Goal: Communication & Community: Answer question/provide support

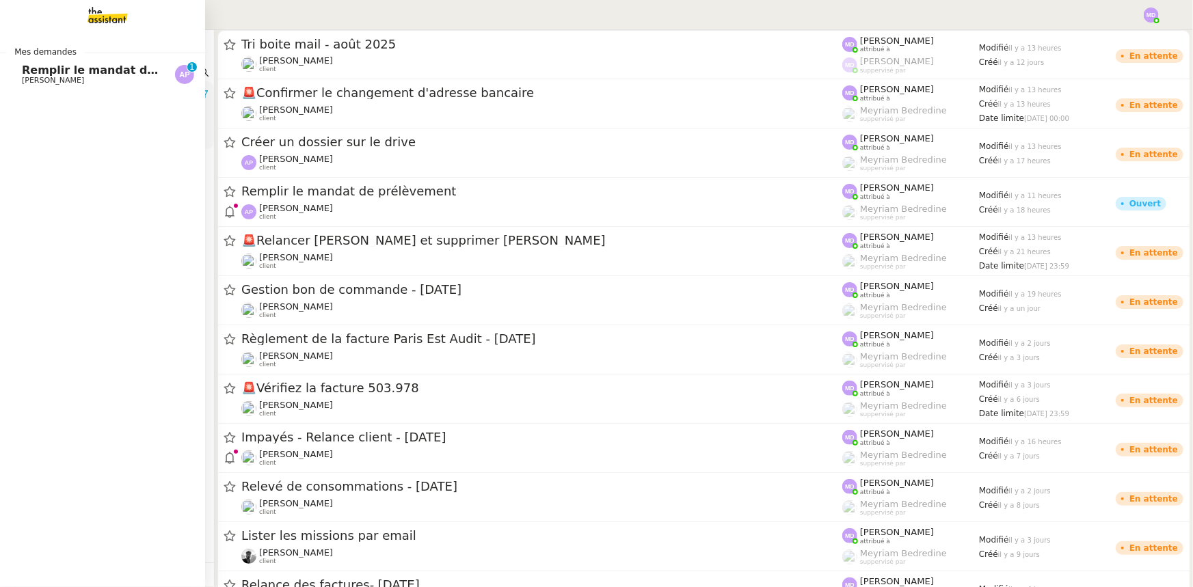
click at [31, 72] on span "Remplir le mandat de prélèvement" at bounding box center [129, 70] width 215 height 13
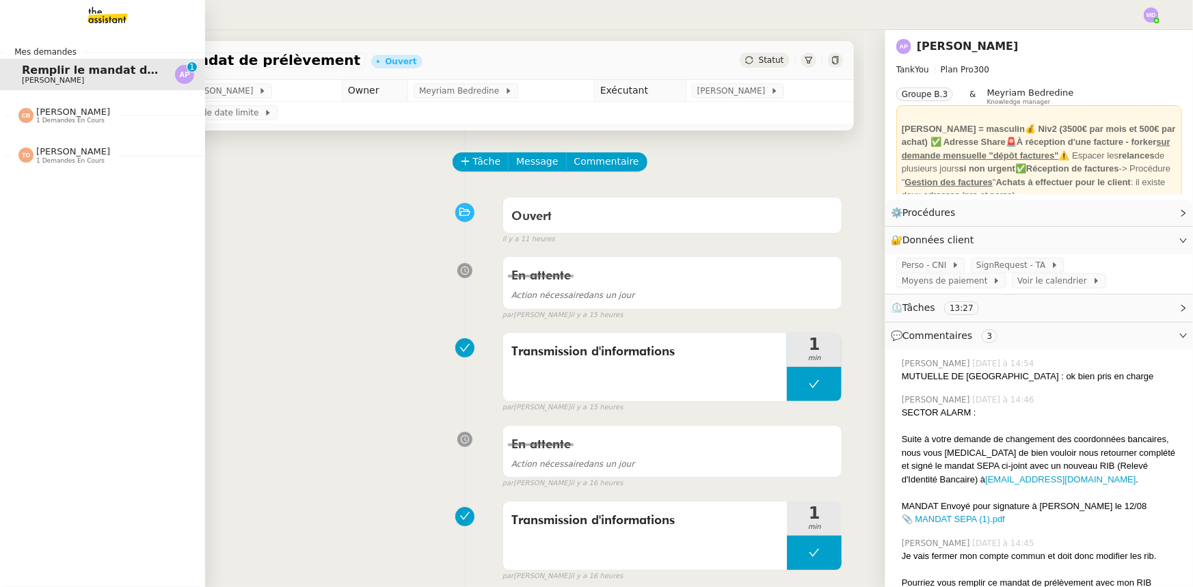
click at [79, 121] on span "1 demandes en cours" at bounding box center [70, 121] width 68 height 8
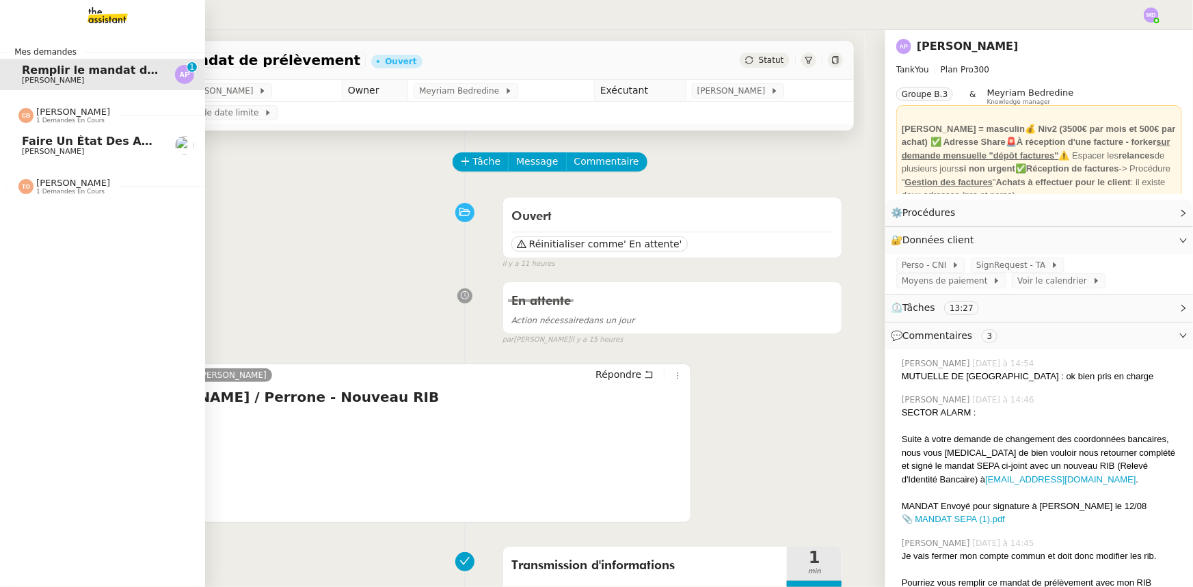
click at [94, 148] on span "[PERSON_NAME]" at bounding box center [91, 152] width 138 height 8
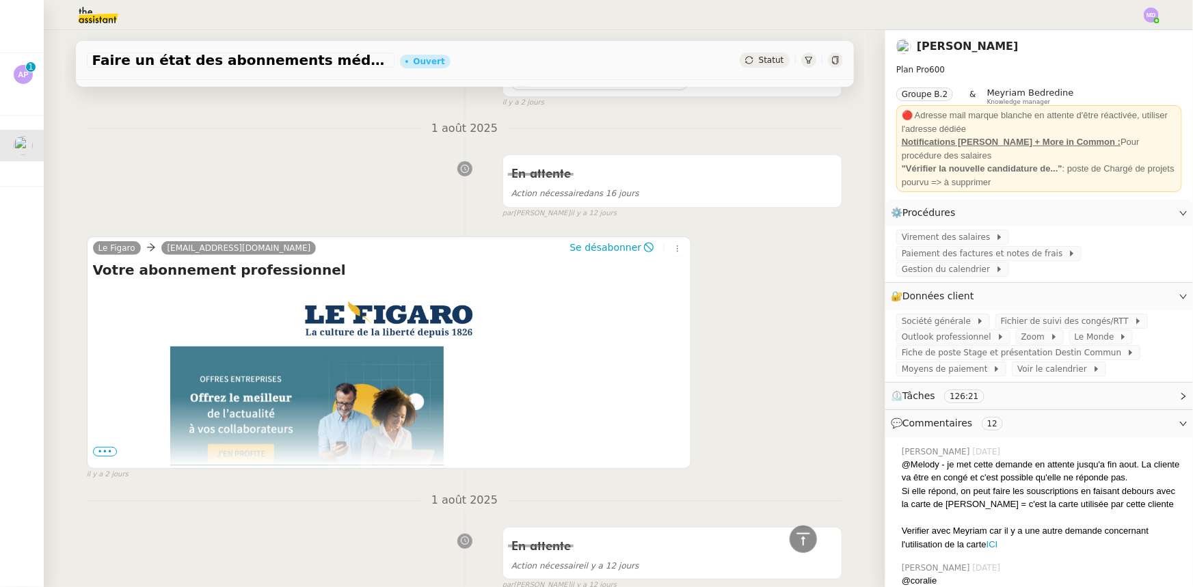
scroll to position [62, 0]
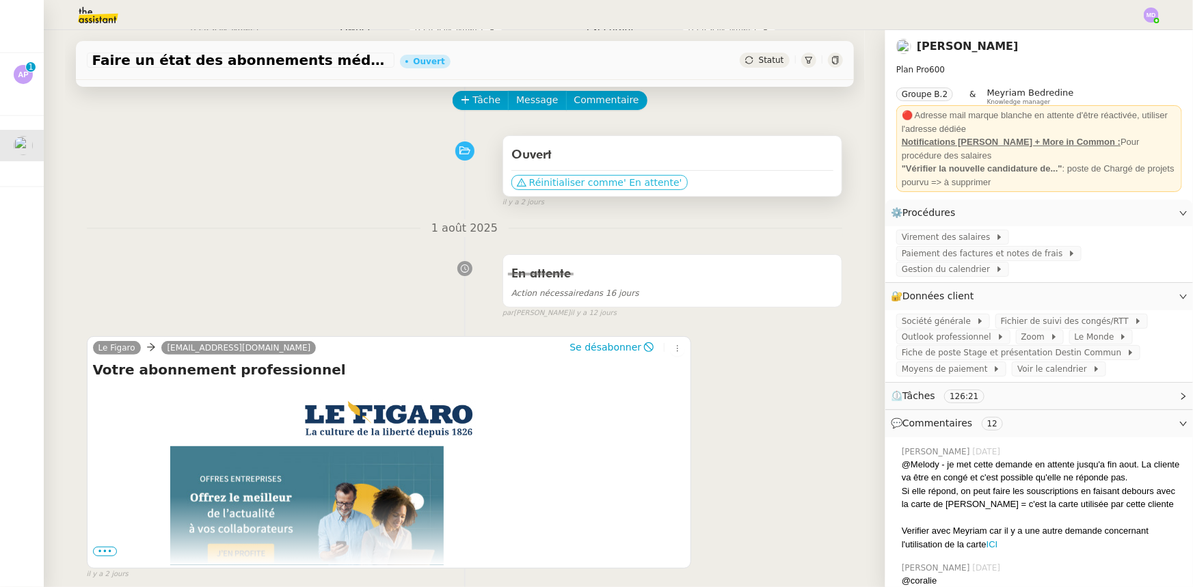
click at [599, 179] on span "Réinitialiser comme" at bounding box center [576, 183] width 94 height 14
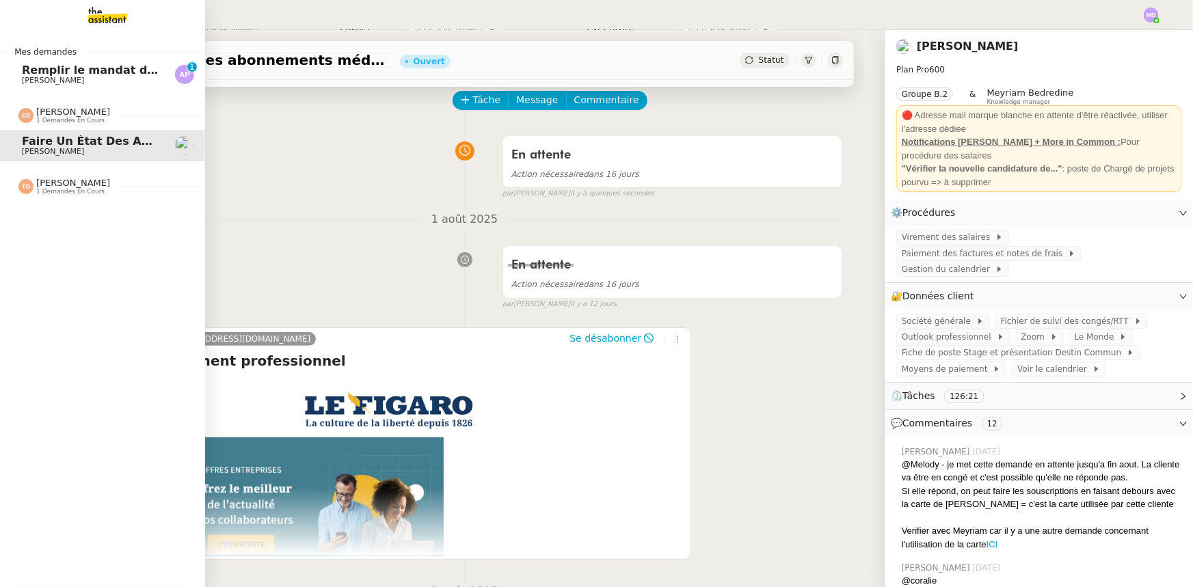
click at [33, 79] on span "[PERSON_NAME]" at bounding box center [53, 80] width 62 height 9
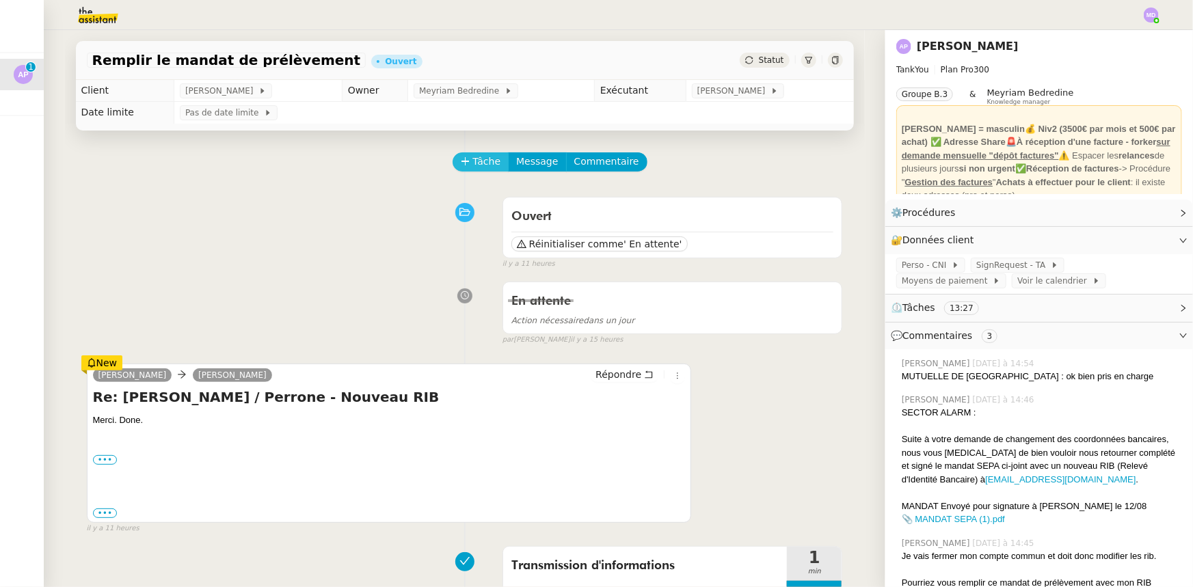
click at [453, 157] on button "Tâche" at bounding box center [481, 161] width 57 height 19
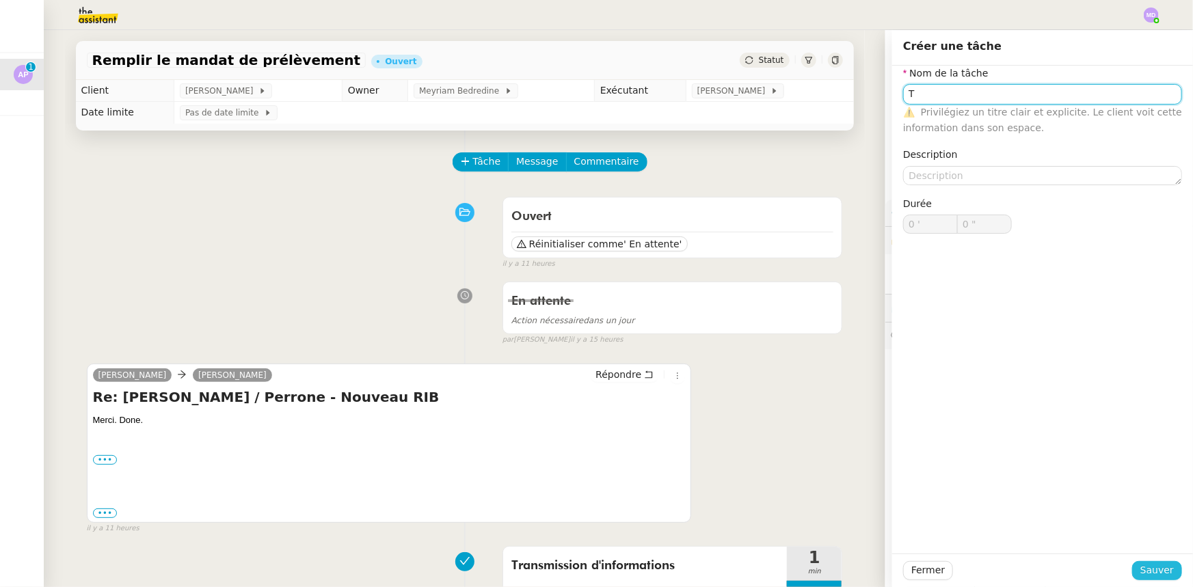
type input "T"
click at [1151, 563] on span "Sauver" at bounding box center [1156, 571] width 33 height 16
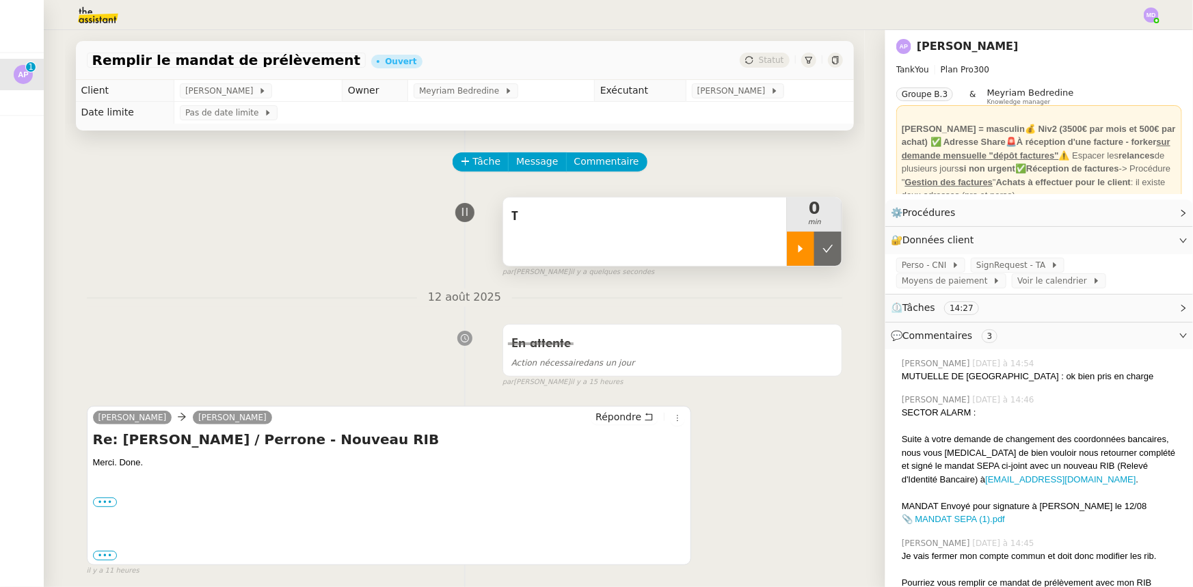
click at [795, 250] on icon at bounding box center [800, 248] width 11 height 11
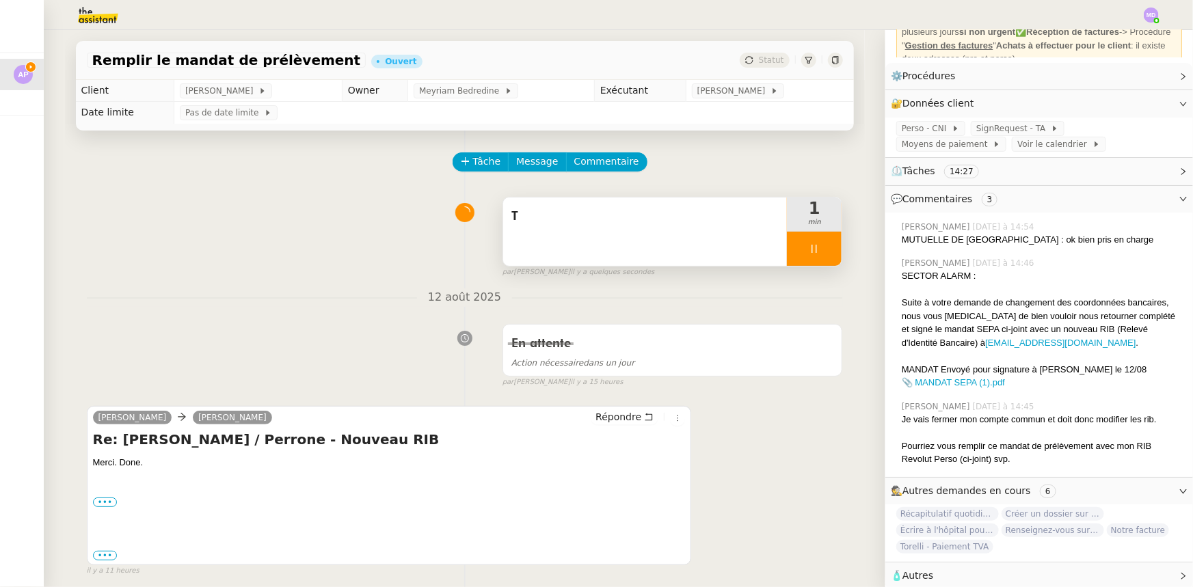
scroll to position [146, 0]
click at [516, 157] on span "Message" at bounding box center [537, 162] width 42 height 16
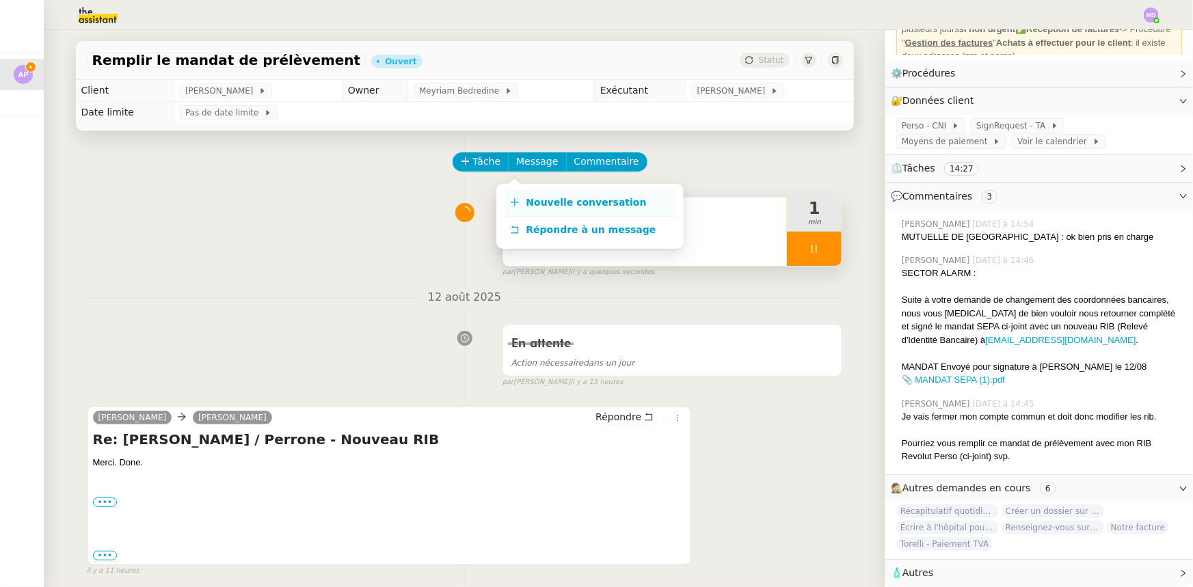
click at [526, 201] on span "Nouvelle conversation" at bounding box center [586, 202] width 120 height 11
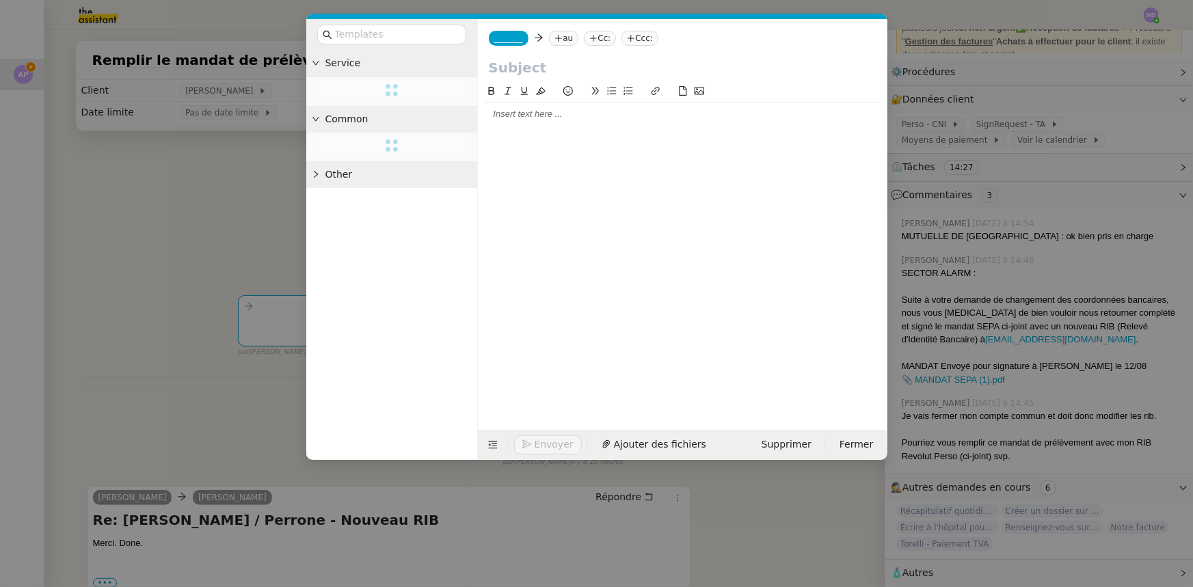
click at [501, 33] on span "_______" at bounding box center [508, 38] width 29 height 10
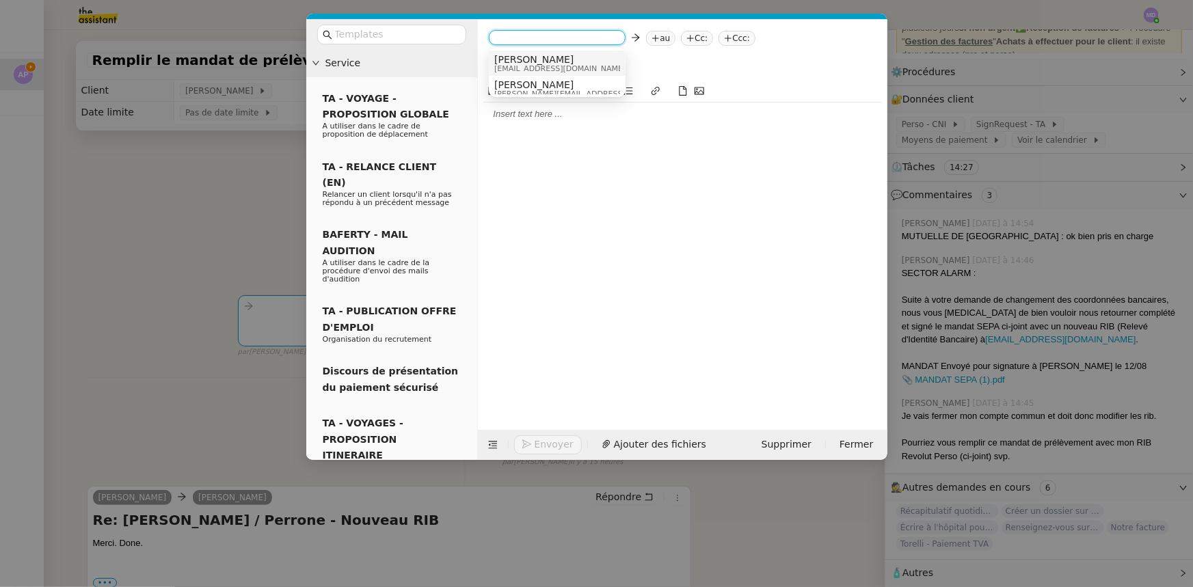
click at [508, 62] on span "Camille" at bounding box center [559, 59] width 131 height 11
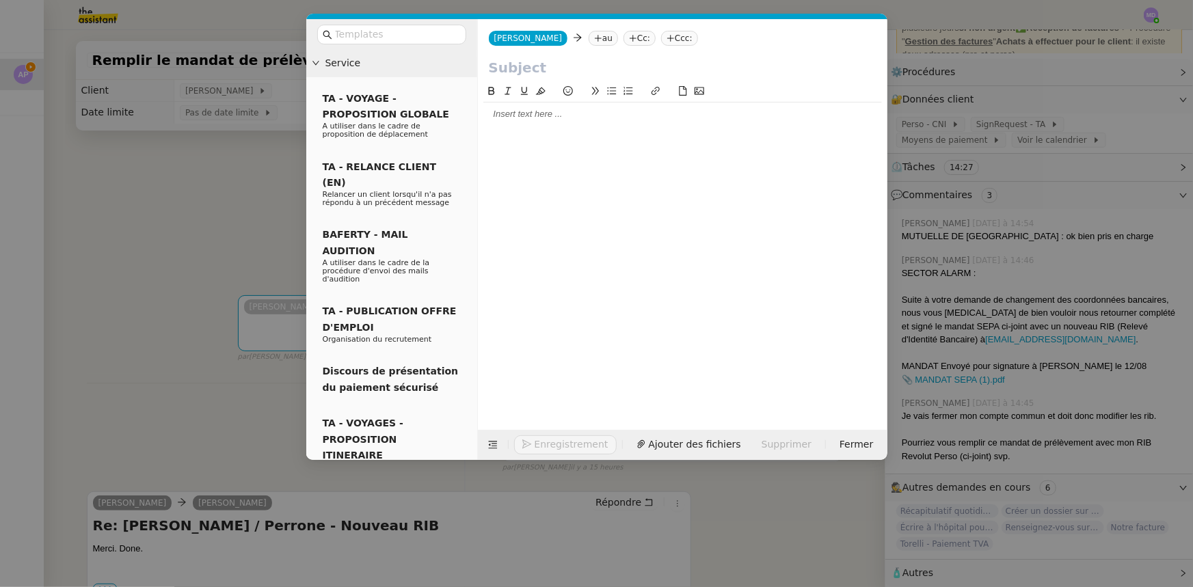
click at [589, 40] on nz-tag "au" at bounding box center [603, 38] width 29 height 15
paste input "facturation@sectoralarm.fr"
type input "facturation@sectoralarm.fr"
click at [604, 53] on nz-option-item "facturation@sectoralarm.fr" at bounding box center [620, 60] width 137 height 19
drag, startPoint x: 193, startPoint y: 391, endPoint x: 184, endPoint y: 424, distance: 34.0
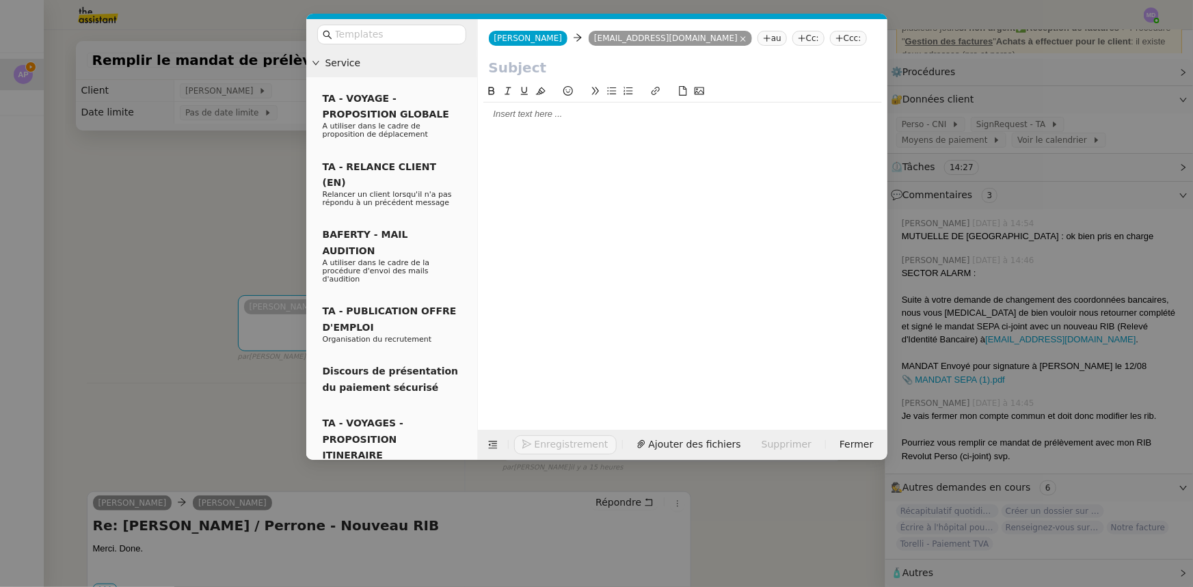
click at [191, 394] on nz-modal-container "Service TA - VOYAGE - PROPOSITION GLOBALE A utiliser dans le cadre de propositi…" at bounding box center [596, 293] width 1193 height 587
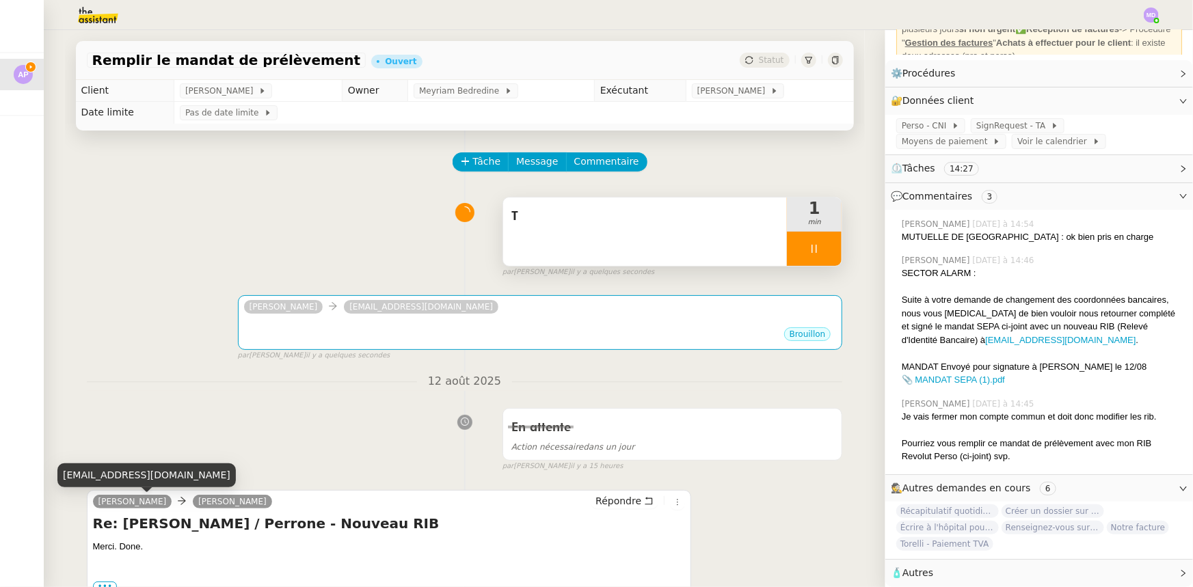
click at [141, 473] on div "ashleyponiatowski@gmail.com" at bounding box center [146, 475] width 178 height 24
copy div "ashleyponiatowski@gmail.com"
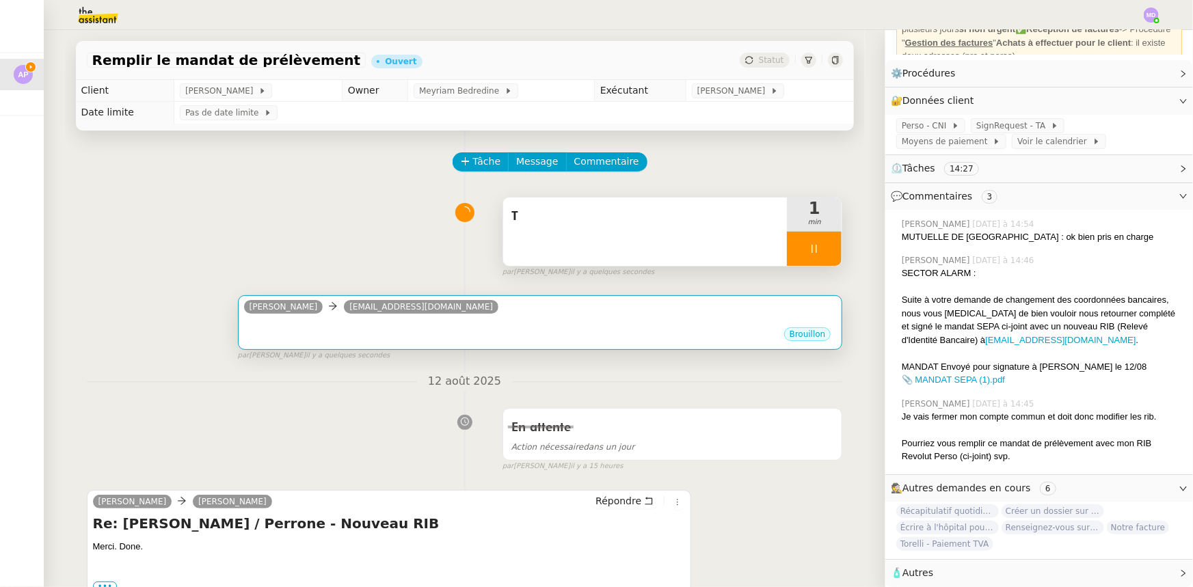
click at [494, 349] on div "Camille facturation@sectoralarm.fr ••• Brouillon" at bounding box center [540, 322] width 605 height 55
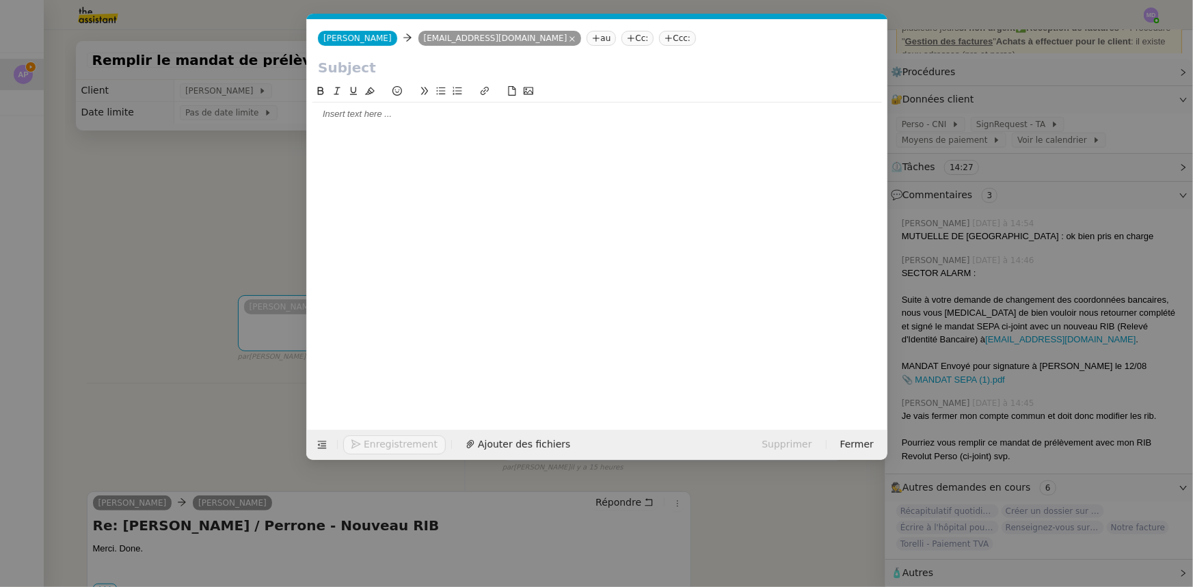
scroll to position [0, 29]
click at [621, 44] on nz-tag "Cc:" at bounding box center [637, 38] width 32 height 15
paste input "ashleyponiatowski@gmail.com"
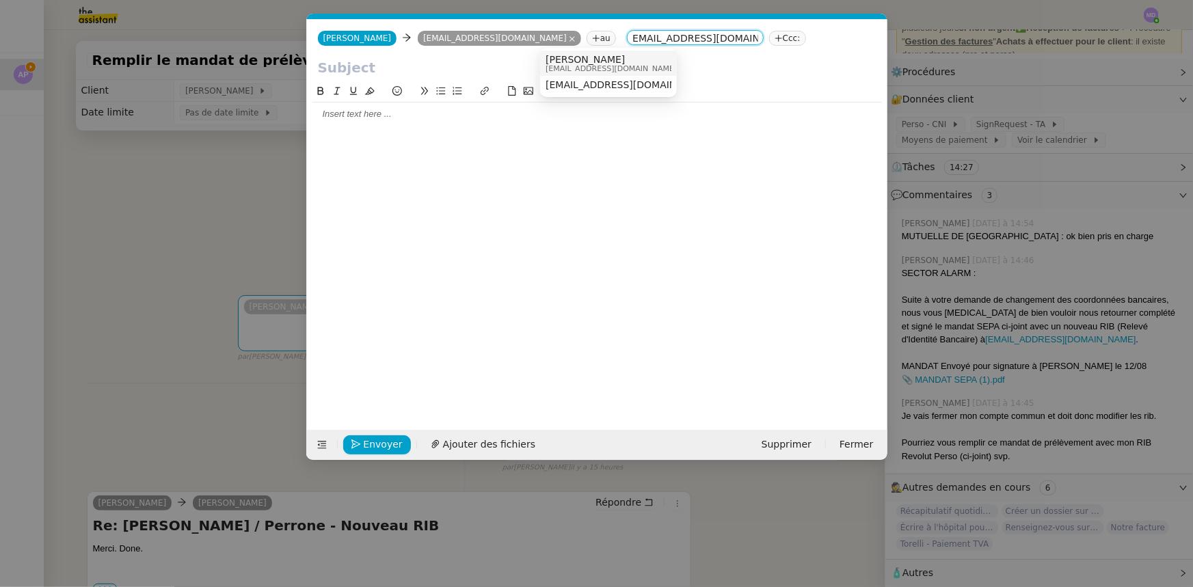
type input "ashleyponiatowski@gmail.com"
click at [564, 55] on span "[PERSON_NAME]" at bounding box center [611, 59] width 131 height 11
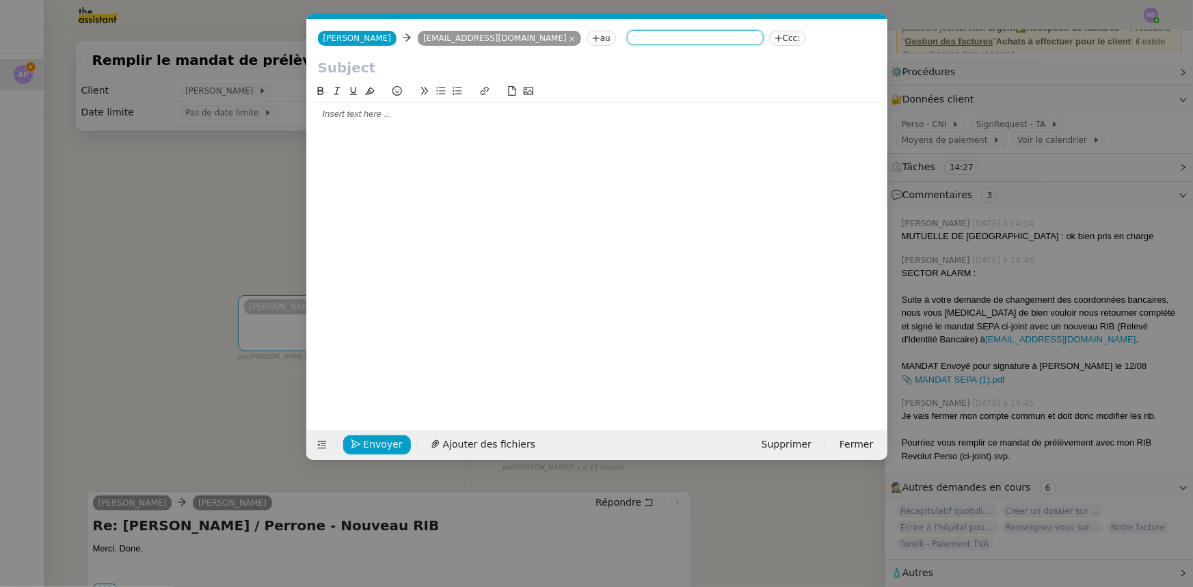
scroll to position [0, 0]
click at [492, 446] on span "Ajouter des fichiers" at bounding box center [489, 445] width 92 height 16
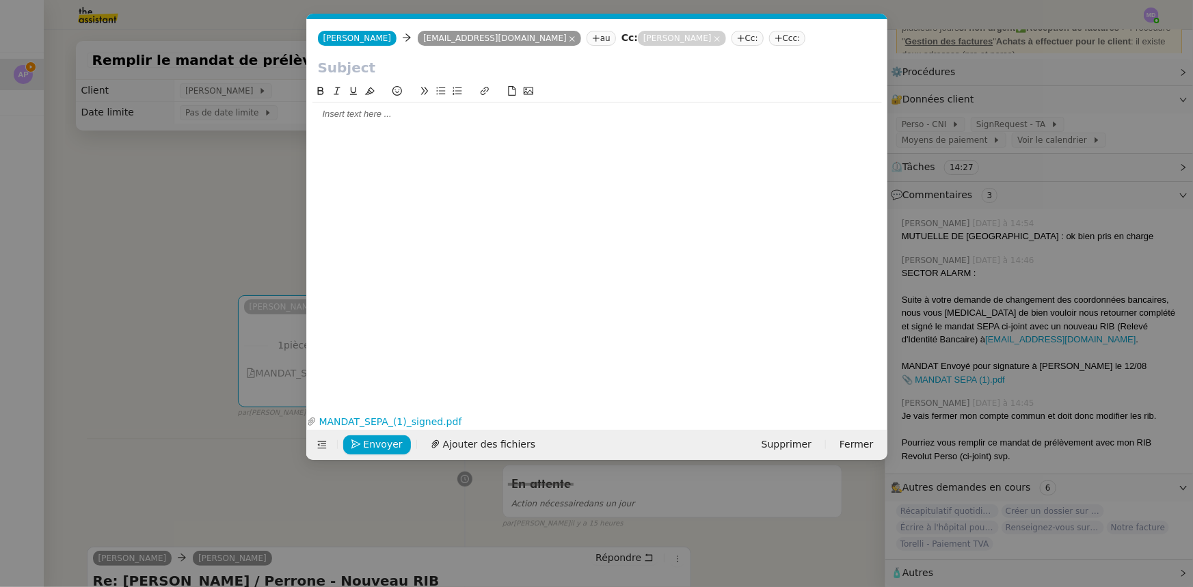
click at [244, 214] on nz-modal-container "Service TA - VOYAGE - PROPOSITION GLOBALE A utiliser dans le cadre de propositi…" at bounding box center [596, 293] width 1193 height 587
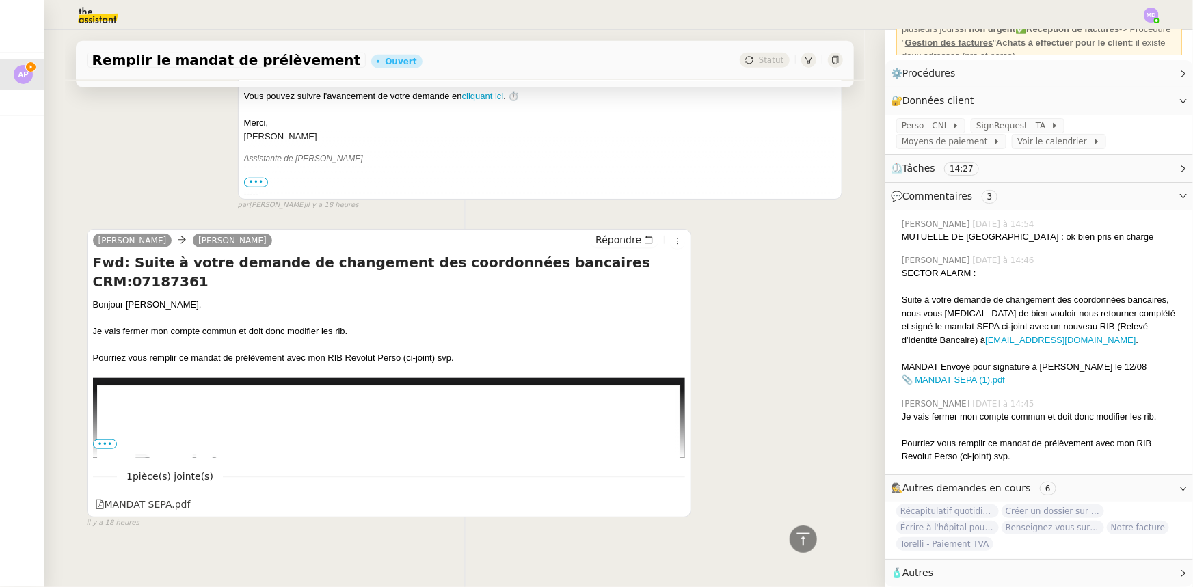
scroll to position [3115, 0]
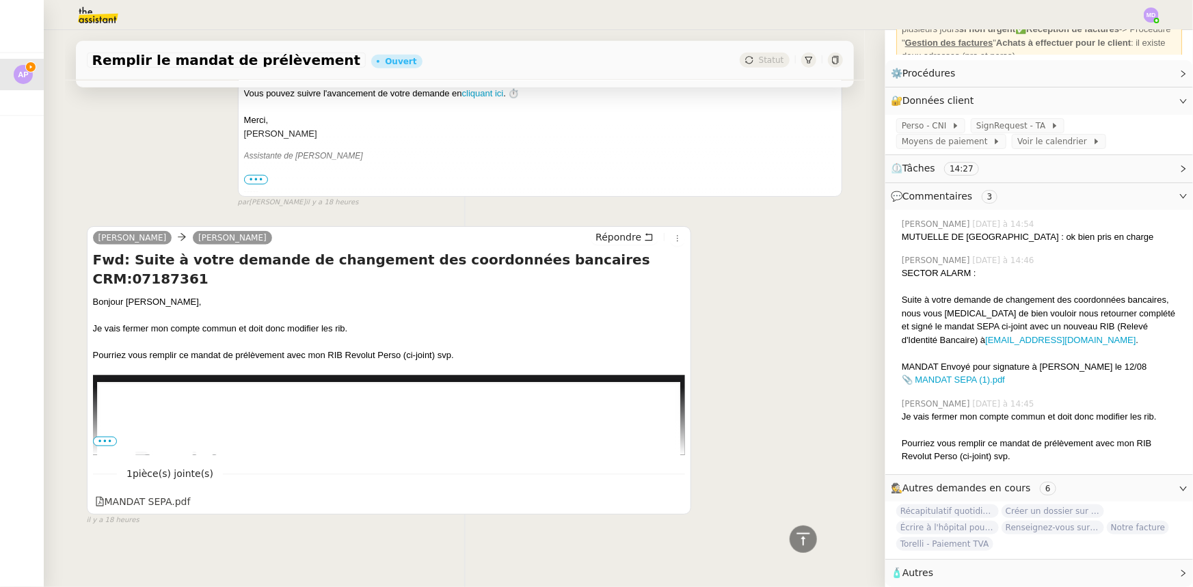
click at [102, 437] on span "•••" at bounding box center [105, 442] width 25 height 10
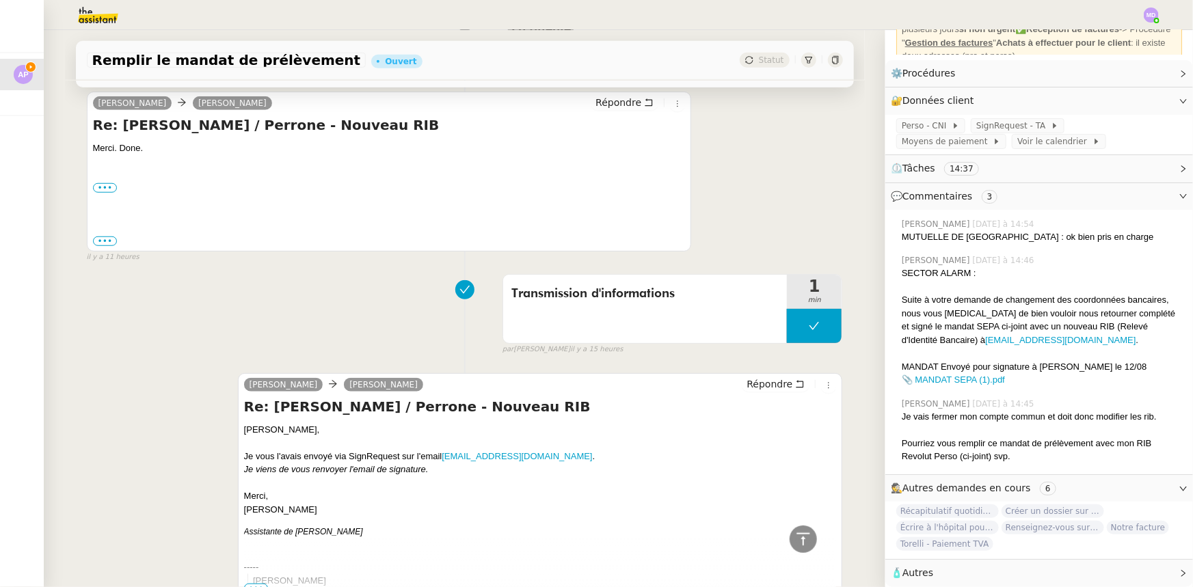
scroll to position [0, 0]
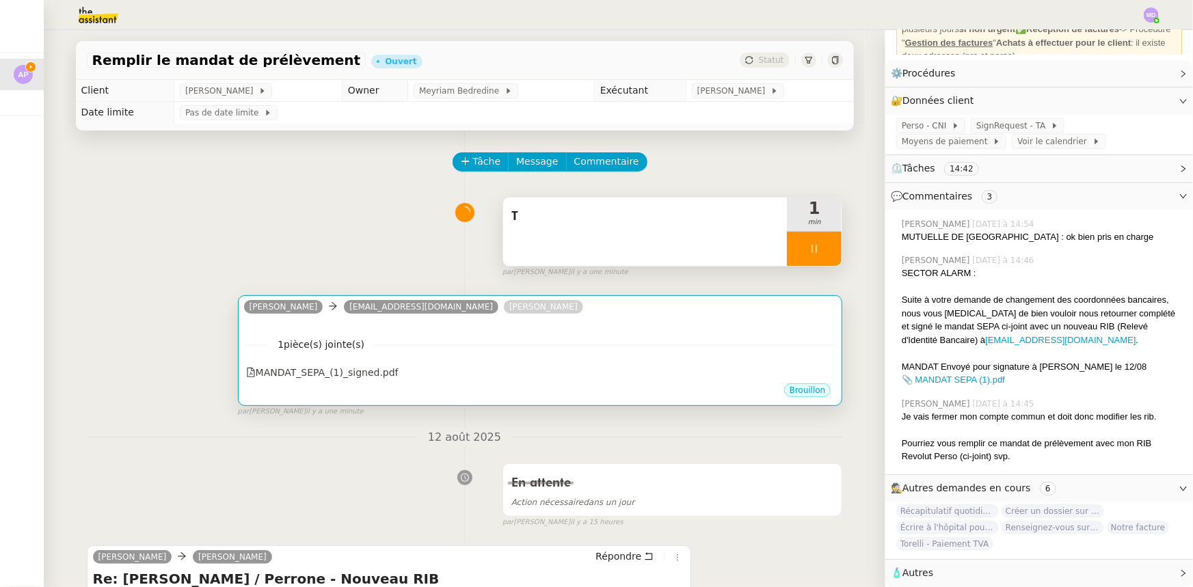
click at [498, 316] on div "Camille facturation@sectoralarm.fr Ashley Poniatowski" at bounding box center [540, 309] width 593 height 21
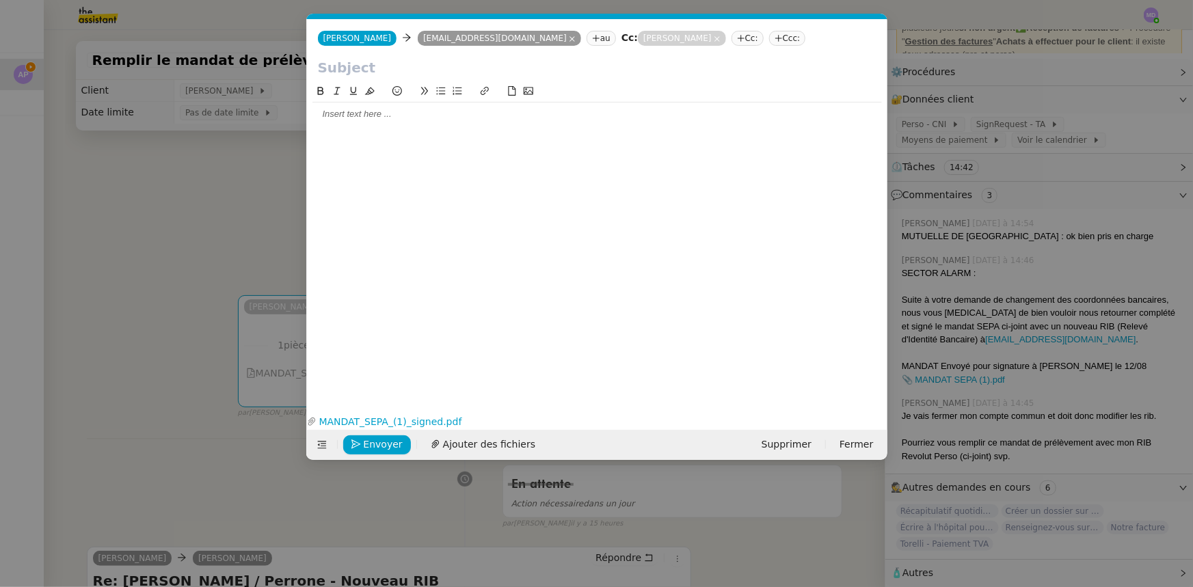
scroll to position [0, 29]
click at [480, 443] on span "Ajouter des fichiers" at bounding box center [489, 445] width 92 height 16
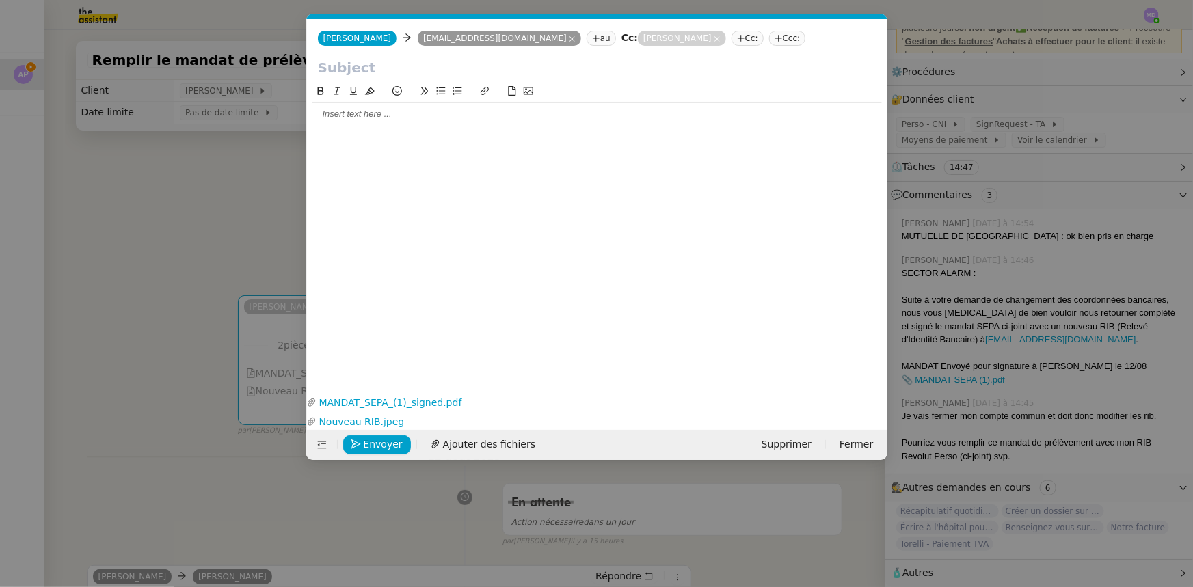
click at [217, 230] on nz-modal-container "Service TA - VOYAGE - PROPOSITION GLOBALE A utiliser dans le cadre de propositi…" at bounding box center [596, 293] width 1193 height 587
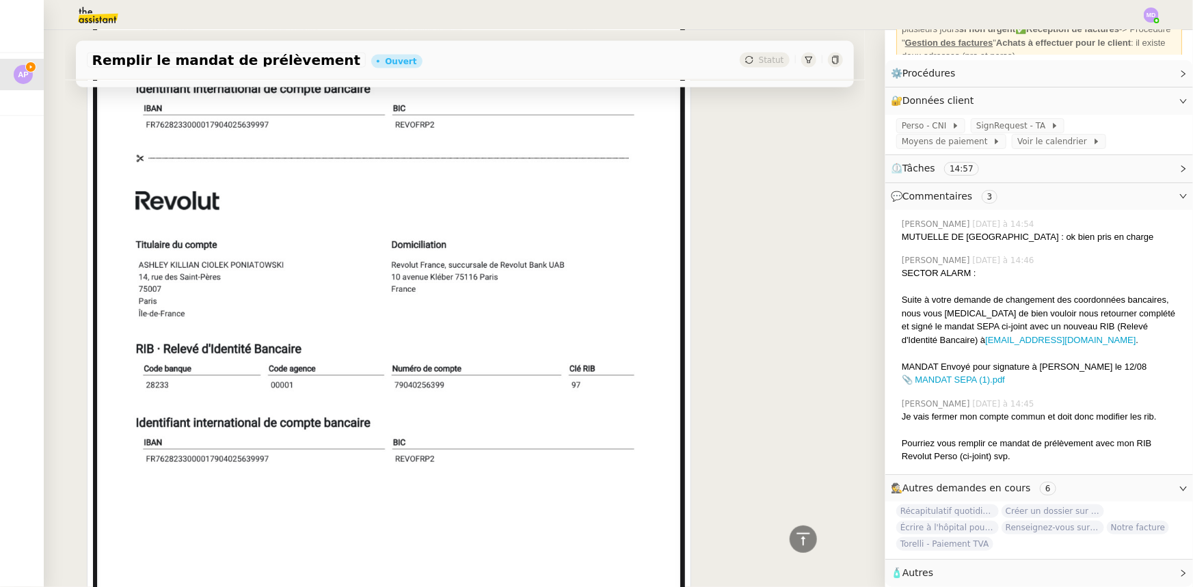
scroll to position [3976, 0]
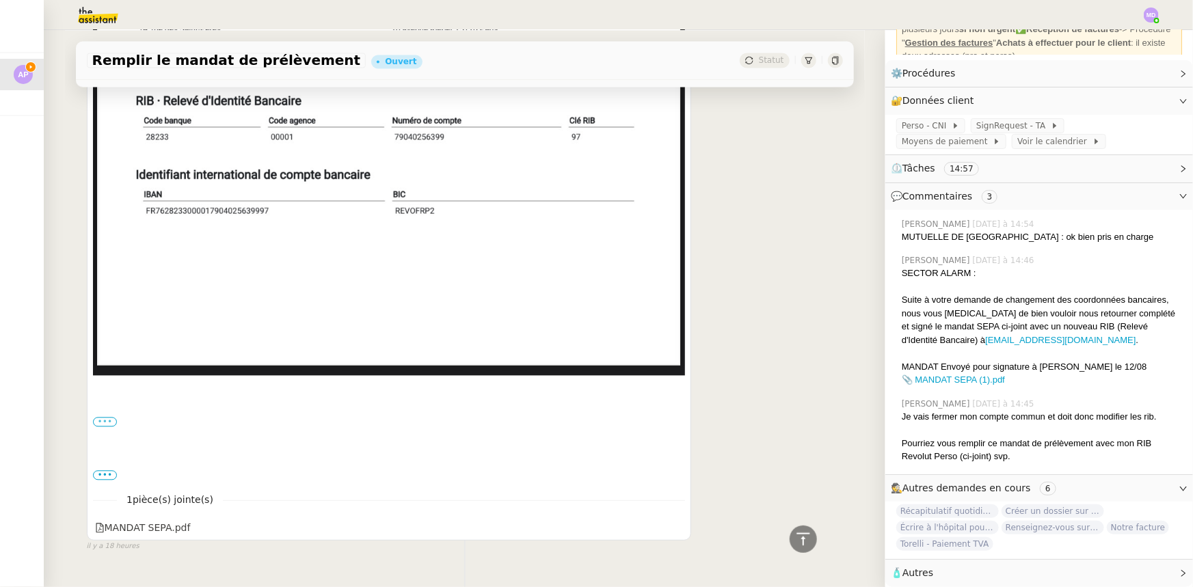
click at [98, 417] on label "•••" at bounding box center [105, 422] width 25 height 10
click at [0, 0] on input "•••" at bounding box center [0, 0] width 0 height 0
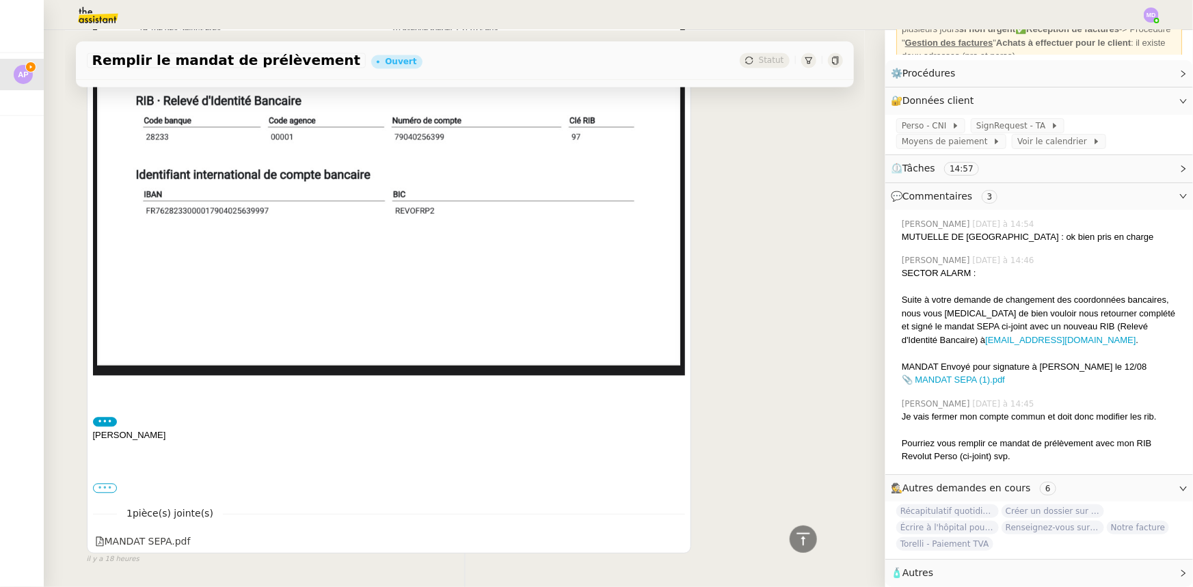
click at [103, 483] on label "•••" at bounding box center [105, 488] width 25 height 10
click at [0, 0] on input "•••" at bounding box center [0, 0] width 0 height 0
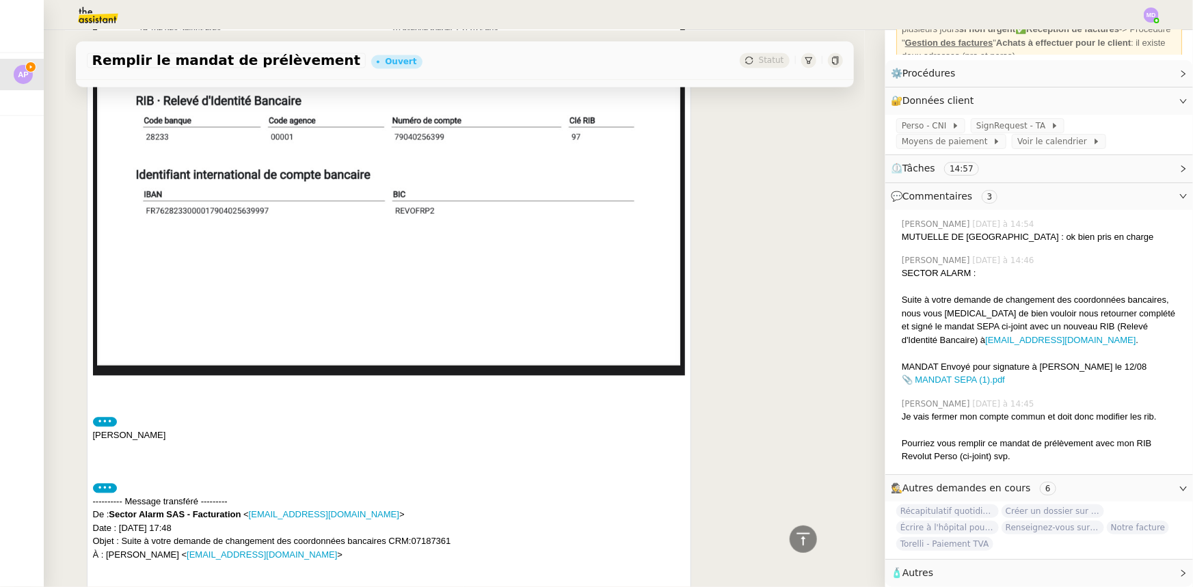
scroll to position [4225, 0]
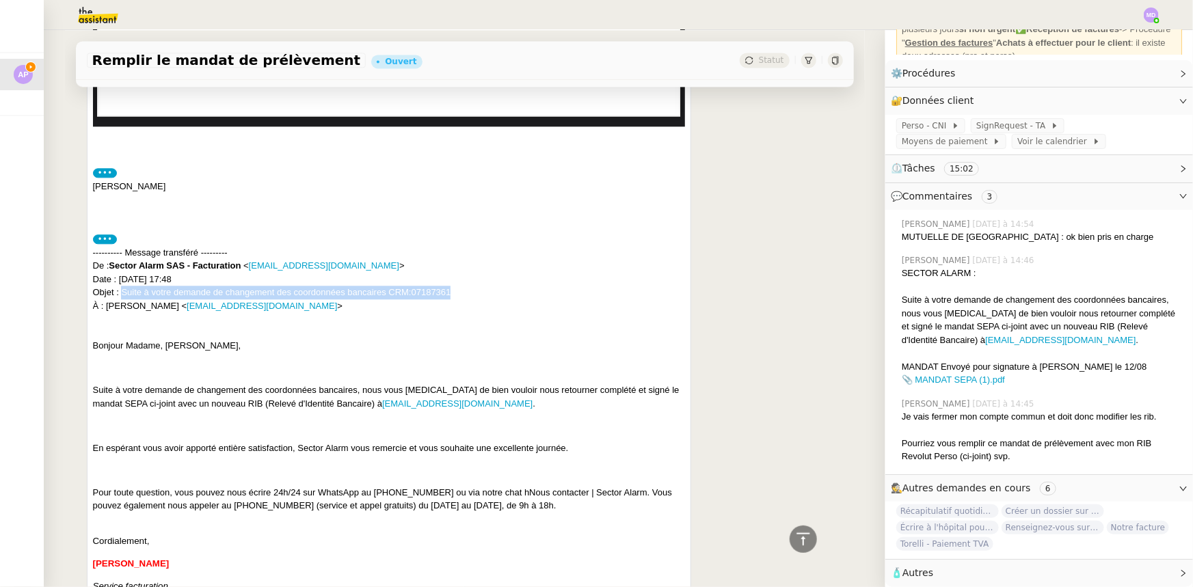
drag, startPoint x: 116, startPoint y: 257, endPoint x: 446, endPoint y: 257, distance: 330.2
click at [446, 257] on div "---------- Message transféré --------- De : Sector Alarm SAS - Facturation < fa…" at bounding box center [389, 279] width 593 height 67
copy div "Suite à votre demande de changement des coordonnées bancaires CRM:07187361"
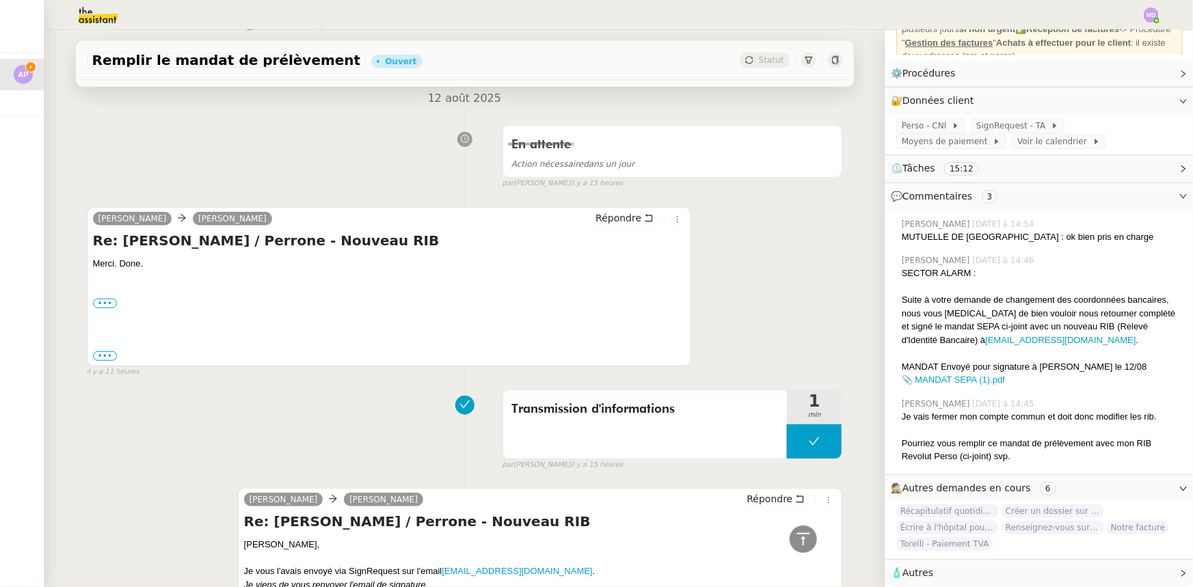
scroll to position [0, 0]
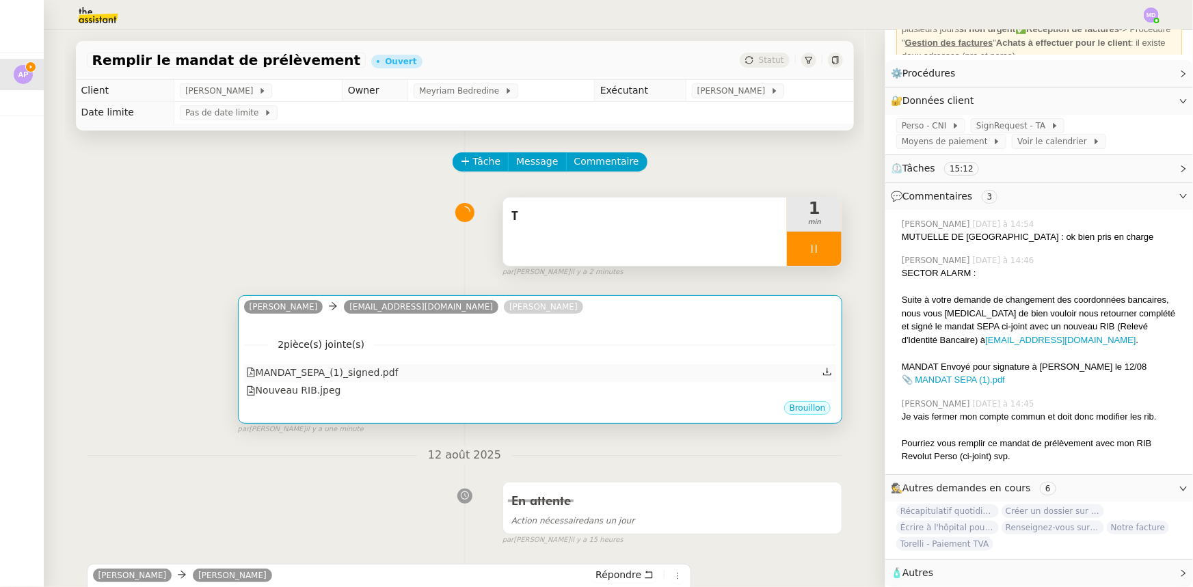
click at [491, 375] on div "MANDAT_SEPA_(1)_signed.pdf" at bounding box center [540, 373] width 593 height 18
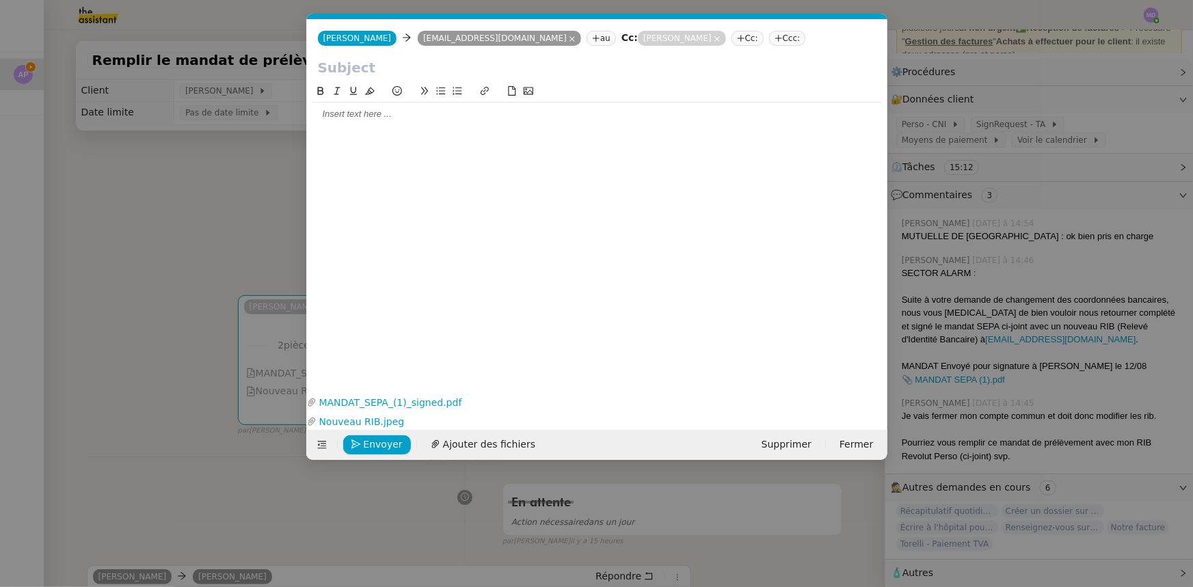
scroll to position [0, 29]
click at [426, 65] on input "text" at bounding box center [597, 67] width 559 height 21
paste input "Suite à votre demande de changement des coordonnées bancaires CRM:07187361"
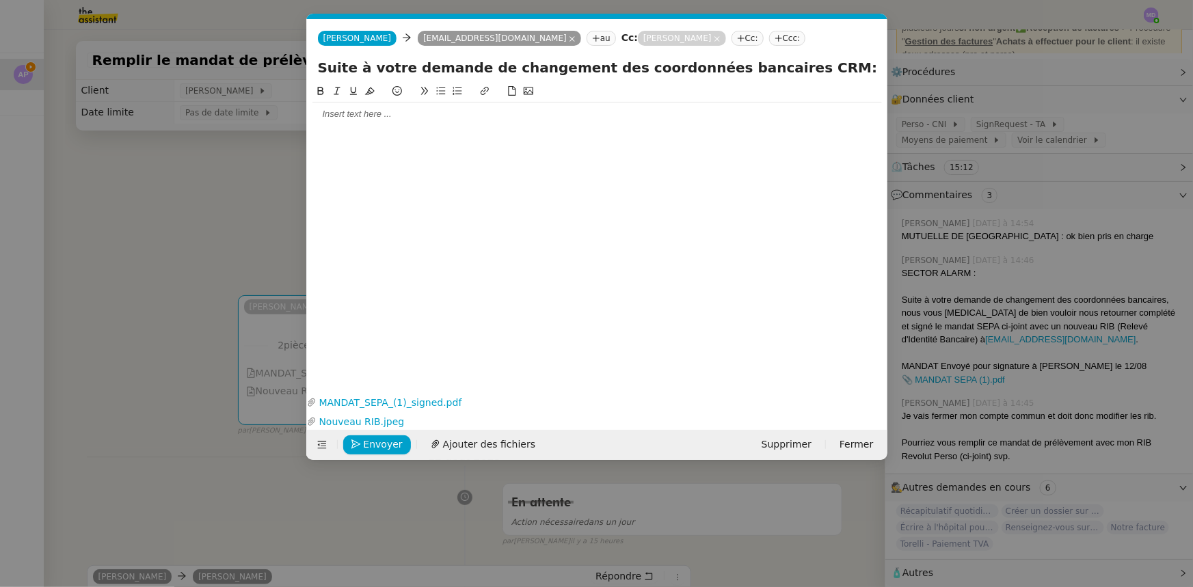
type input "Suite à votre demande de changement des coordonnées bancaires CRM:07187361"
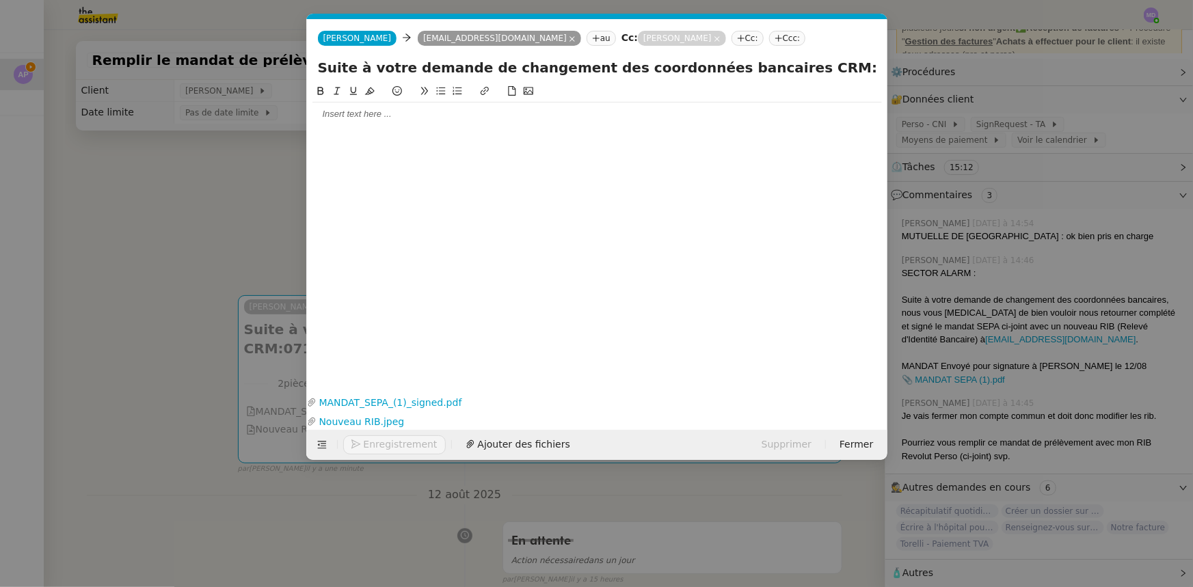
click at [390, 115] on div at bounding box center [596, 114] width 569 height 12
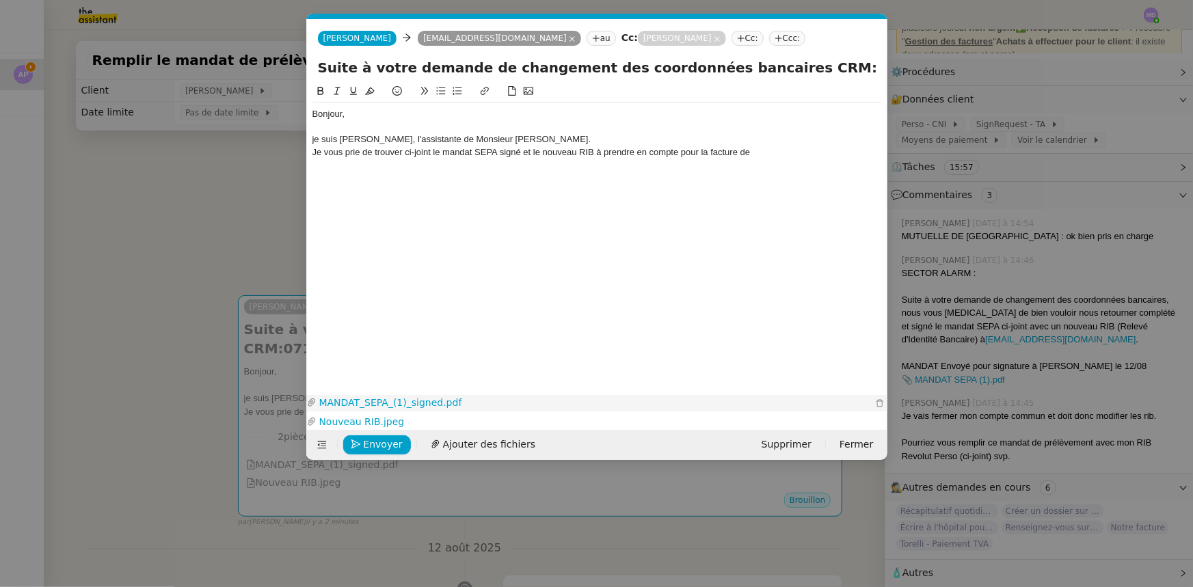
click at [373, 397] on link "MANDAT_SEPA_(1)_signed.pdf" at bounding box center [595, 403] width 556 height 16
drag, startPoint x: 678, startPoint y: 154, endPoint x: 753, endPoint y: 152, distance: 74.5
click at [753, 152] on div "Je vous prie de trouver ci-joint le mandat SEPA signé et le nouveau RIB à prend…" at bounding box center [596, 152] width 569 height 12
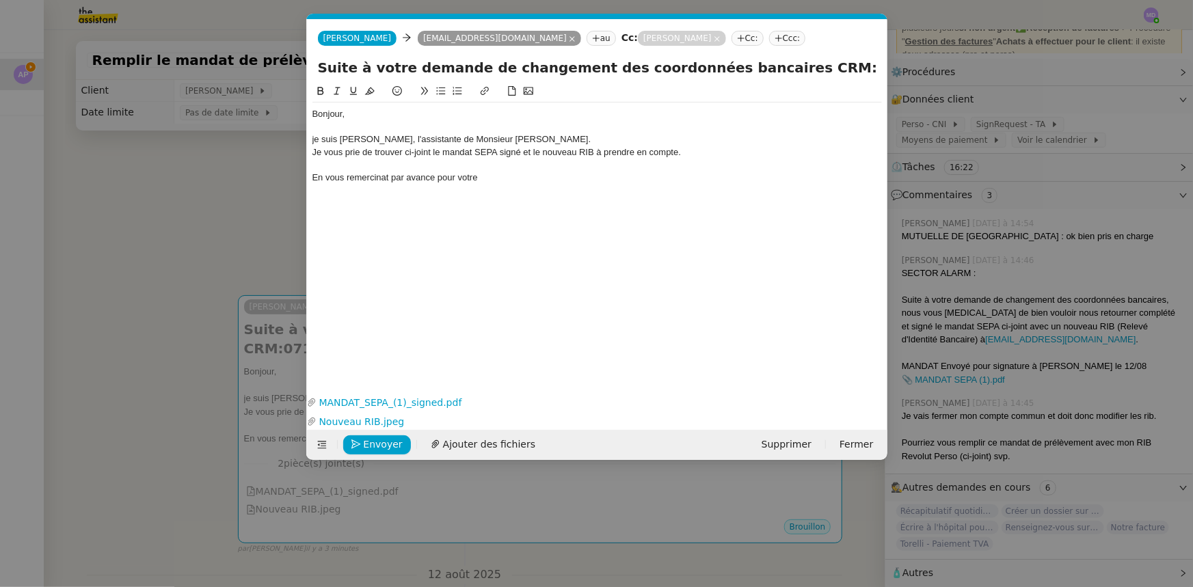
click at [313, 144] on div "je suis Camille, l'assistante de Monsieur Poniatowski." at bounding box center [596, 139] width 569 height 12
click at [677, 151] on div "Je vous prie de trouver ci-joint le mandat SEPA signé et le nouveau RIB à prend…" at bounding box center [596, 152] width 569 height 12
click at [390, 174] on div "En vous remercinat par avance pour votre" at bounding box center [596, 178] width 569 height 12
click at [379, 178] on div "En vous remercinat par avance pour votre" at bounding box center [596, 178] width 569 height 12
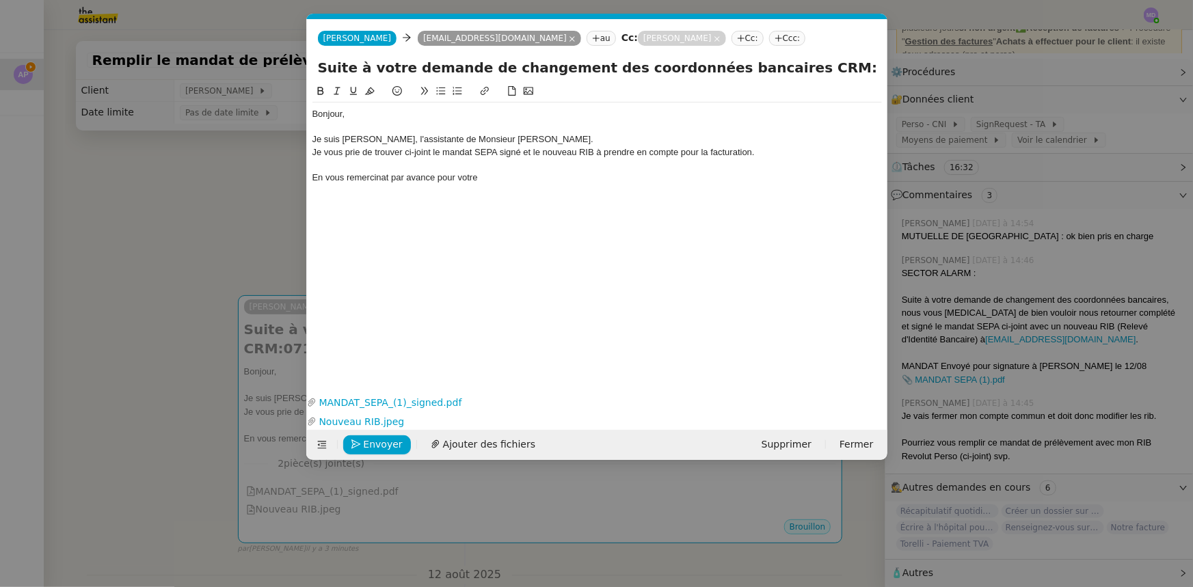
click at [0, 0] on lt-span "remerci an t" at bounding box center [0, 0] width 0 height 0
click at [480, 172] on div "En vous remerciant par avance pour votre" at bounding box center [596, 178] width 569 height 12
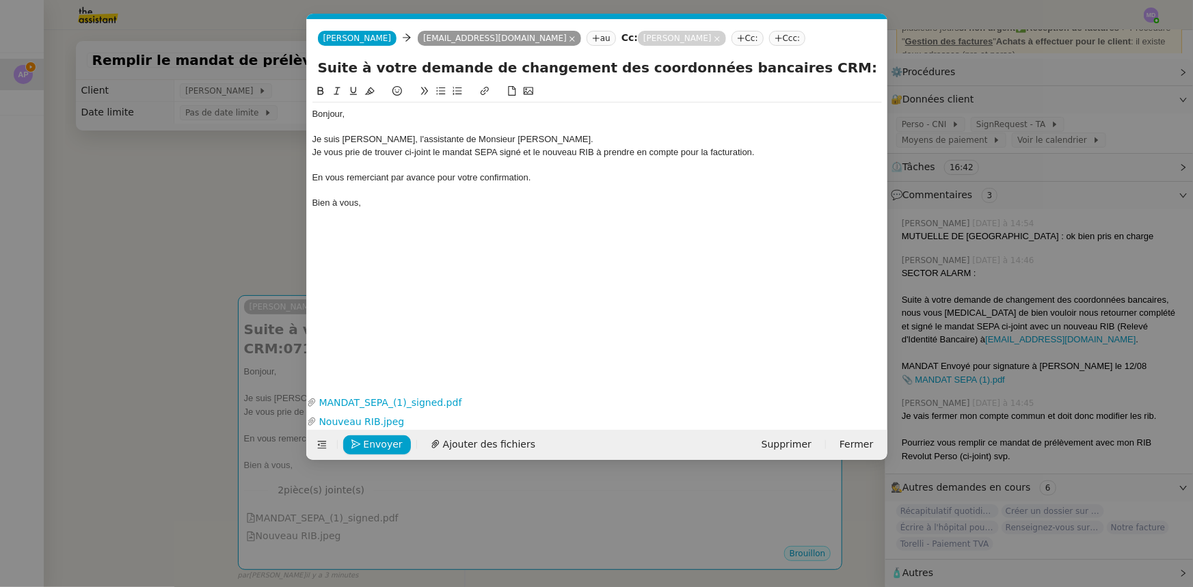
click at [226, 224] on nz-modal-container "Service TA - VOYAGE - PROPOSITION GLOBALE A utiliser dans le cadre de propositi…" at bounding box center [596, 293] width 1193 height 587
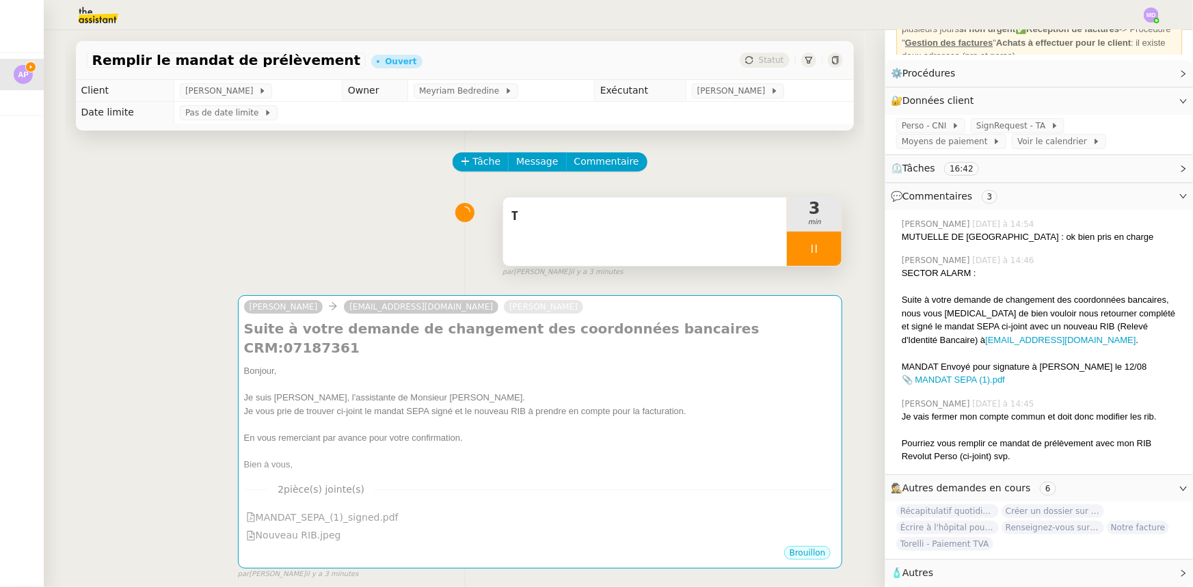
click at [690, 215] on span "T" at bounding box center [645, 216] width 268 height 21
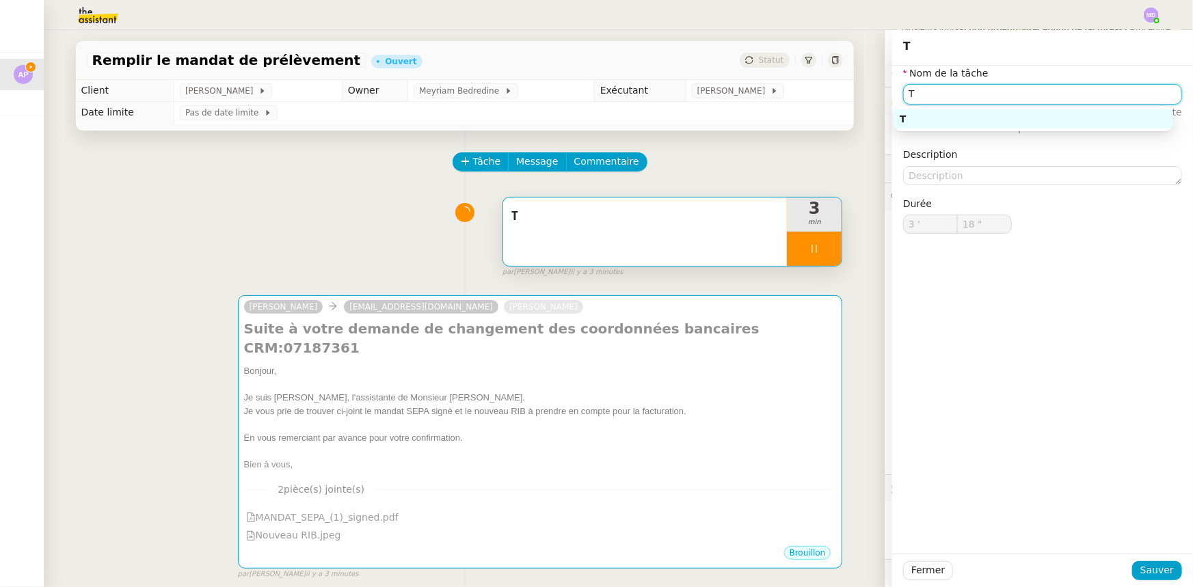
click at [940, 86] on input "T" at bounding box center [1042, 94] width 279 height 20
type input "Tra"
type input "19 ""
type input "Traitemen"
type input "20 ""
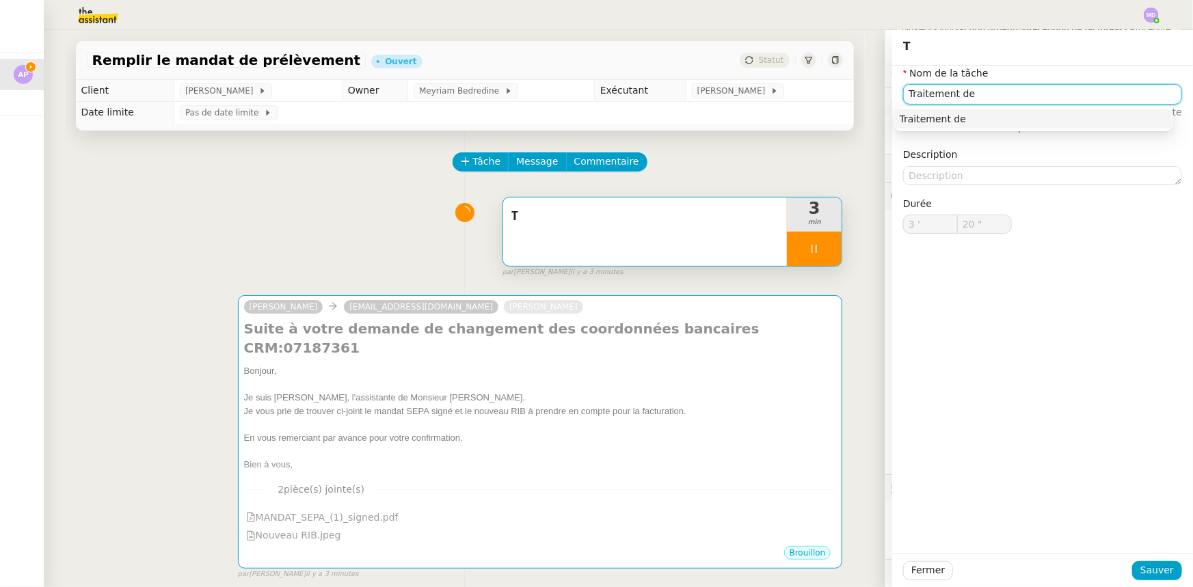
type input "Traitement de"
type input "21 ""
type input "Traitement des infr"
type input "22 ""
type input "Traitement des informatio"
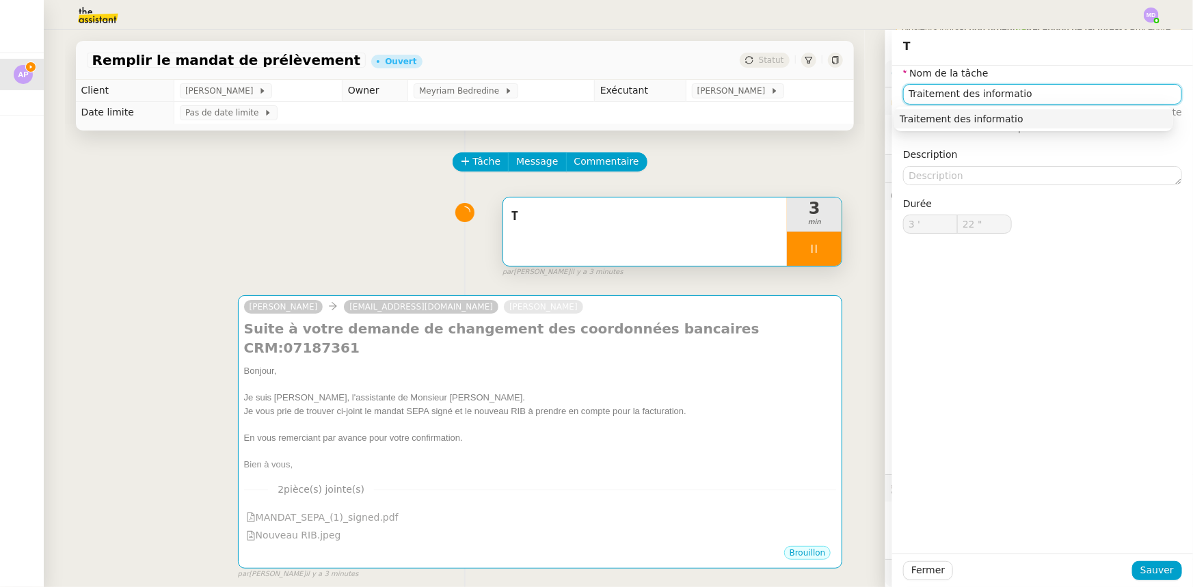
type input "23 ""
type input "Traitement des informations"
type input "24 ""
type input "Traitement des informations"
click at [1132, 569] on button "Sauver" at bounding box center [1157, 570] width 50 height 19
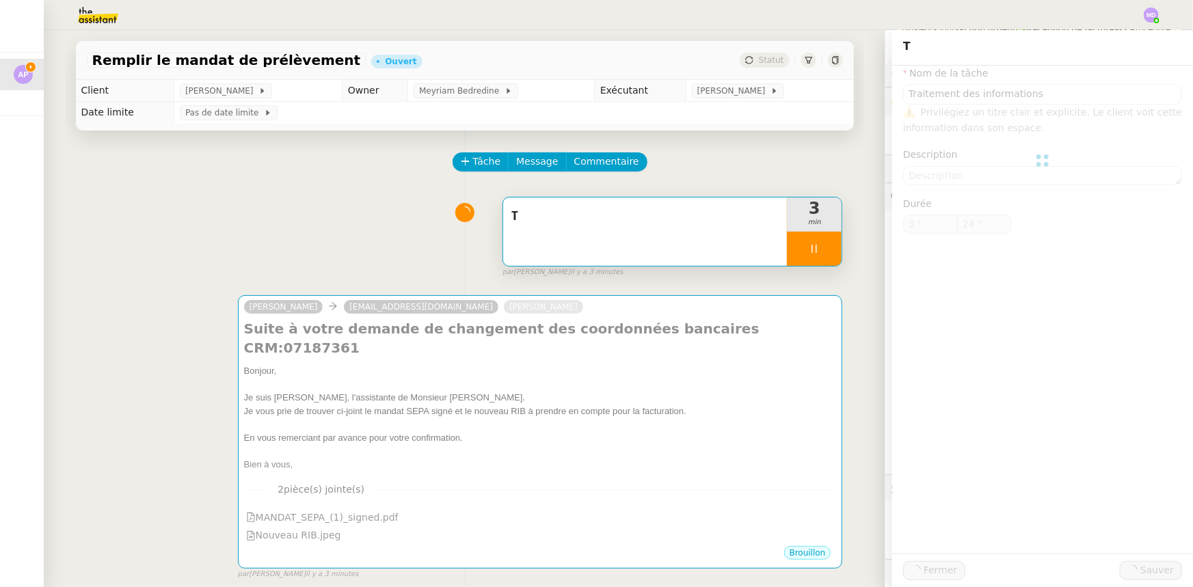
type input "25 ""
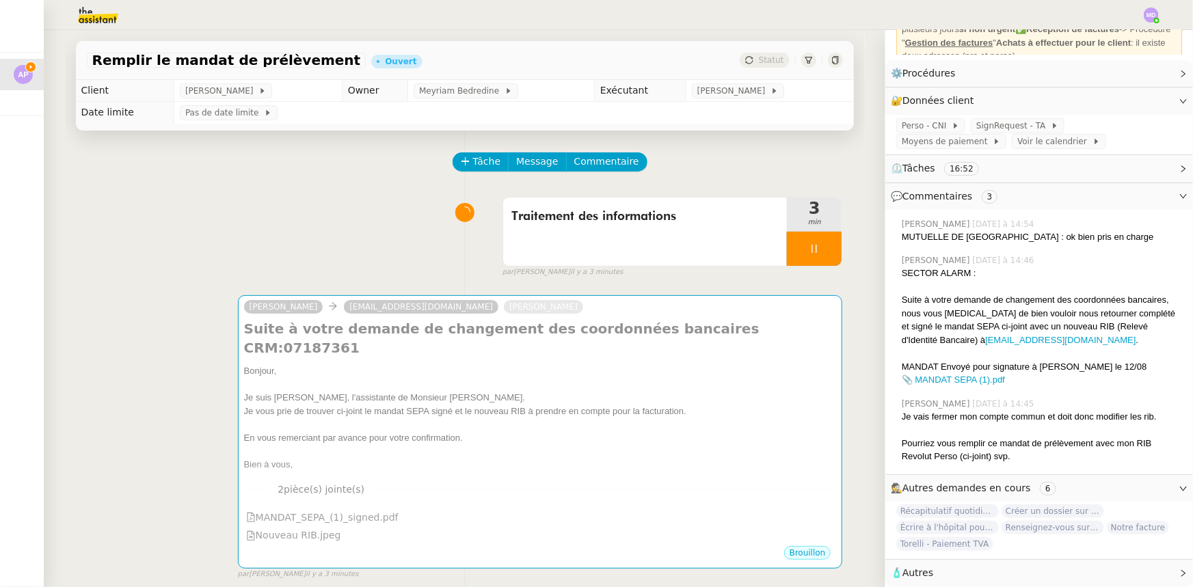
click at [818, 240] on div at bounding box center [814, 249] width 55 height 34
click at [818, 240] on button at bounding box center [827, 249] width 27 height 34
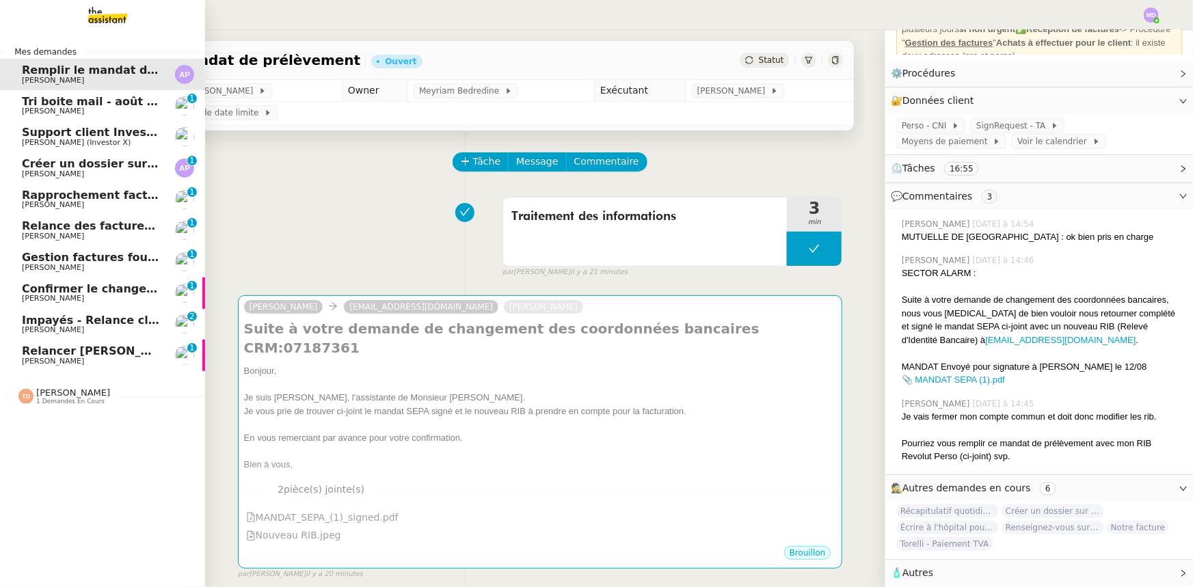
click at [17, 353] on link "Relancer Thomas et supprimer Sacha Cédric Tempestini 0 1 2 3 4 5 6 7 8 9" at bounding box center [102, 355] width 205 height 31
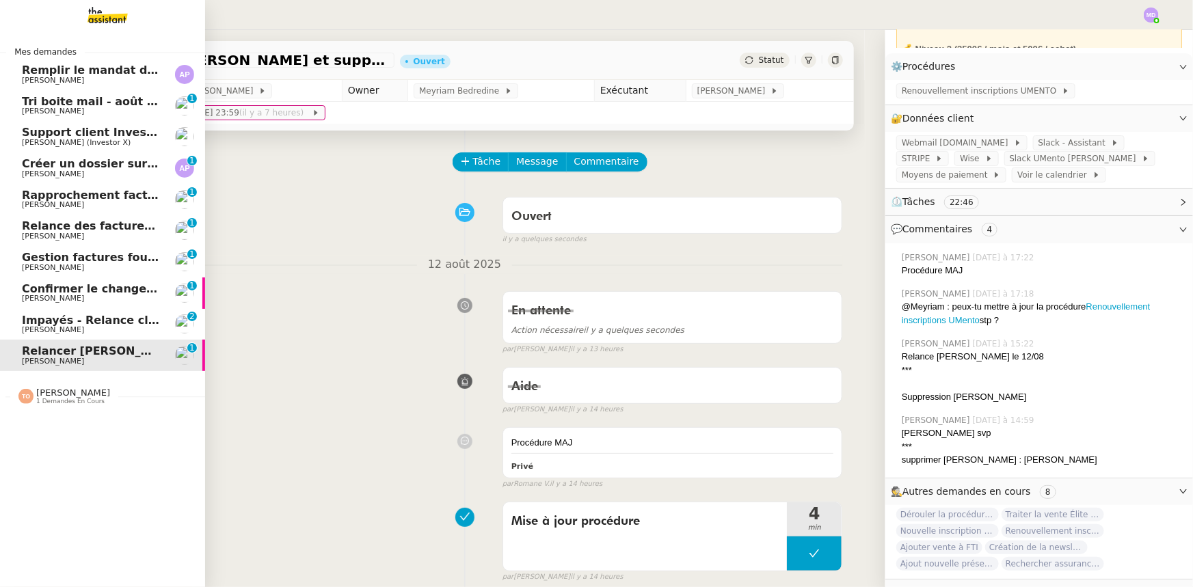
click at [23, 323] on span "Impayés - Relance client - [DATE]" at bounding box center [124, 320] width 204 height 13
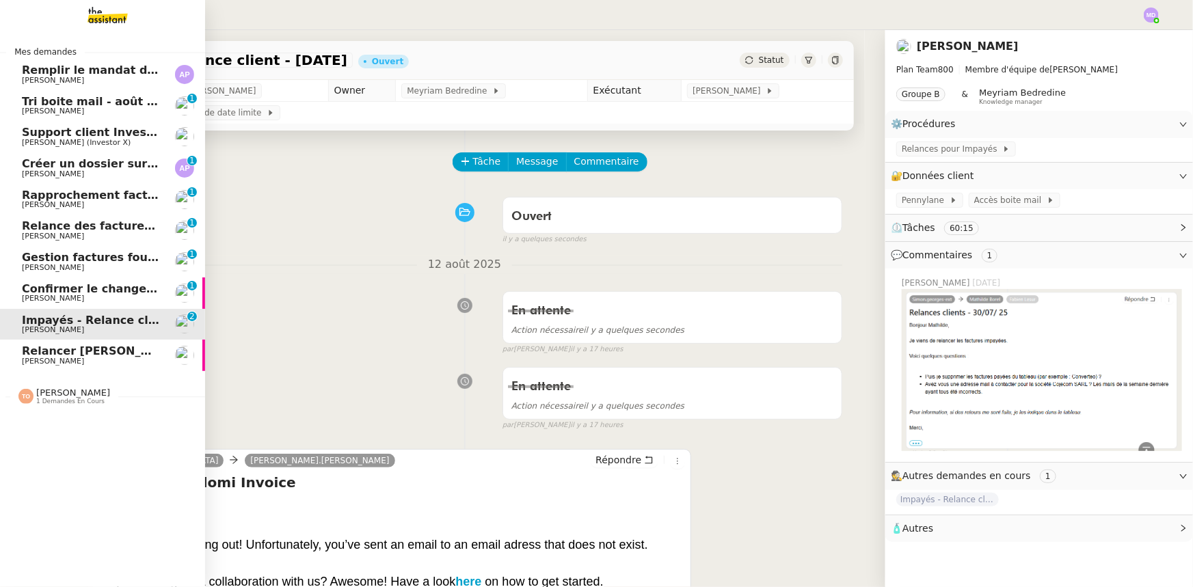
click at [40, 286] on span "Confirmer le changement d'adresse bancaire" at bounding box center [160, 288] width 277 height 13
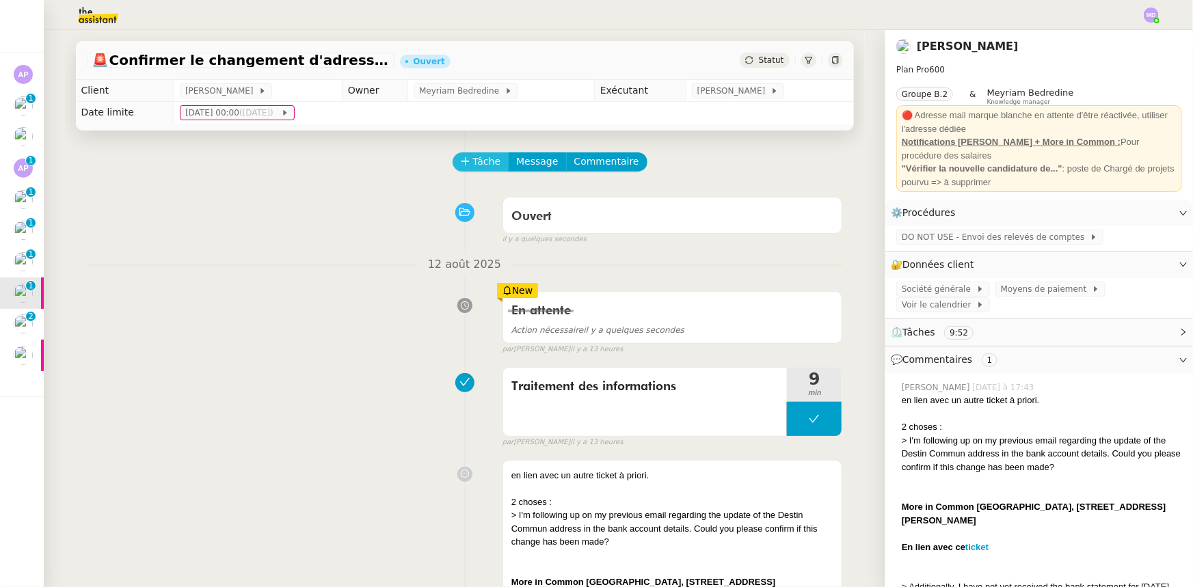
click at [463, 169] on button "Tâche" at bounding box center [481, 161] width 57 height 19
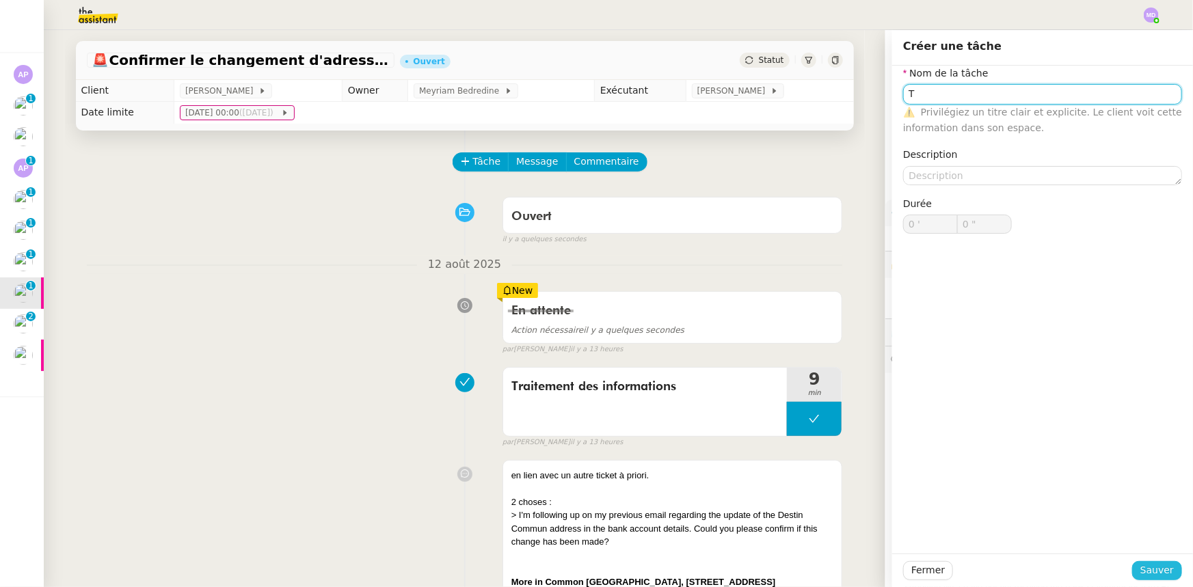
type input "T"
click at [1148, 569] on span "Sauver" at bounding box center [1156, 571] width 33 height 16
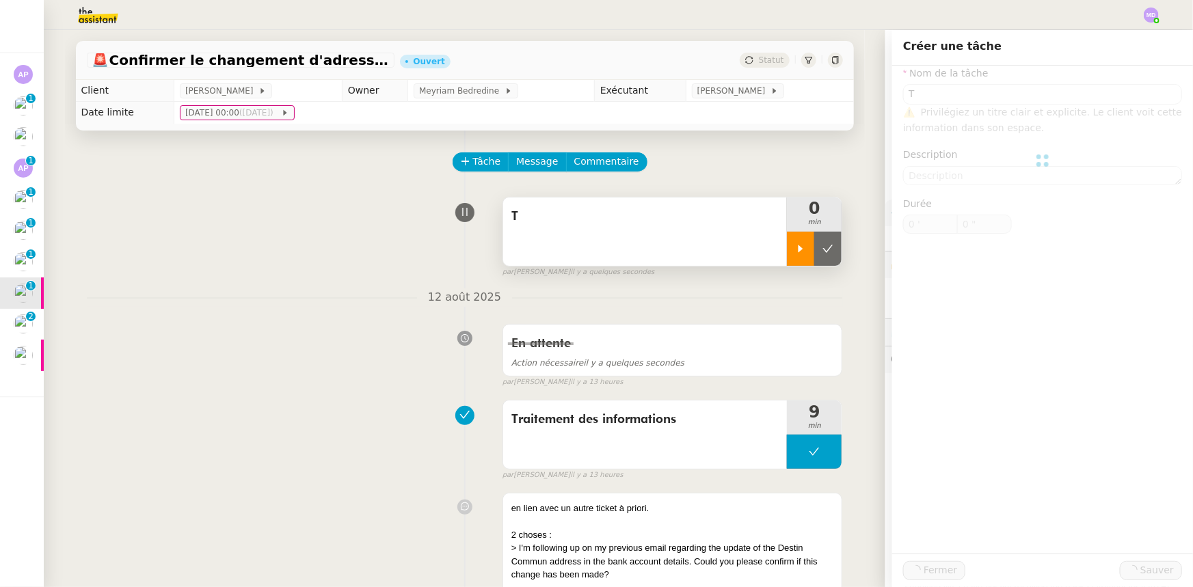
click at [787, 237] on div at bounding box center [800, 249] width 27 height 34
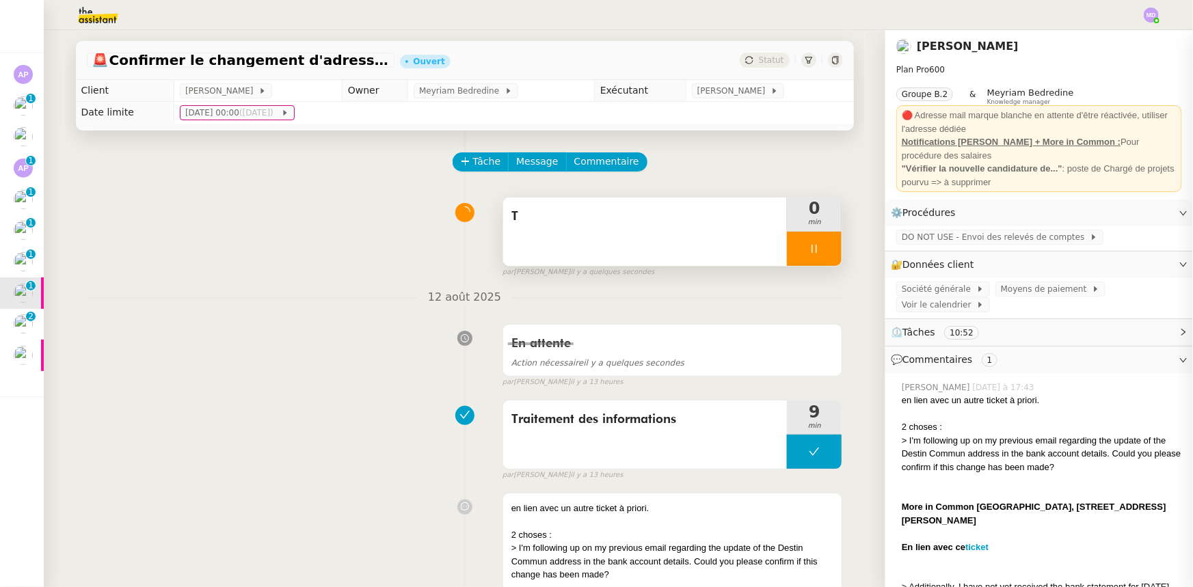
click at [728, 248] on div "T" at bounding box center [645, 232] width 284 height 68
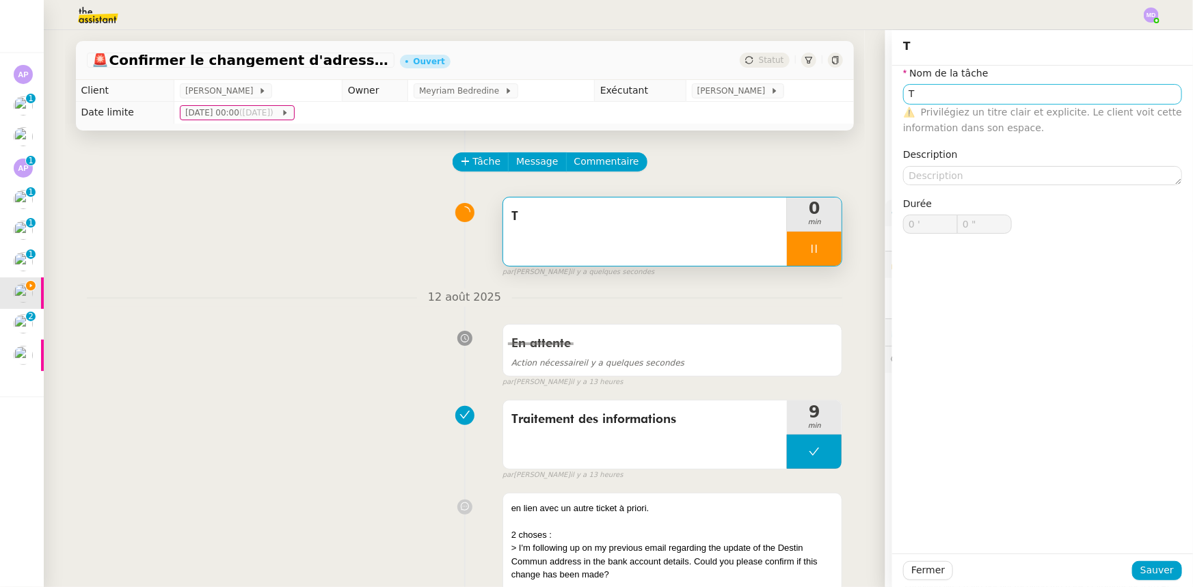
type input "T"
type input "0 '"
type input "1 ""
click at [930, 94] on input "T" at bounding box center [1042, 94] width 279 height 20
type input "Tra"
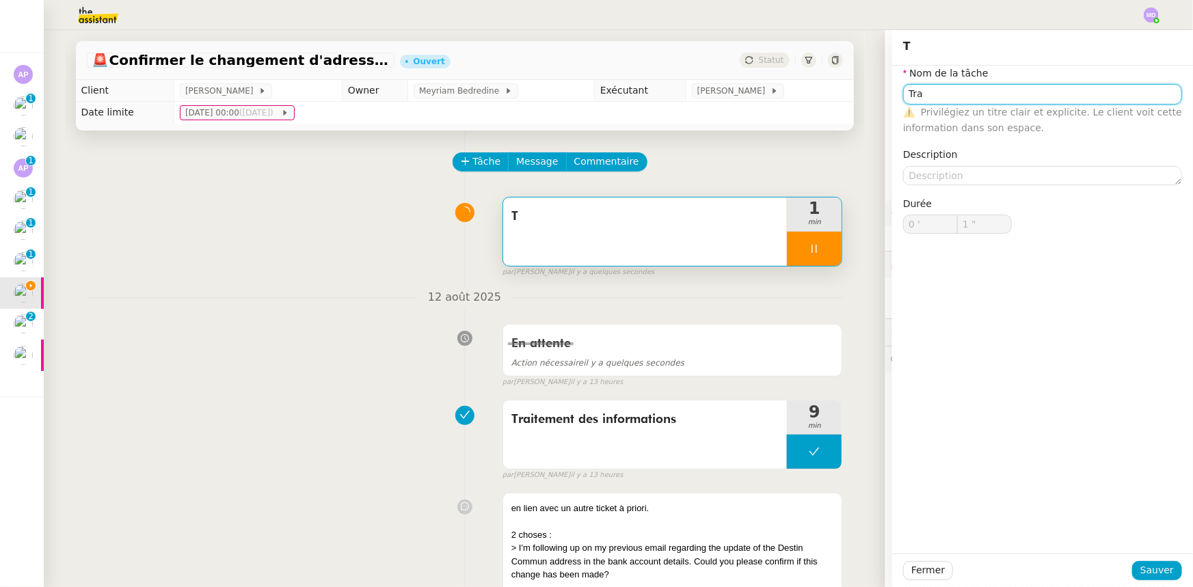
type input "2 ""
type input "Transmission"
type input "3 ""
type input "Transmission"
type input "4 ""
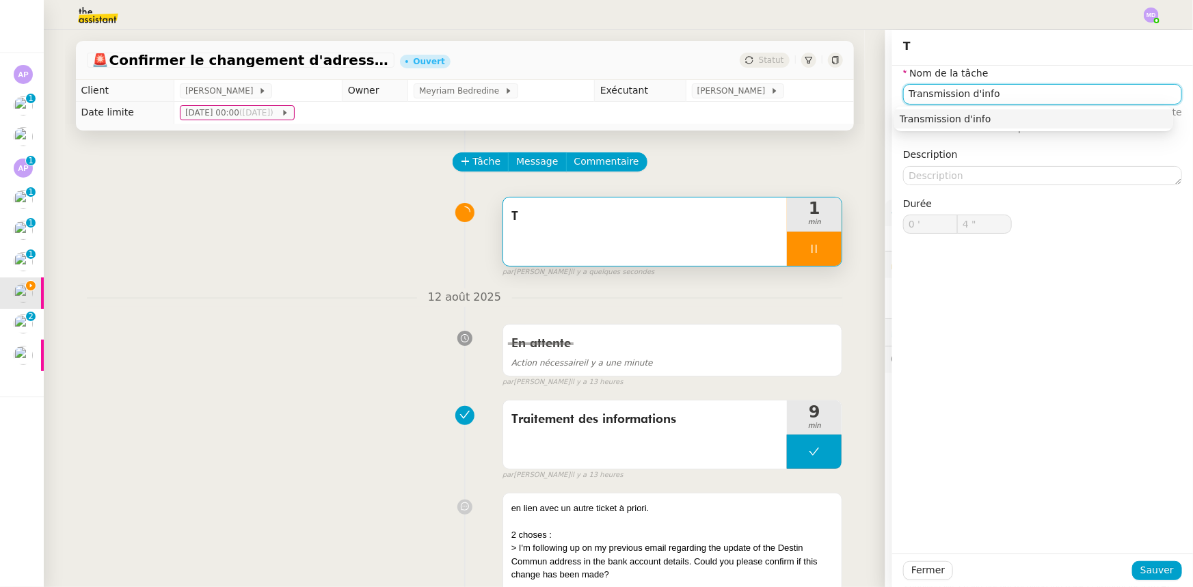
type input "Transmission d'infor"
type input "5 ""
type input "Transmission d'informations"
type input "7 ""
click at [929, 111] on nz-auto-option "Transmission d'informations" at bounding box center [1033, 118] width 279 height 19
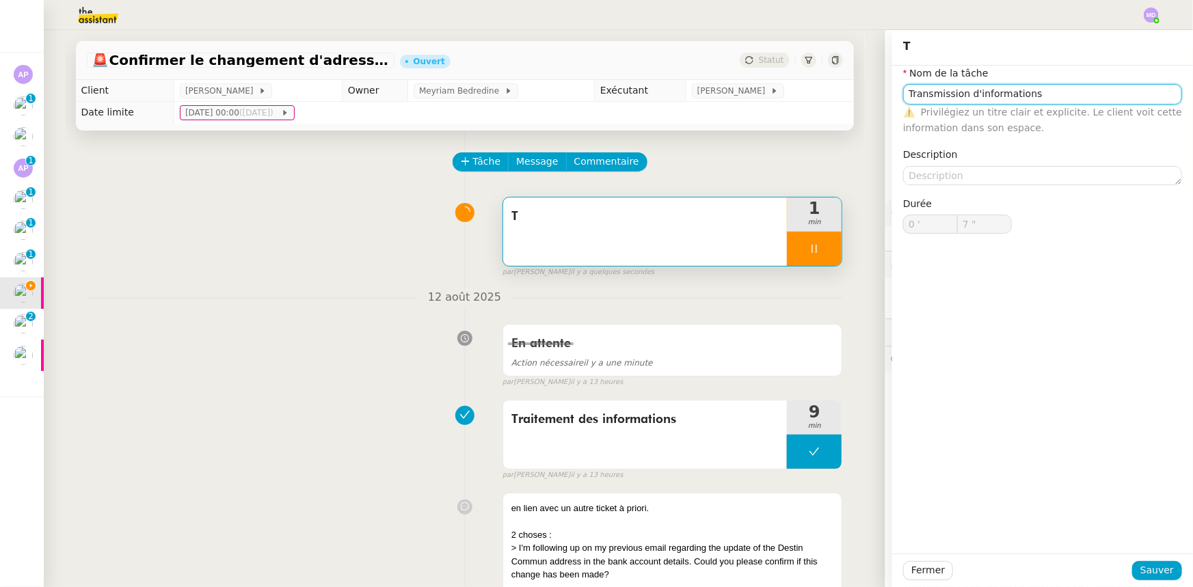
type input "Transmission d'informations"
click at [1142, 560] on div "Fermer Sauver" at bounding box center [1042, 570] width 301 height 33
type input "8 ""
click at [1142, 561] on button "Sauver" at bounding box center [1157, 570] width 50 height 19
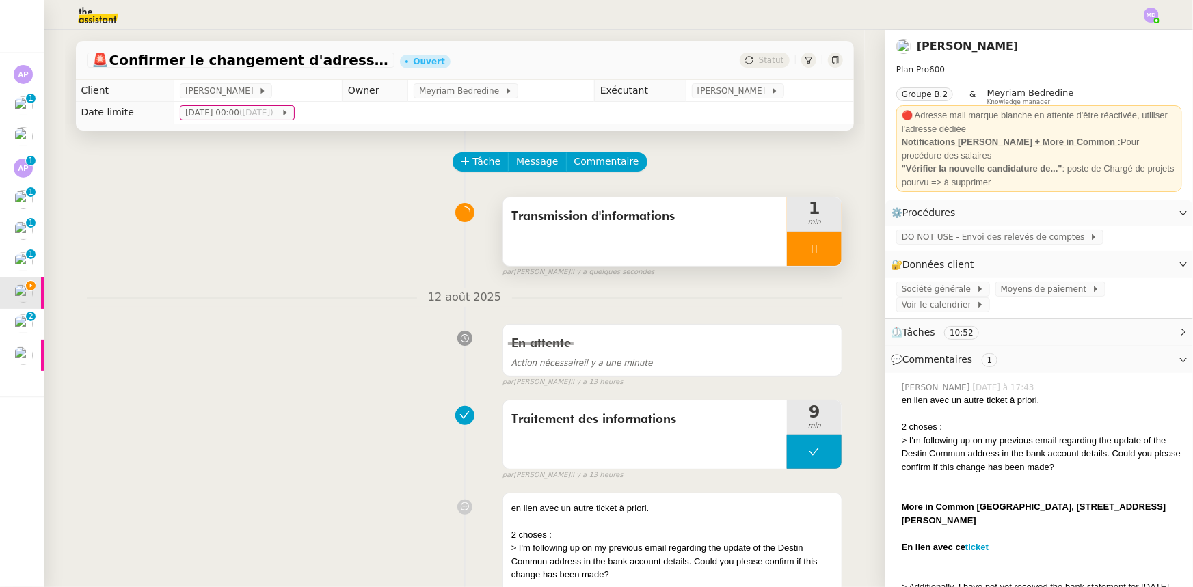
click at [814, 254] on div at bounding box center [814, 249] width 55 height 34
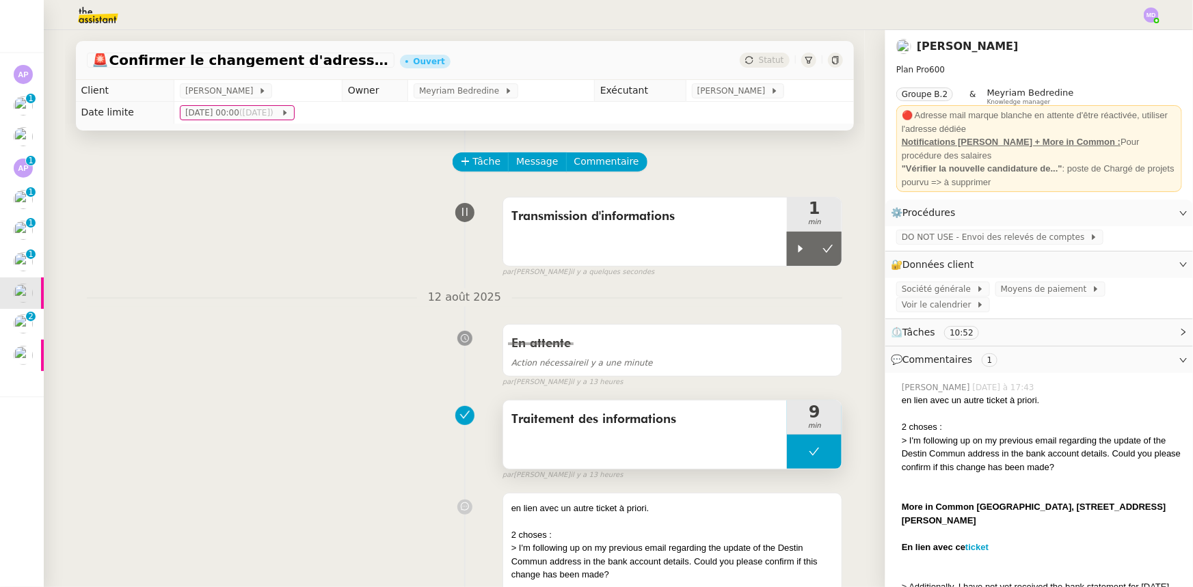
click at [816, 461] on button at bounding box center [814, 452] width 55 height 34
click at [792, 461] on div at bounding box center [800, 452] width 27 height 34
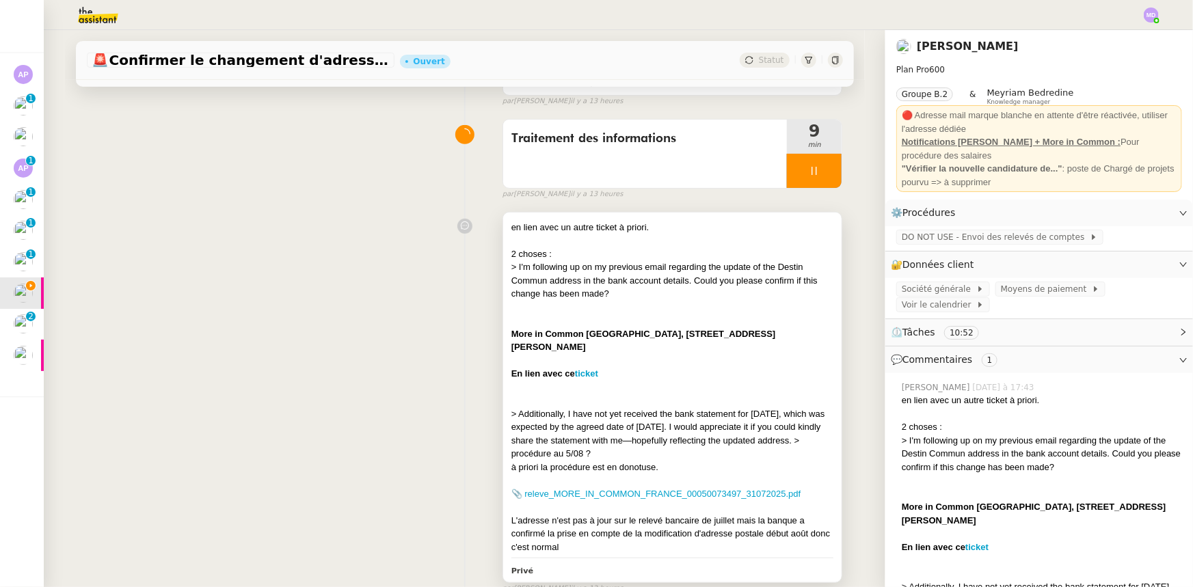
scroll to position [310, 0]
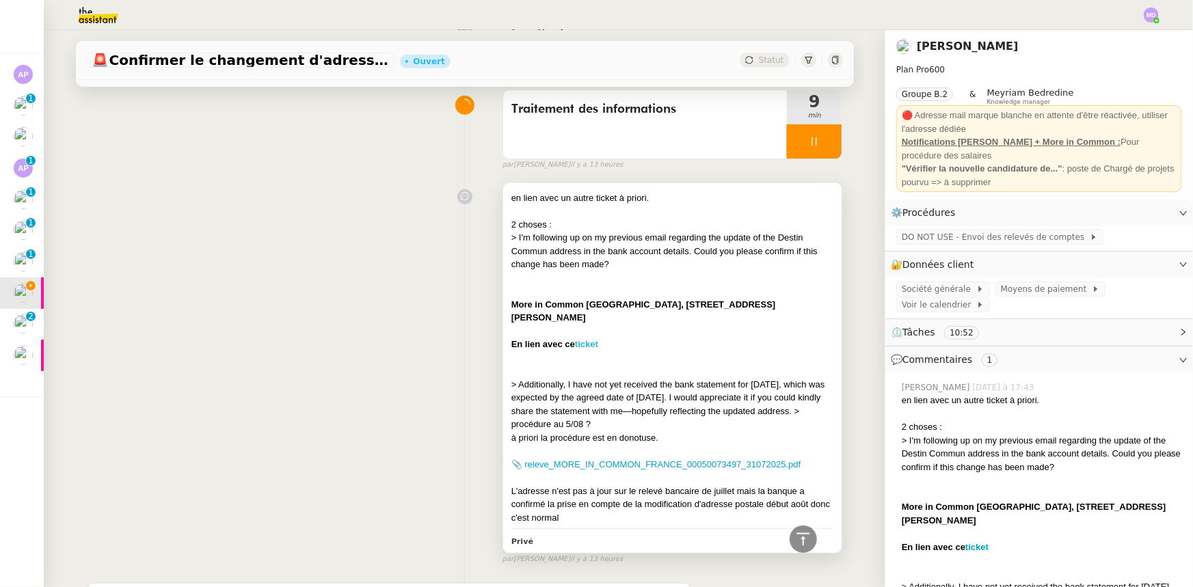
click at [582, 341] on strong "ticket" at bounding box center [586, 344] width 23 height 10
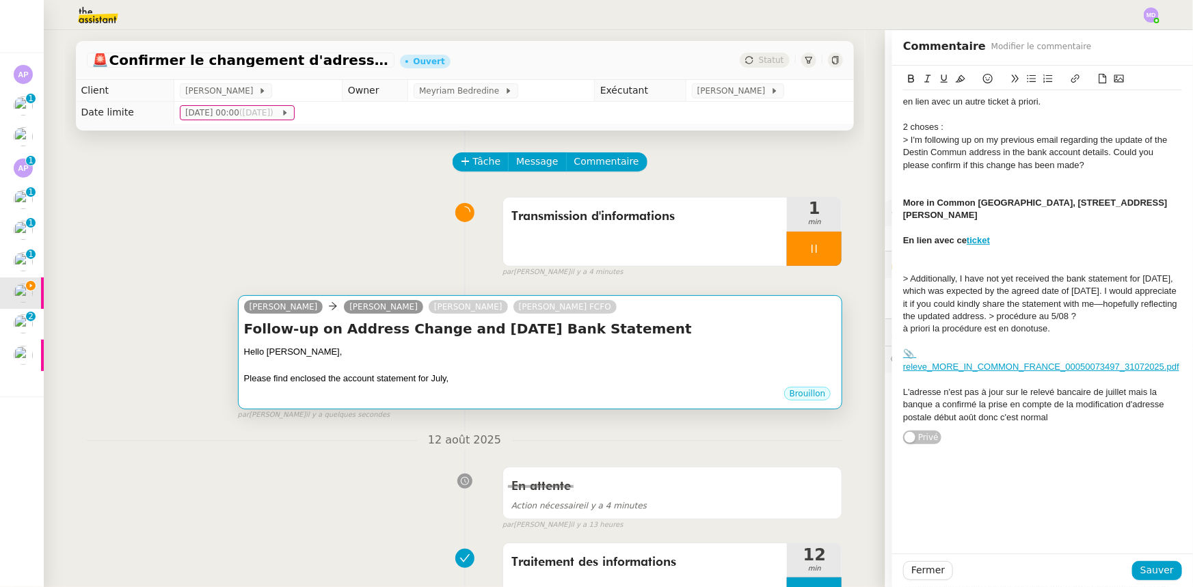
click at [576, 358] on div "Hello [PERSON_NAME]," at bounding box center [540, 352] width 593 height 14
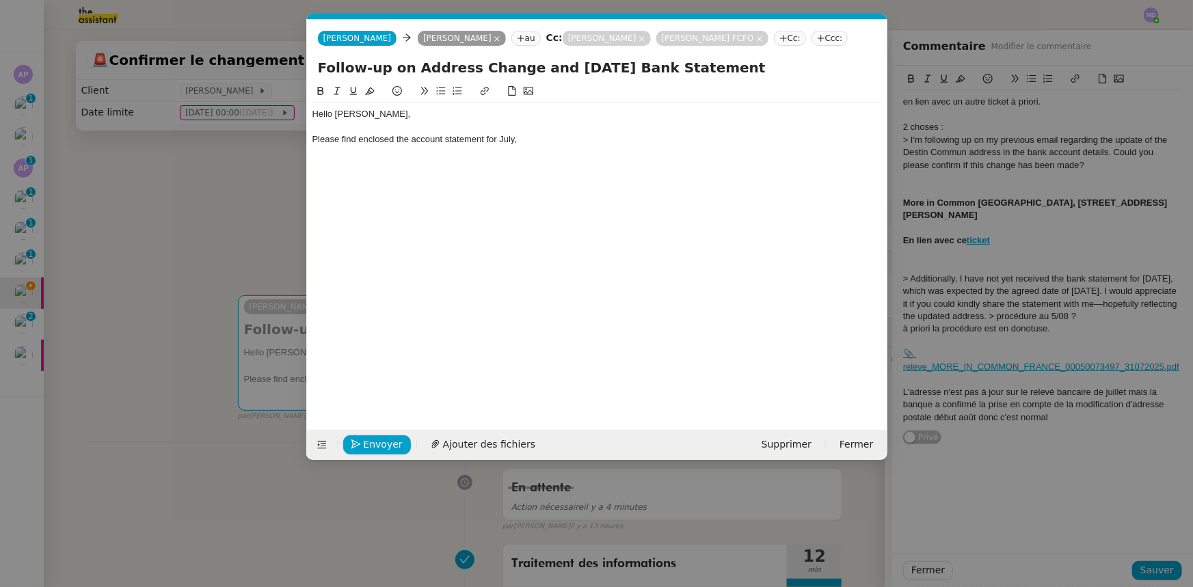
scroll to position [0, 29]
click at [471, 446] on span "Ajouter des fichiers" at bounding box center [489, 445] width 92 height 16
click at [571, 137] on div "Please find enclosed the account statement for July," at bounding box center [596, 139] width 569 height 12
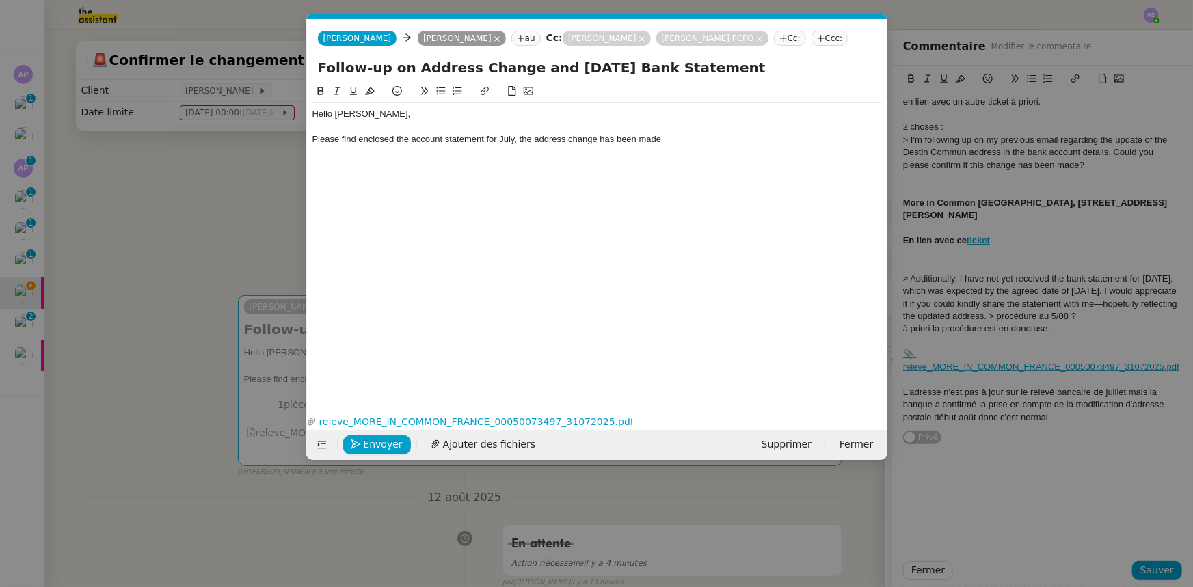
drag, startPoint x: 600, startPoint y: 138, endPoint x: 665, endPoint y: 138, distance: 64.9
click at [665, 138] on div "Please find enclosed the account statement for July, the address change has bee…" at bounding box center [596, 139] width 569 height 12
drag, startPoint x: 533, startPoint y: 137, endPoint x: 676, endPoint y: 134, distance: 143.6
click at [676, 134] on div "Please find enclosed the account statement for July, the address change has bee…" at bounding box center [596, 139] width 569 height 12
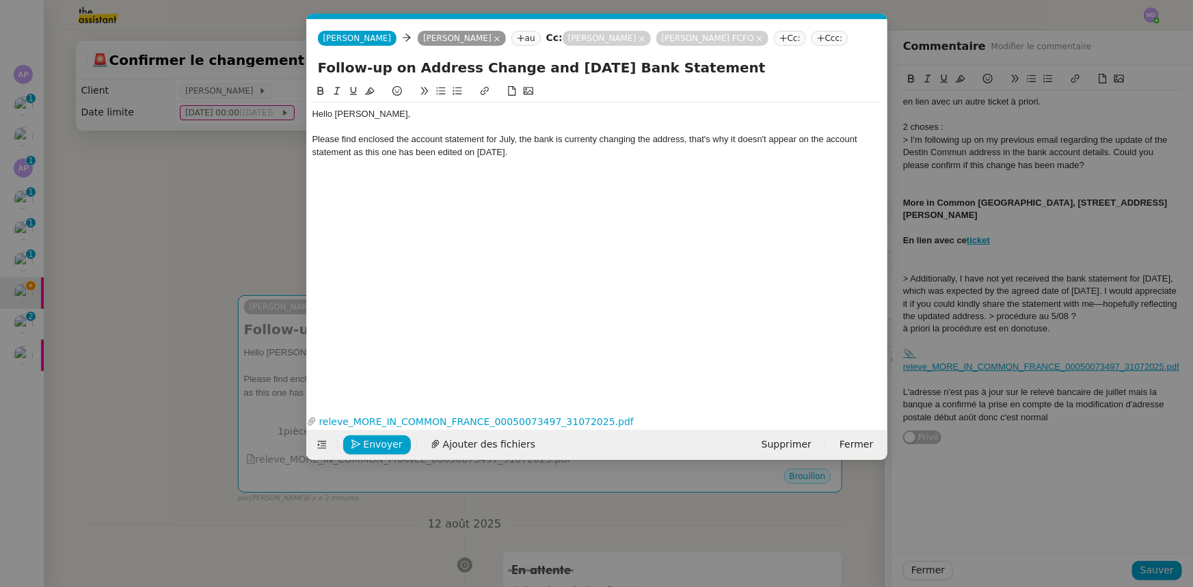
click at [569, 138] on div "Please find enclosed the account statement for July, the bank is currenty chang…" at bounding box center [596, 145] width 569 height 25
click at [0, 0] on lt-span "currently" at bounding box center [0, 0] width 0 height 0
click at [684, 139] on div "Please find enclosed the account statement for July, the bank is currently chan…" at bounding box center [596, 145] width 569 height 25
click at [541, 150] on div "Please find enclosed the account statement for July, the bank is currently chan…" at bounding box center [596, 145] width 569 height 25
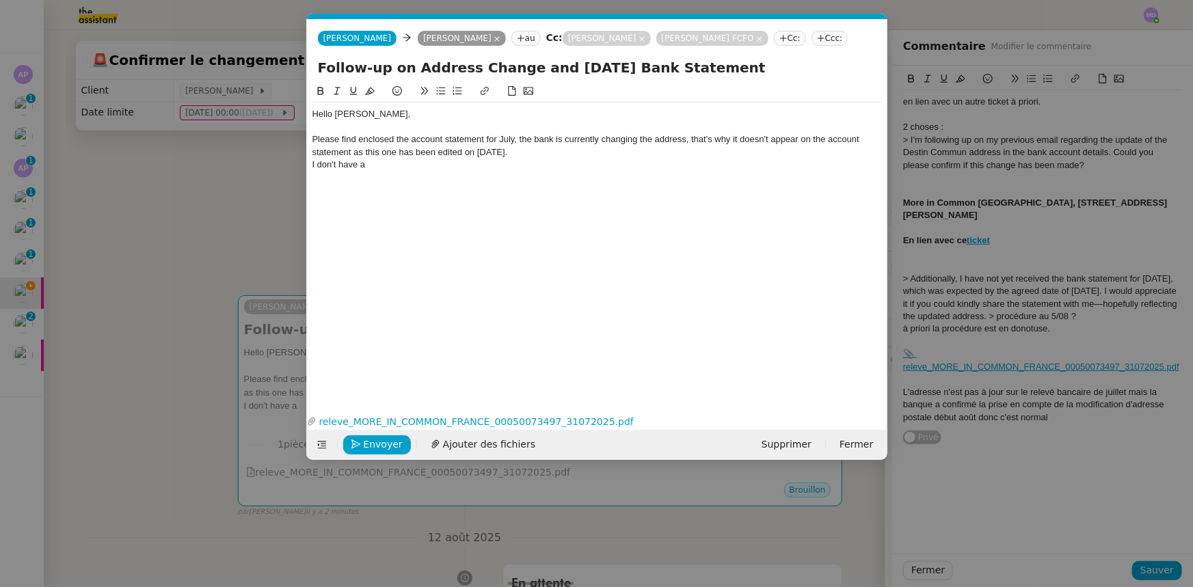
drag, startPoint x: 317, startPoint y: 167, endPoint x: 368, endPoint y: 167, distance: 50.6
click at [368, 167] on div "I don't have a" at bounding box center [596, 165] width 569 height 12
click at [311, 163] on nz-spin "Hello Gulraiz, Please find enclosed the account statement for July, the bank is…" at bounding box center [597, 239] width 580 height 312
click at [312, 163] on div "I no longer have an automatic task every month to send you the bank account, wo…" at bounding box center [596, 165] width 569 height 12
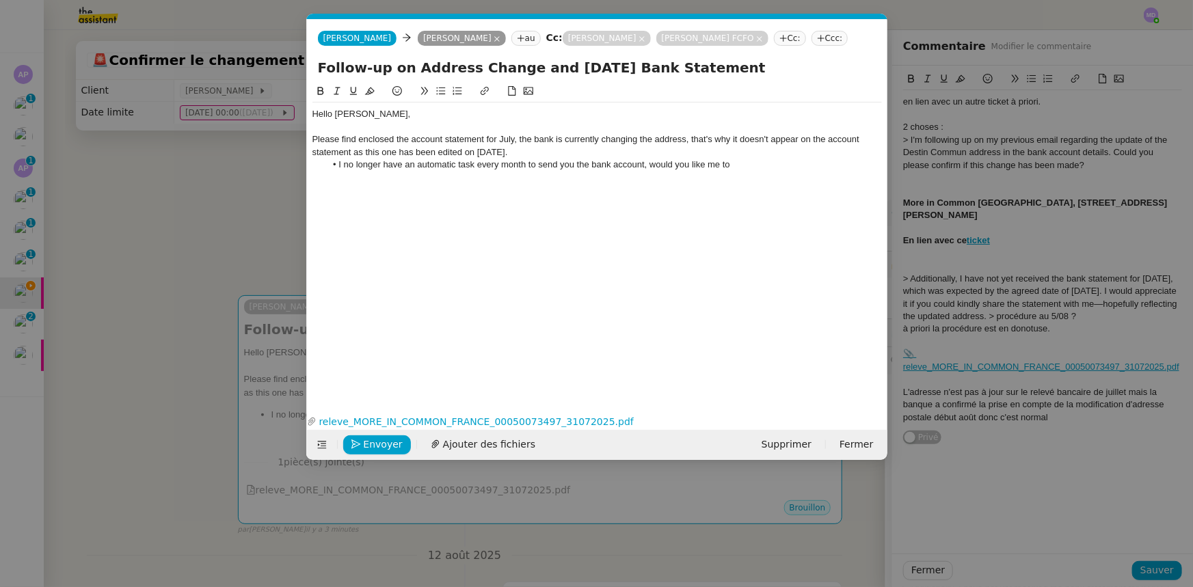
click at [740, 164] on li "I no longer have an automatic task every month to send you the bank account, wo…" at bounding box center [603, 165] width 556 height 12
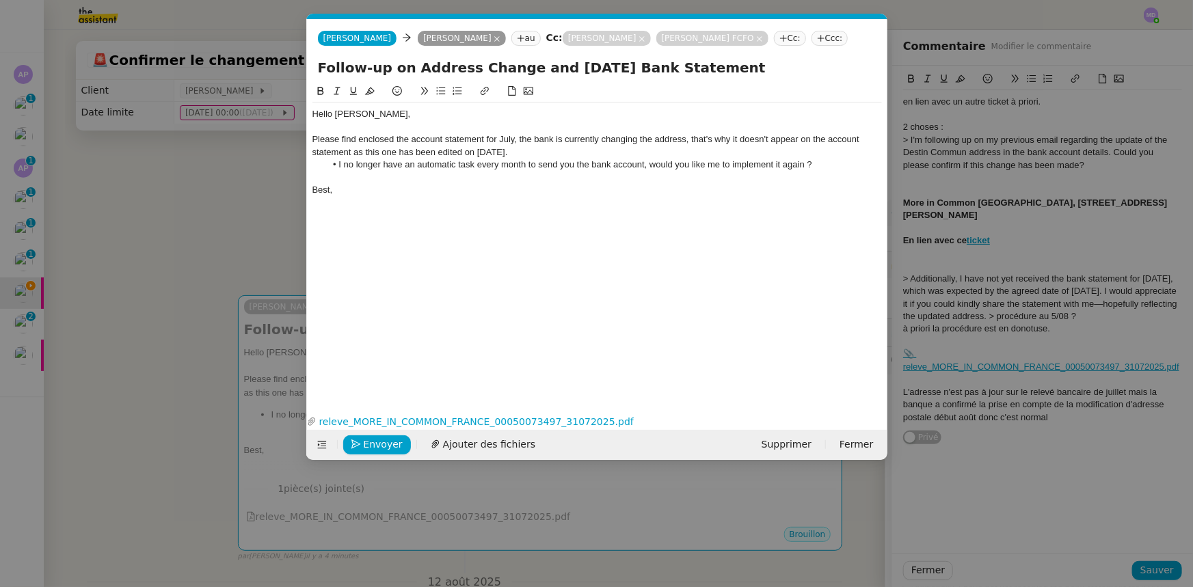
click at [159, 239] on nz-modal-container "Service TA - VOYAGE - PROPOSITION GLOBALE A utiliser dans le cadre de propositi…" at bounding box center [596, 293] width 1193 height 587
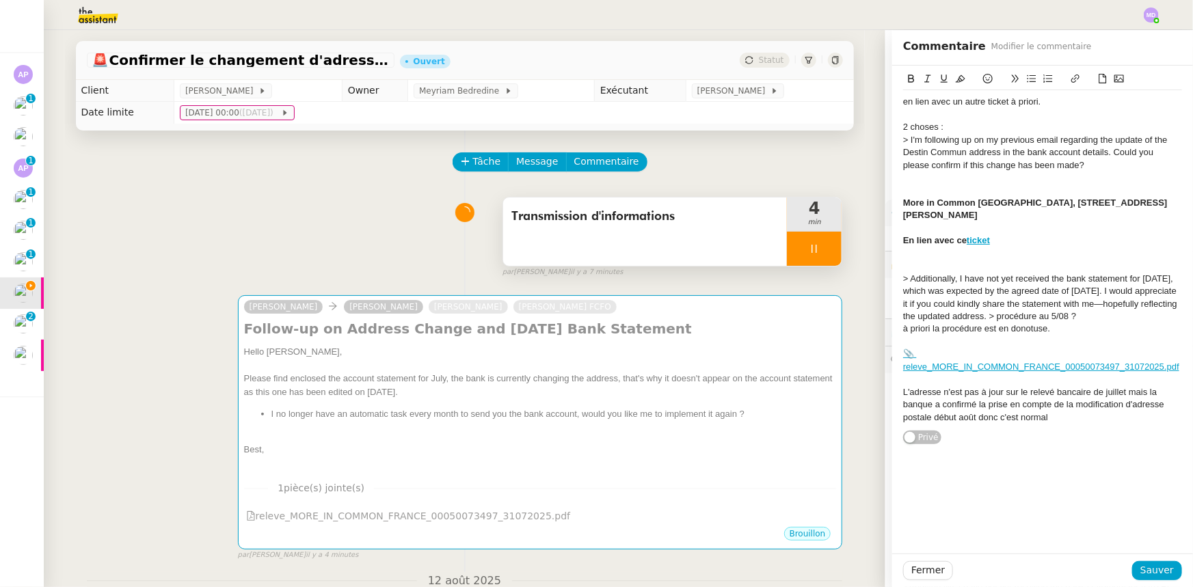
click at [811, 245] on div at bounding box center [814, 249] width 55 height 34
click at [822, 244] on icon at bounding box center [827, 248] width 11 height 11
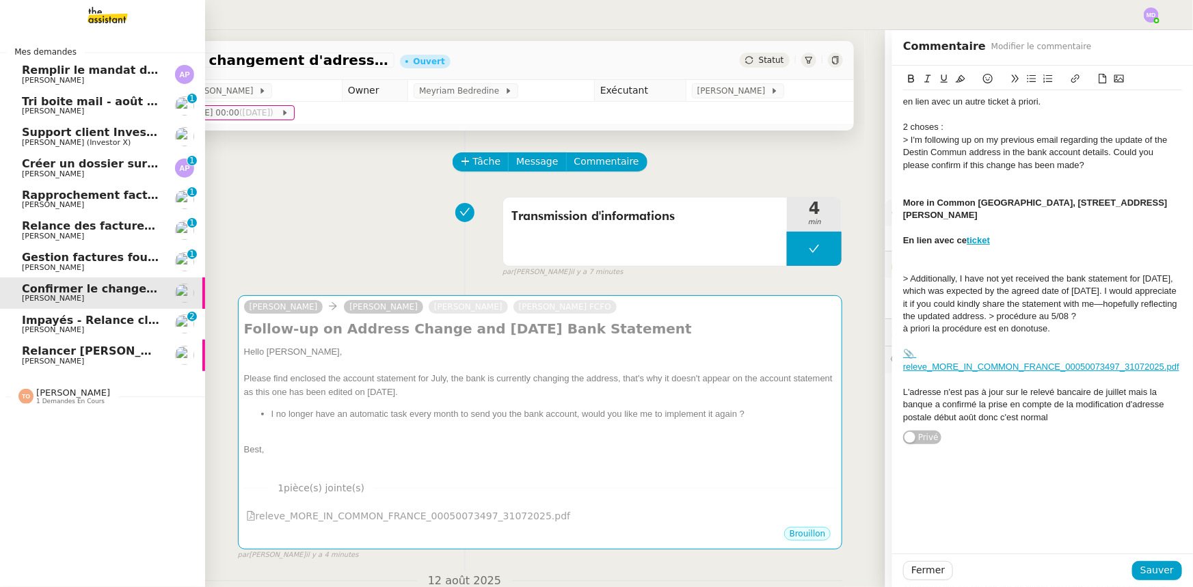
click at [101, 256] on span "Gestion factures fournisseurs (virement) via [GEOGRAPHIC_DATA]- [DATE]" at bounding box center [250, 257] width 456 height 13
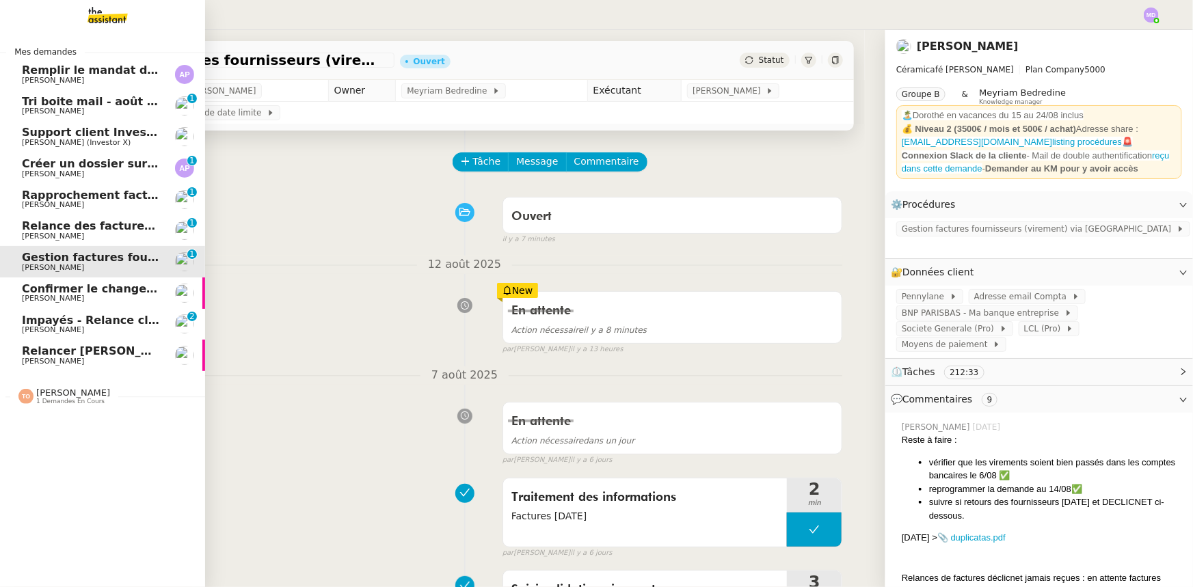
click at [57, 230] on span "Relance des factures- [DATE]" at bounding box center [111, 225] width 179 height 13
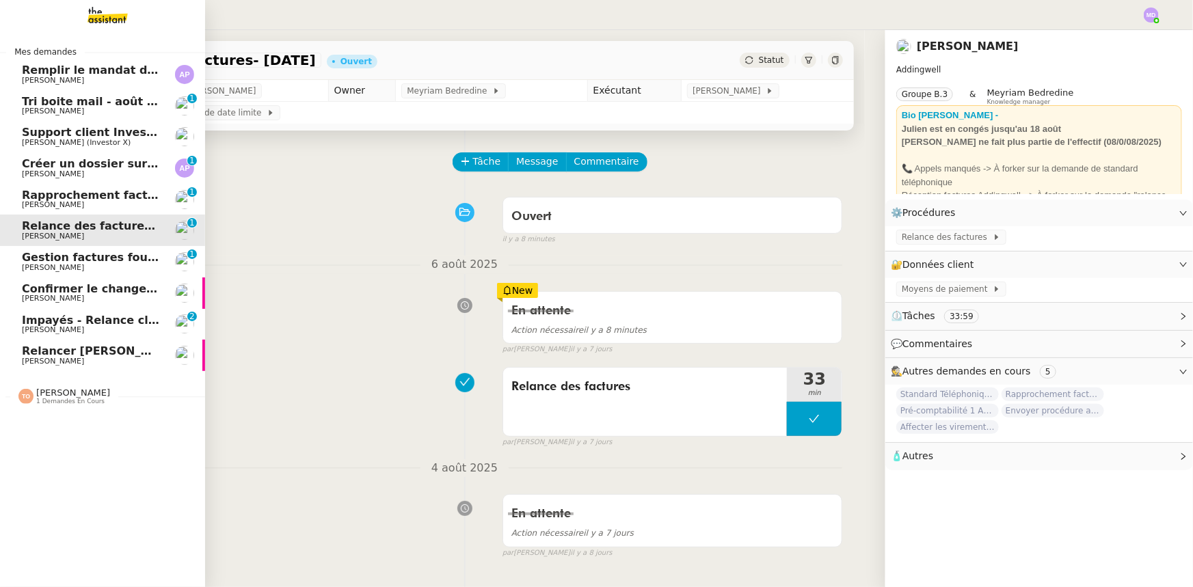
click at [124, 202] on span "[PERSON_NAME]" at bounding box center [91, 205] width 138 height 8
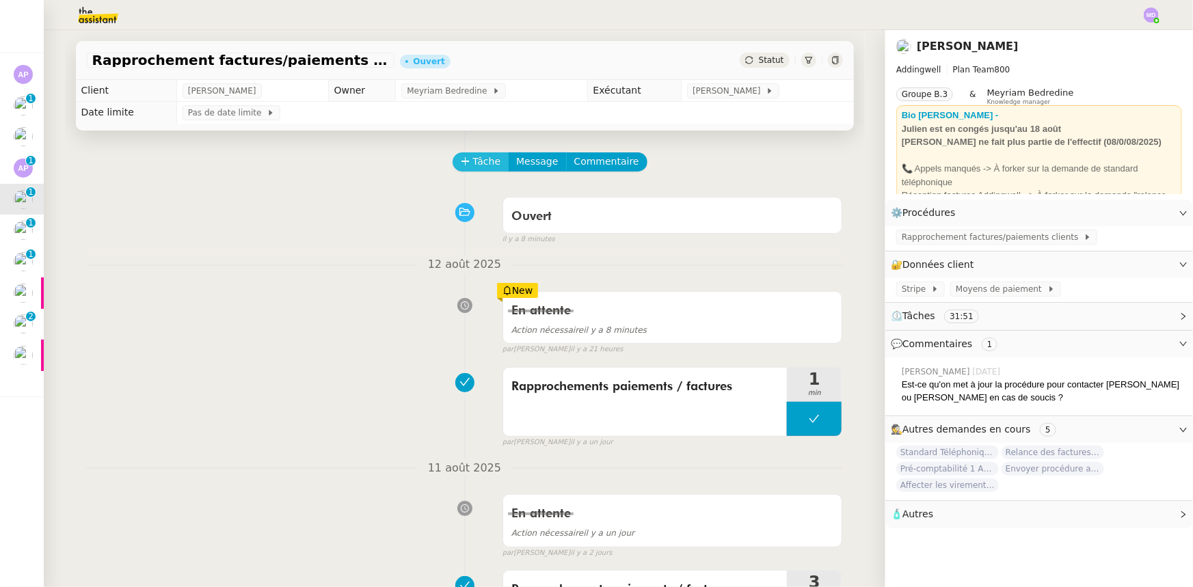
click at [463, 159] on button "Tâche" at bounding box center [481, 161] width 57 height 19
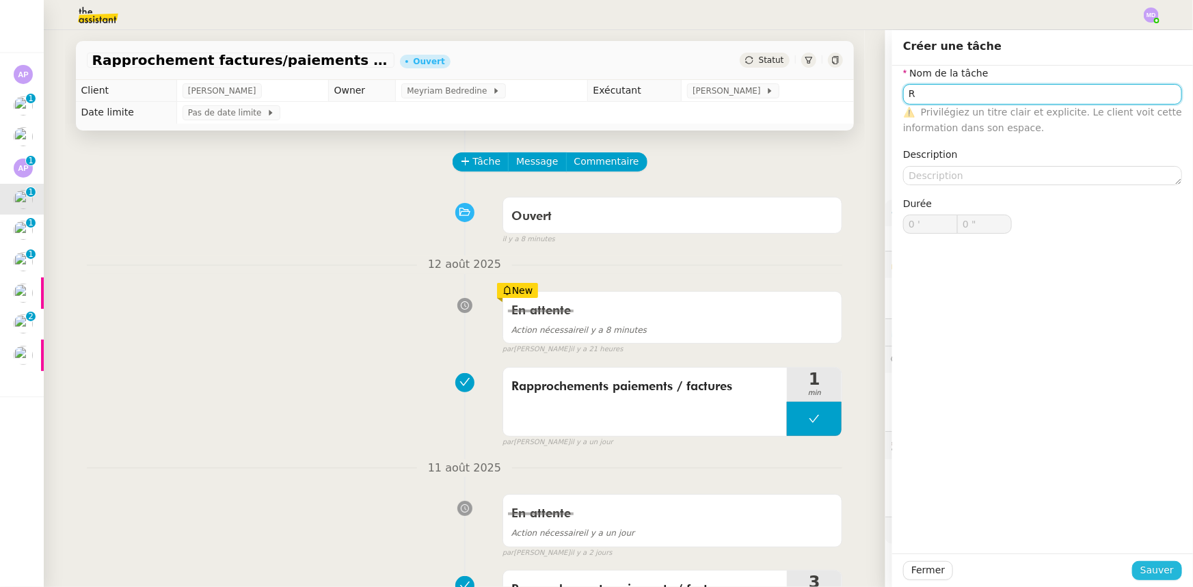
type input "R"
click at [1149, 567] on span "Sauver" at bounding box center [1156, 571] width 33 height 16
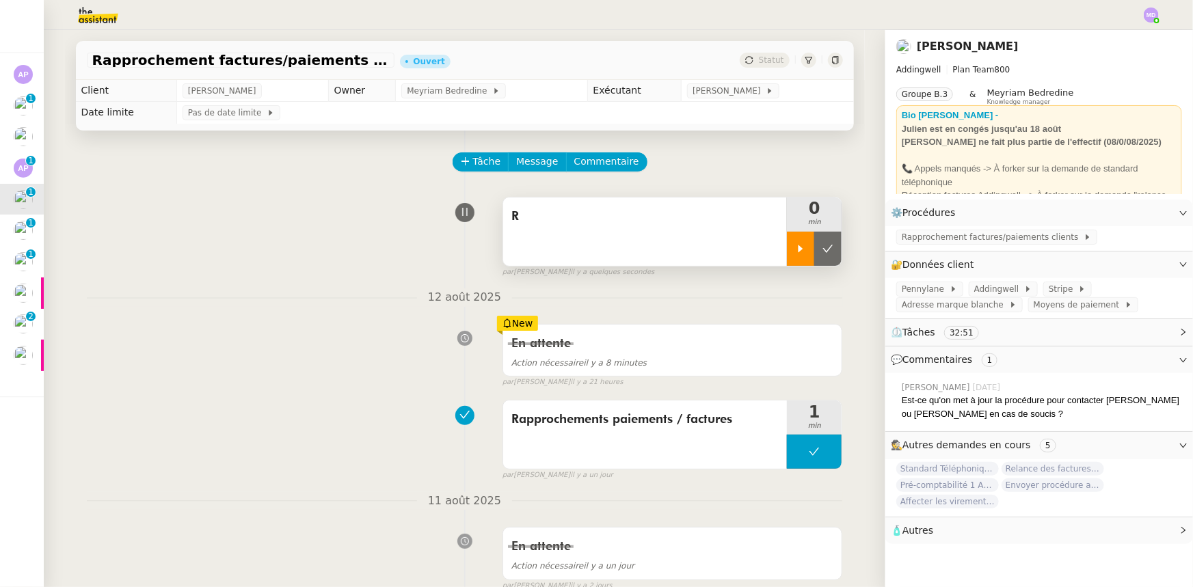
drag, startPoint x: 793, startPoint y: 244, endPoint x: 785, endPoint y: 247, distance: 8.0
click at [795, 245] on icon at bounding box center [800, 248] width 11 height 11
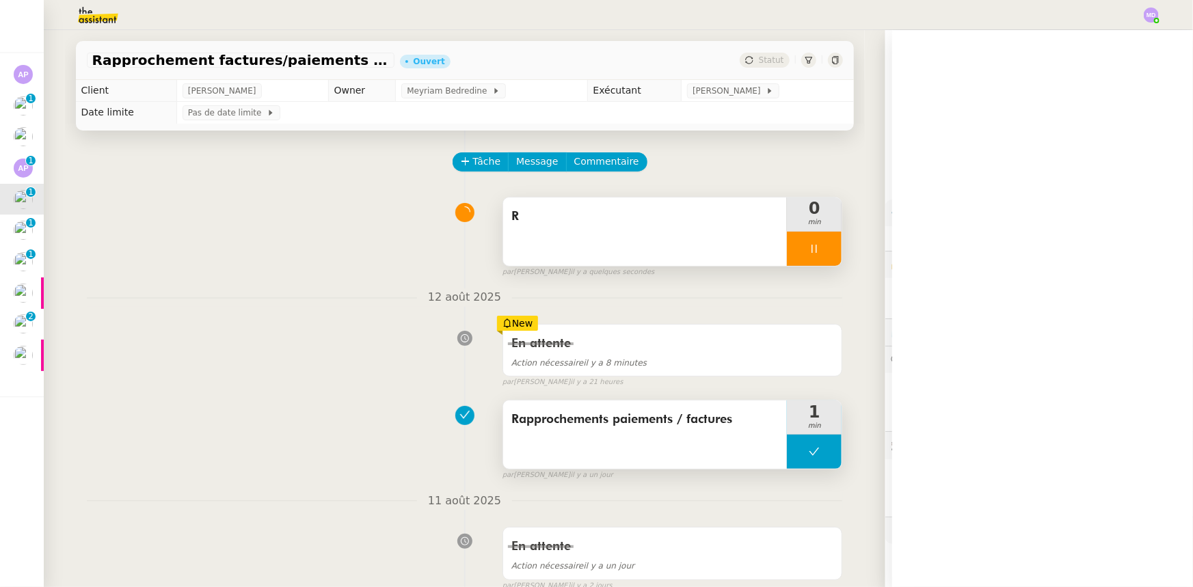
click at [626, 418] on span "Rapprochements paiements / factures" at bounding box center [645, 419] width 268 height 21
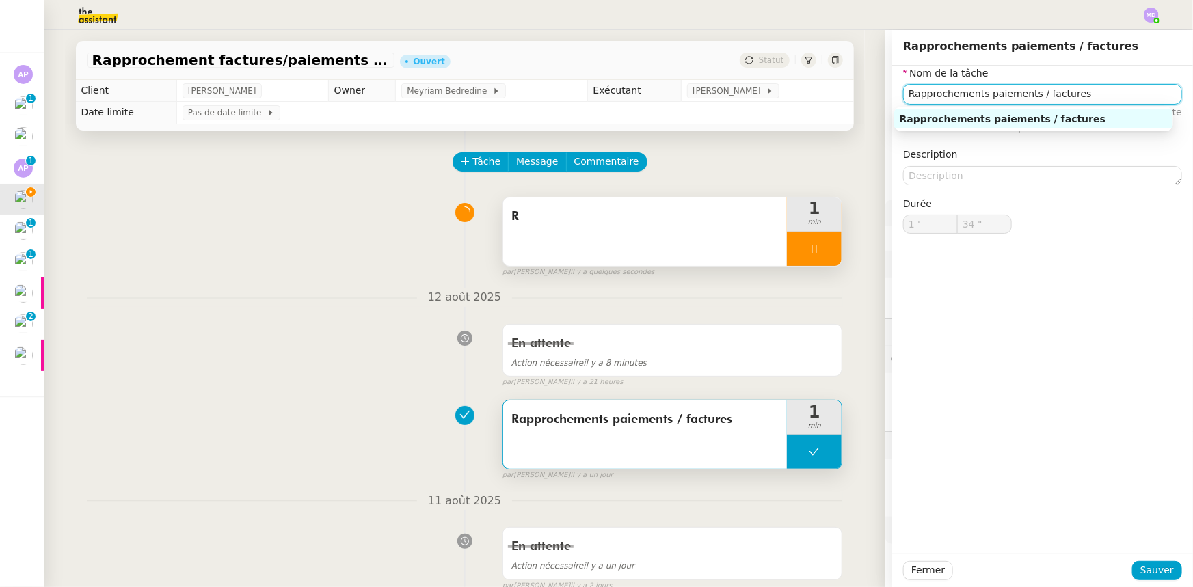
drag, startPoint x: 1047, startPoint y: 96, endPoint x: 904, endPoint y: 97, distance: 143.6
click at [904, 97] on input "Rapprochements paiements / factures" at bounding box center [1042, 94] width 279 height 20
click at [622, 224] on span "R" at bounding box center [645, 216] width 268 height 21
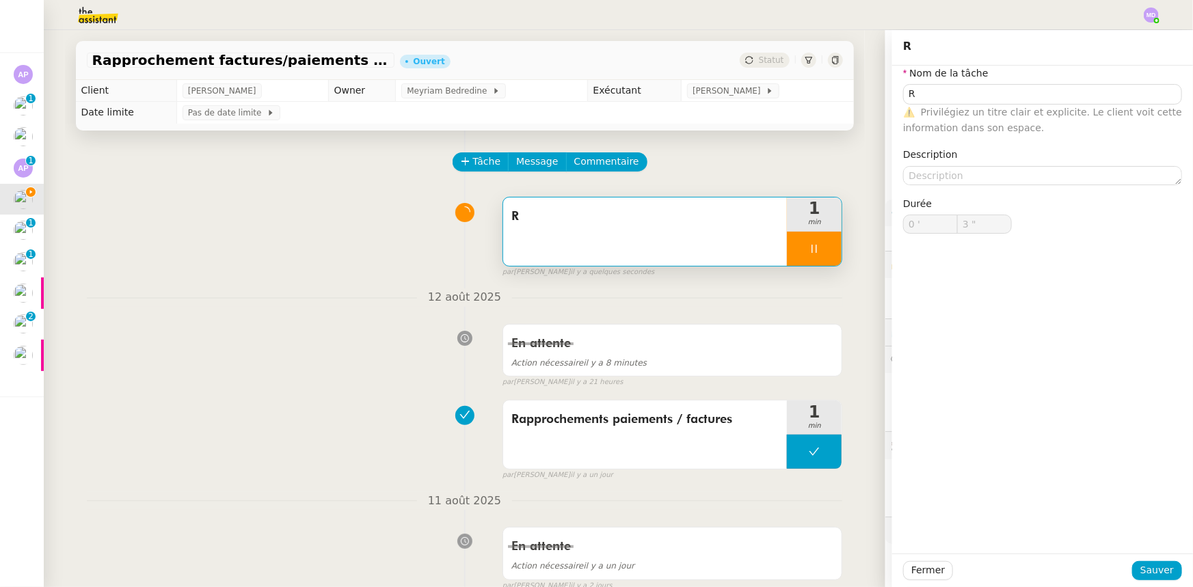
type input "4 ""
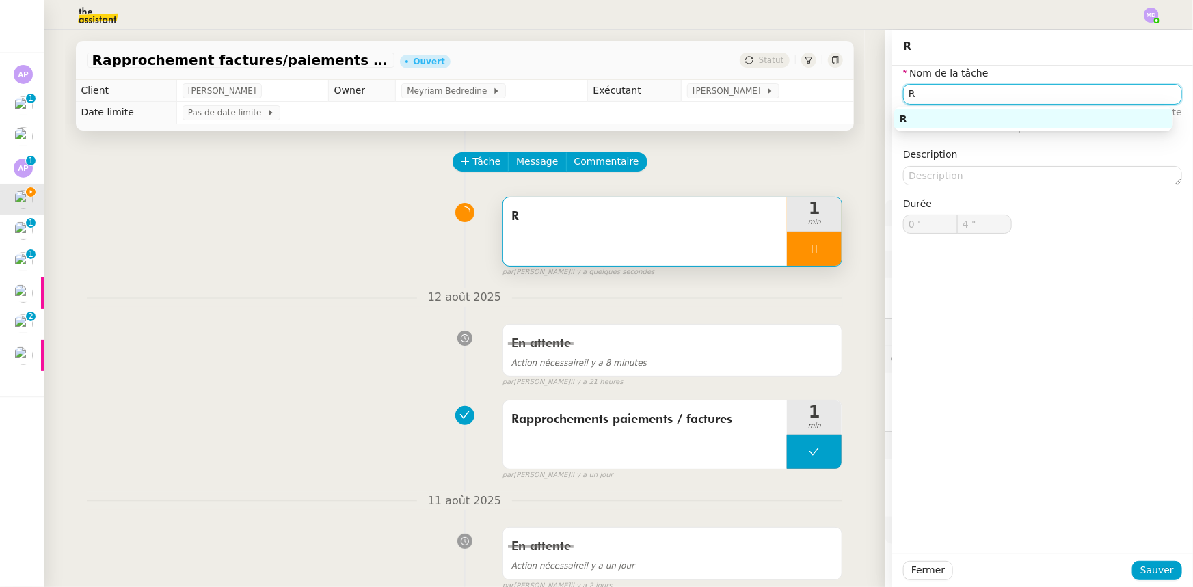
click at [969, 93] on input "R" at bounding box center [1042, 94] width 279 height 20
paste input "approchements paiements / factures"
type input "Rapprochements paiements / factures"
type input "5 ""
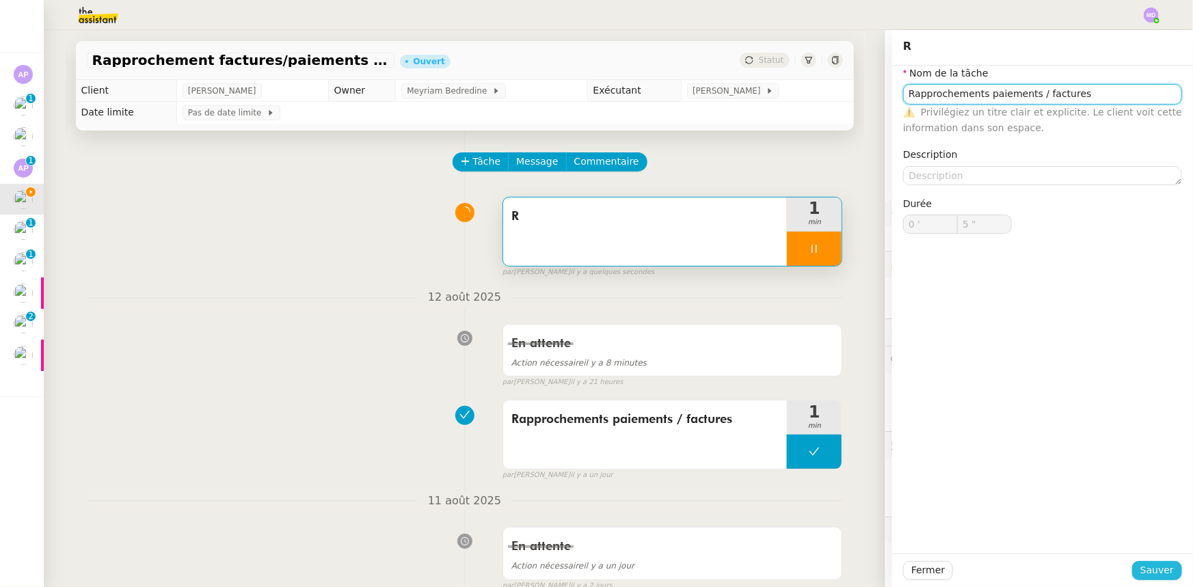
type input "Rapprochements paiements / factures"
click at [1145, 561] on button "Sauver" at bounding box center [1157, 570] width 50 height 19
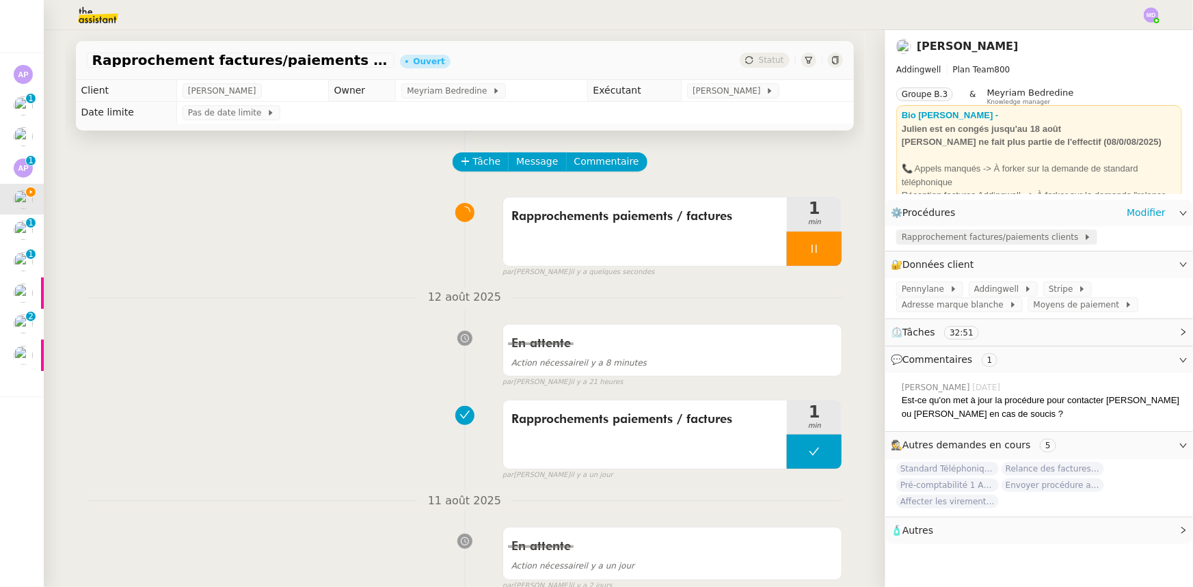
click at [940, 234] on span "Rapprochement factures/paiements clients" at bounding box center [993, 237] width 182 height 14
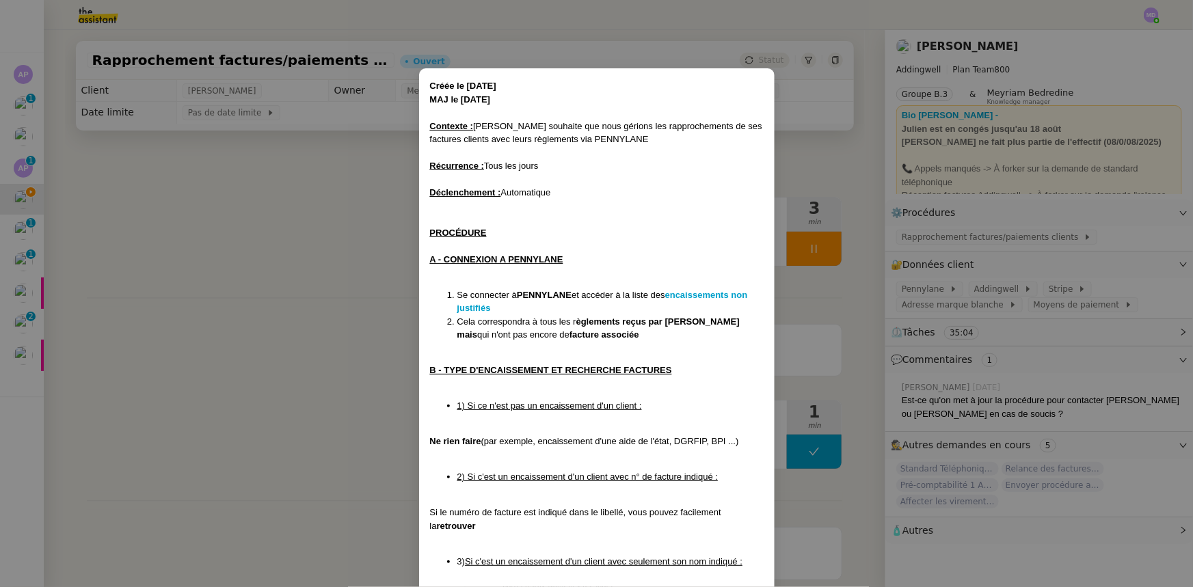
click at [205, 223] on nz-modal-container "Créée le 08/07/24 MAJ le 18/03/2025 Contexte : Julien souhaite que nous gérions…" at bounding box center [596, 293] width 1193 height 587
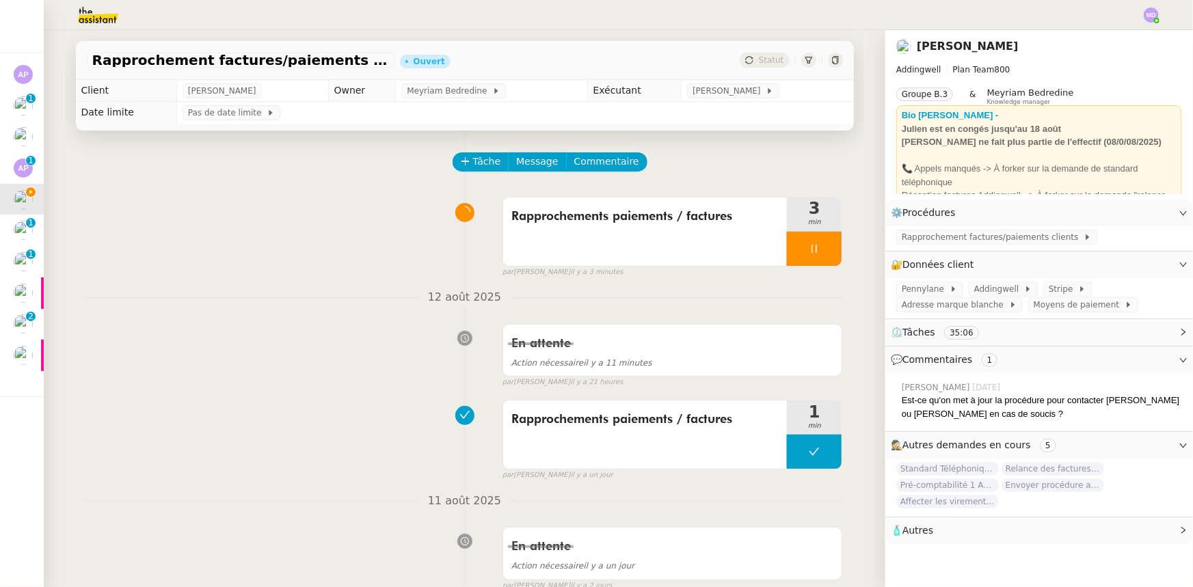
click at [825, 251] on div at bounding box center [814, 249] width 55 height 34
click at [825, 251] on button at bounding box center [827, 249] width 27 height 34
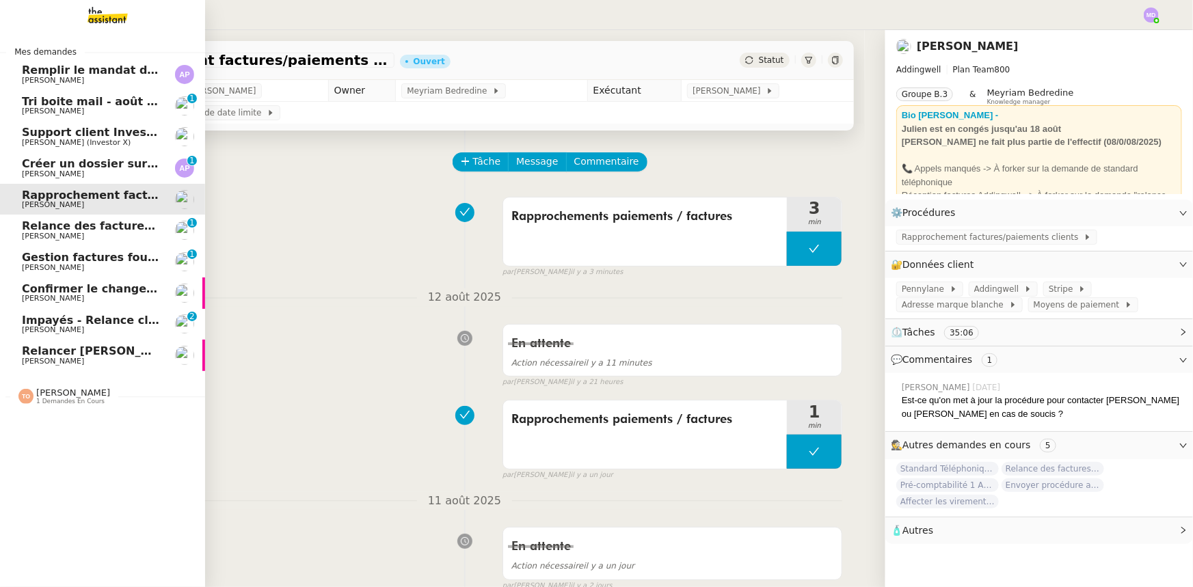
click at [30, 230] on span "Relance des factures- [DATE]" at bounding box center [111, 225] width 179 height 13
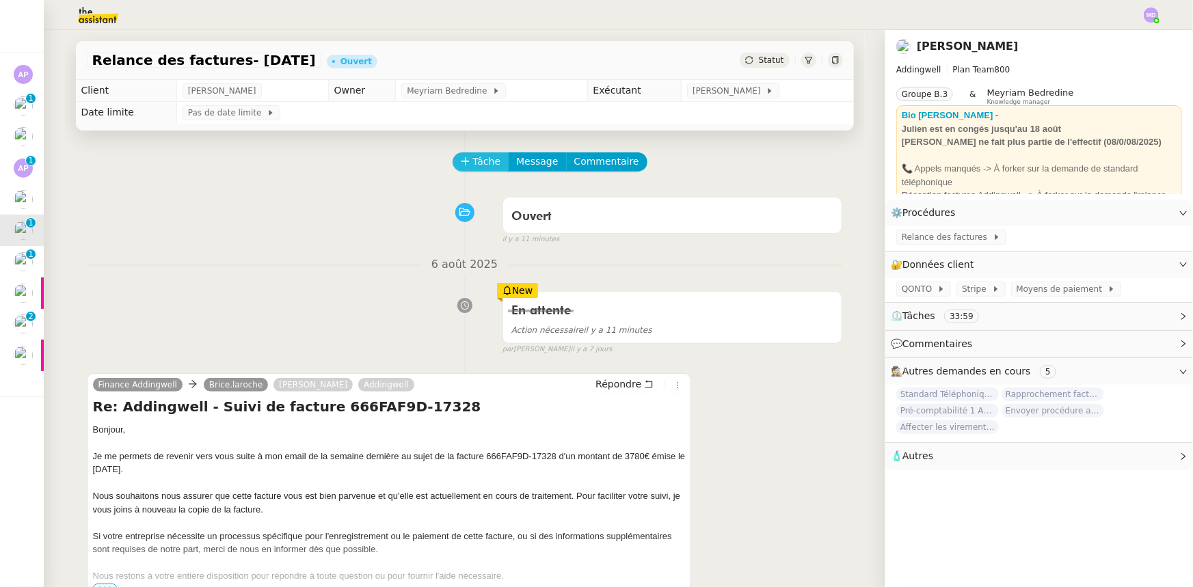
click at [473, 157] on span "Tâche" at bounding box center [487, 162] width 28 height 16
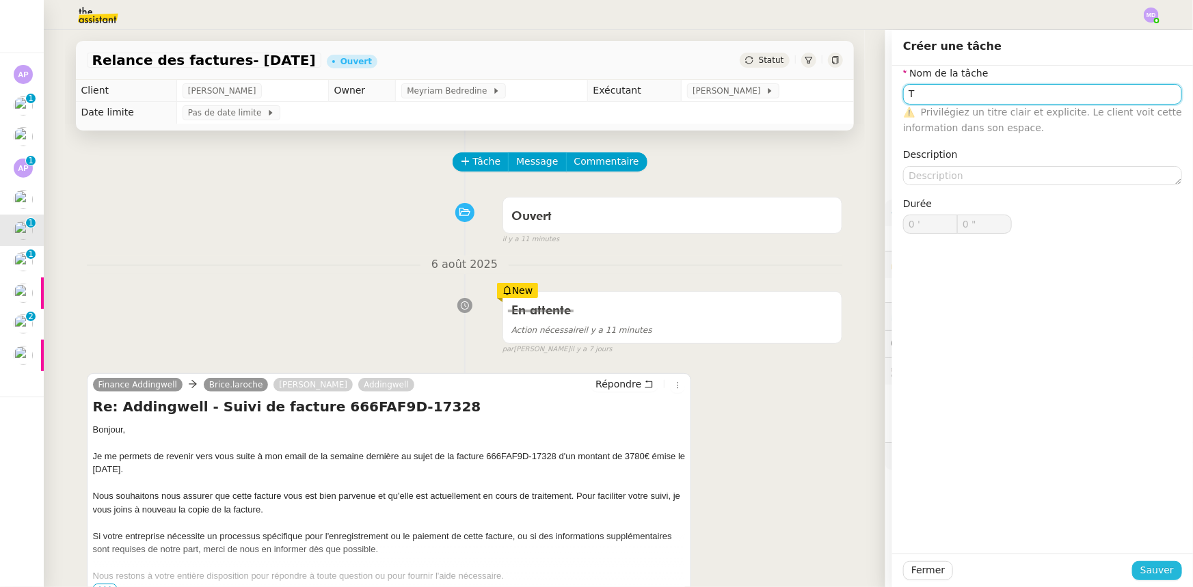
type input "T"
click at [1155, 573] on span "Sauver" at bounding box center [1156, 571] width 33 height 16
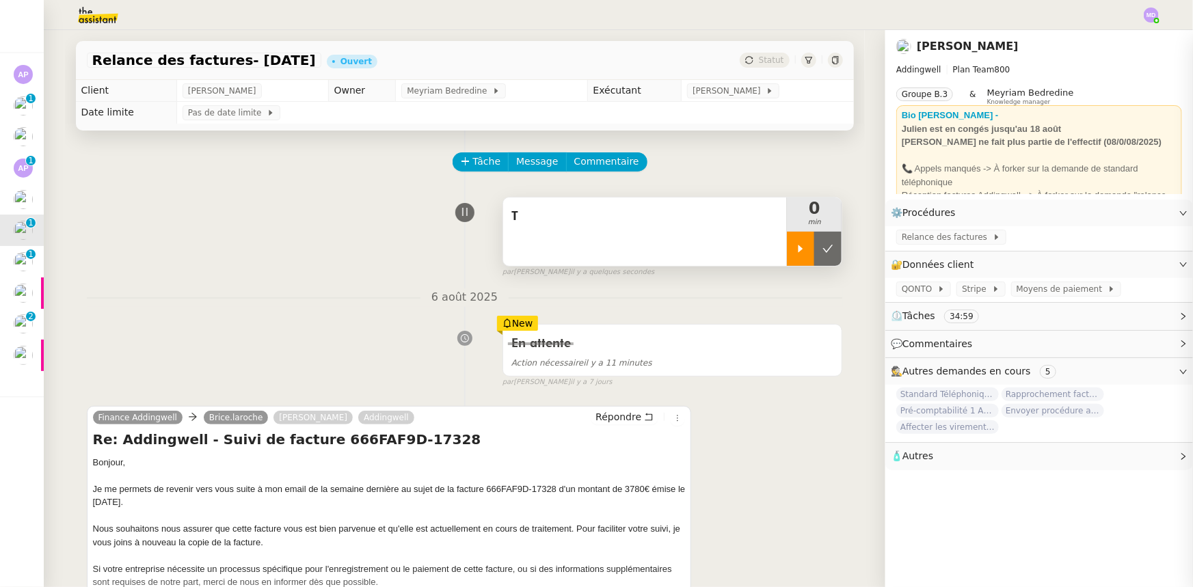
click at [794, 265] on div at bounding box center [800, 249] width 27 height 34
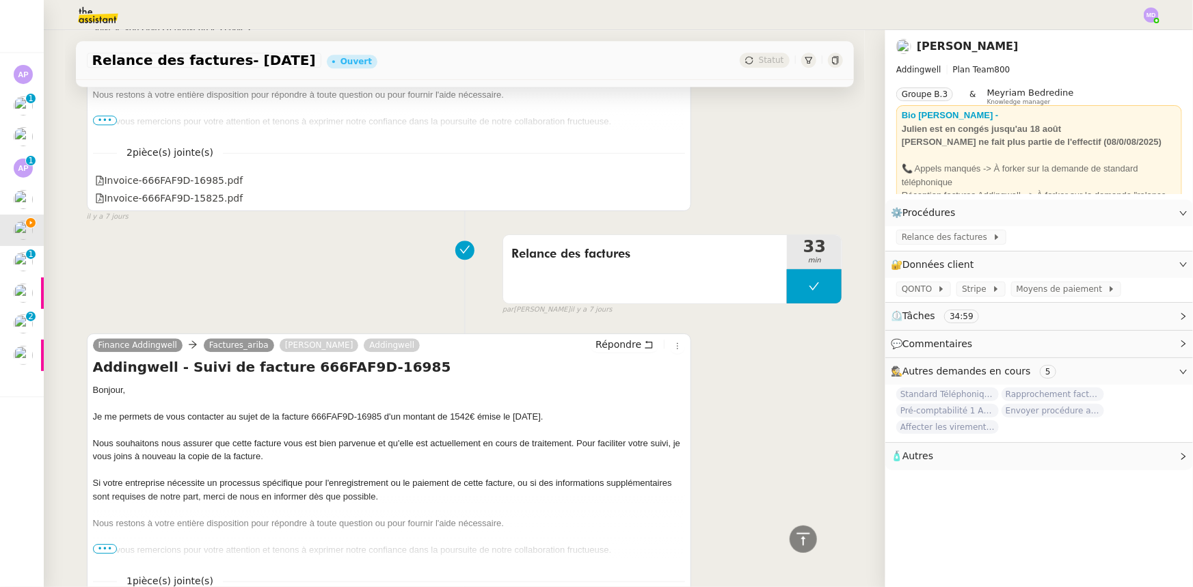
scroll to position [1678, 0]
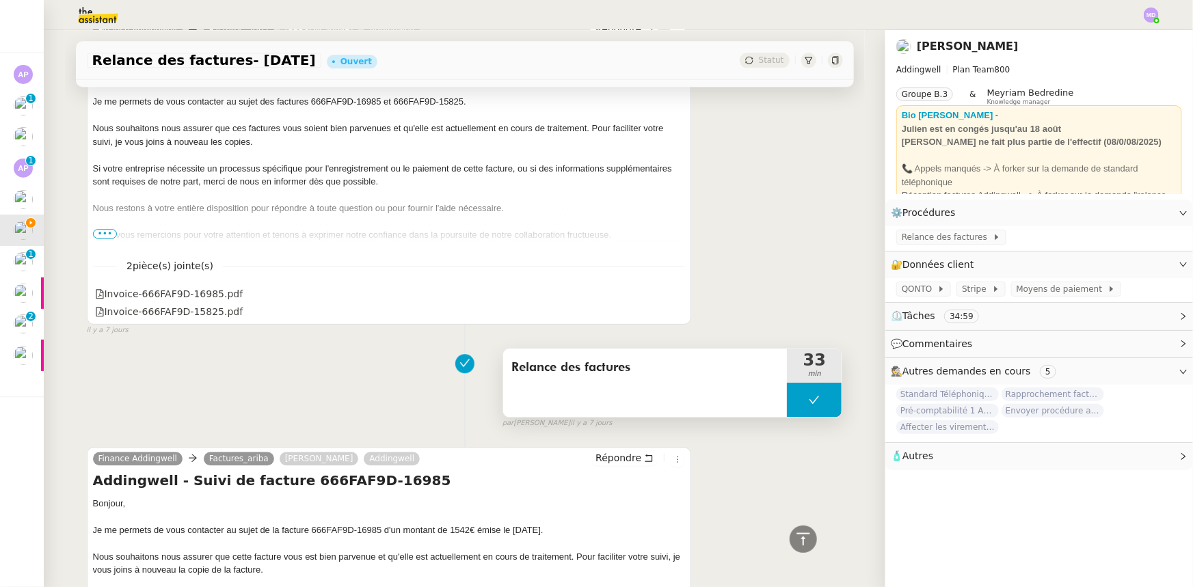
click at [631, 358] on span "Relance des factures" at bounding box center [645, 368] width 268 height 21
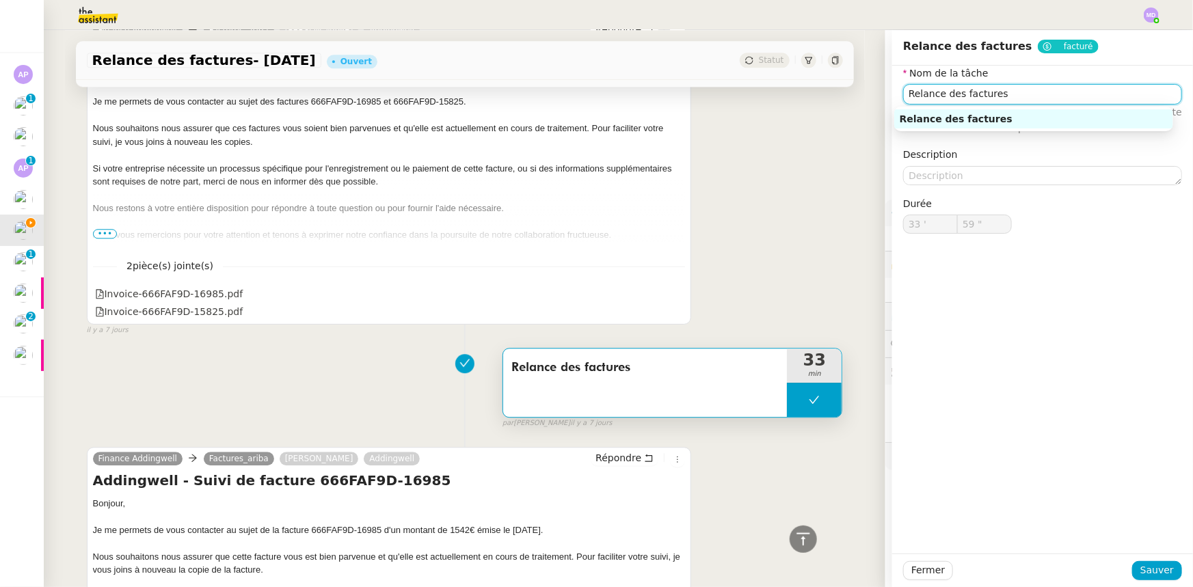
drag, startPoint x: 935, startPoint y: 94, endPoint x: 844, endPoint y: 94, distance: 90.9
click at [844, 94] on app-ticket "Relance des factures- août 2025 Ouvert Statut Client Julien Decroix Owner Meyri…" at bounding box center [618, 308] width 1149 height 557
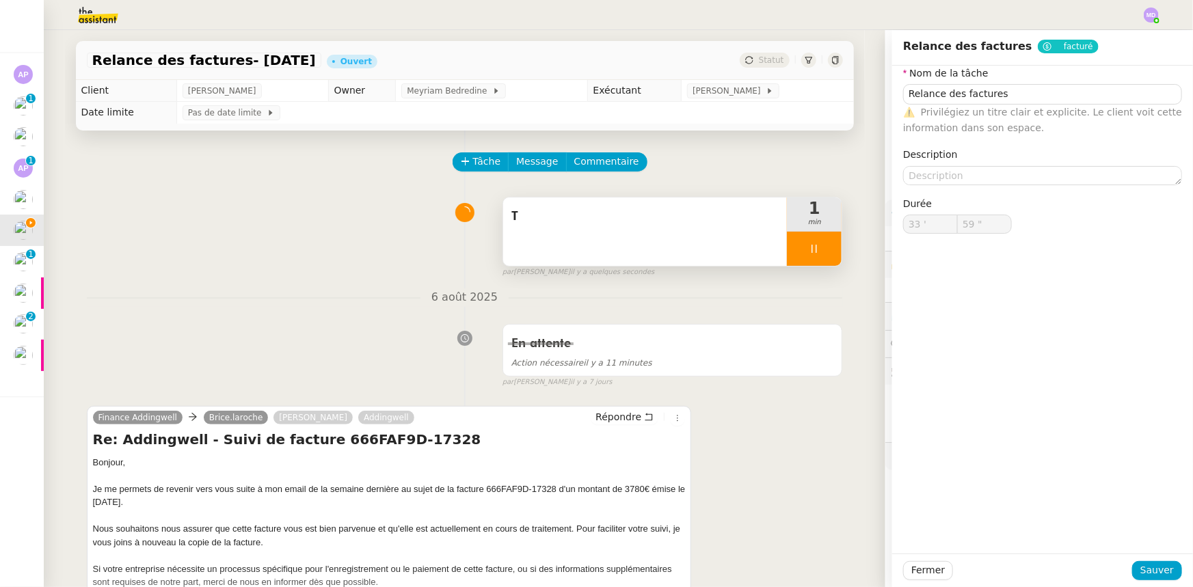
click at [583, 234] on div "T" at bounding box center [645, 232] width 284 height 68
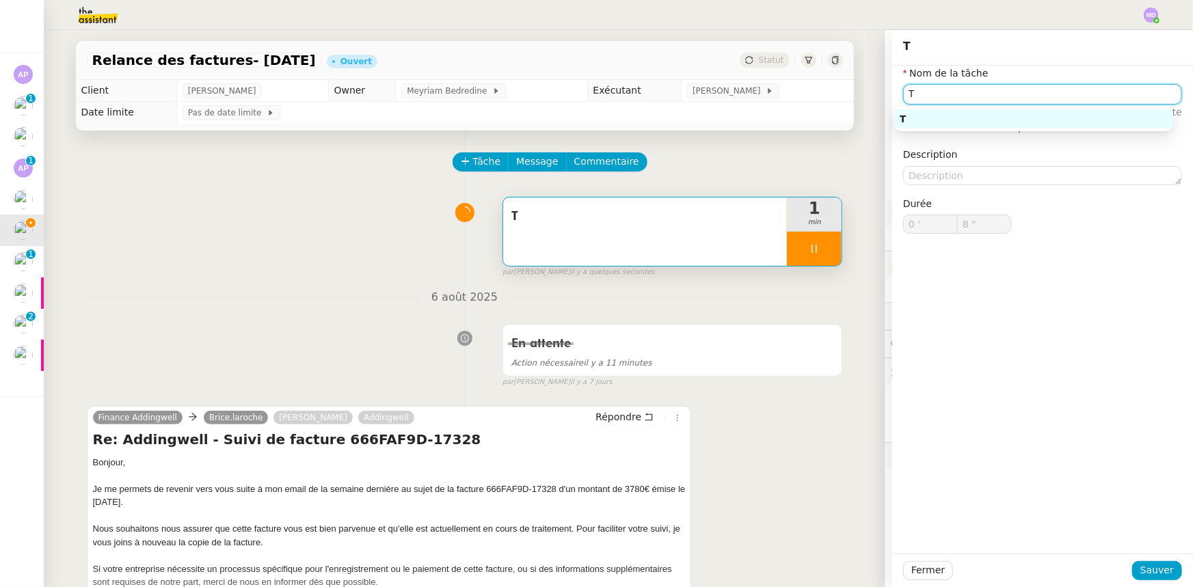
drag, startPoint x: 916, startPoint y: 94, endPoint x: 868, endPoint y: 100, distance: 49.0
click at [868, 100] on app-ticket "Relance des factures- août 2025 Ouvert Statut Client Julien Decroix Owner Meyri…" at bounding box center [618, 308] width 1149 height 557
paste input "Relance des factures"
type input "Relance des factures"
type input "9 ""
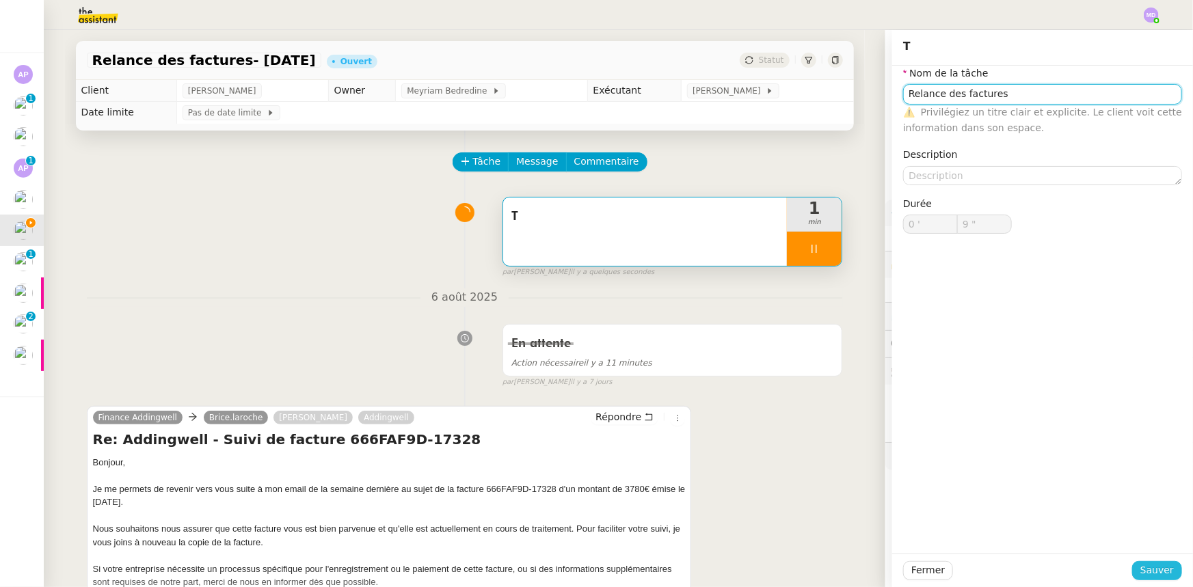
type input "Relance des factures"
click at [1153, 567] on span "Sauver" at bounding box center [1156, 571] width 33 height 16
type input "10 ""
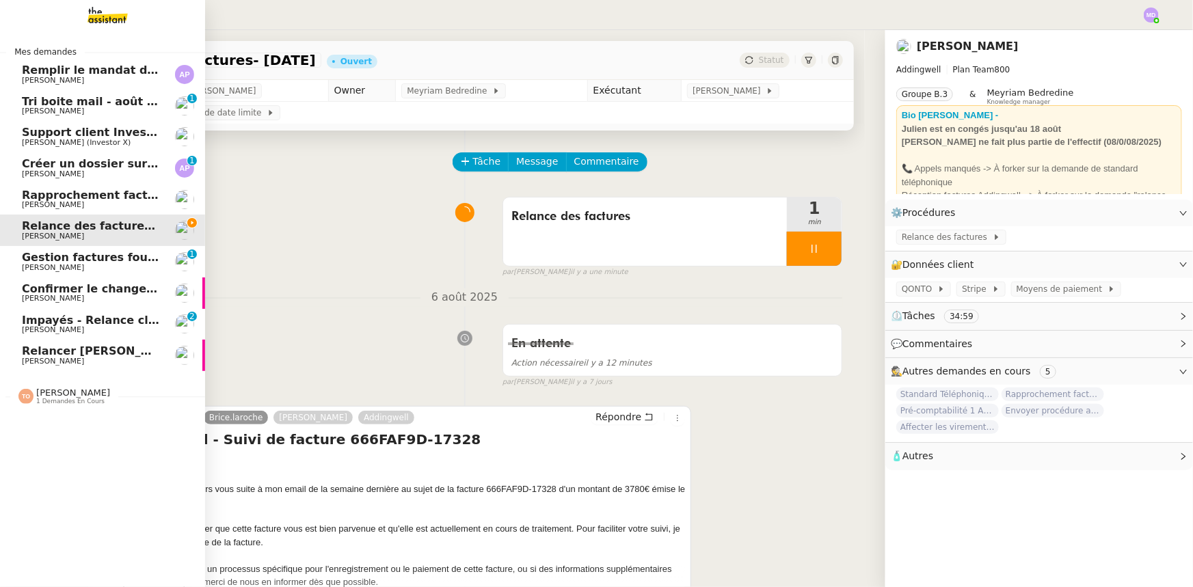
click at [92, 288] on span "Confirmer le changement d'adresse bancaire" at bounding box center [160, 288] width 277 height 13
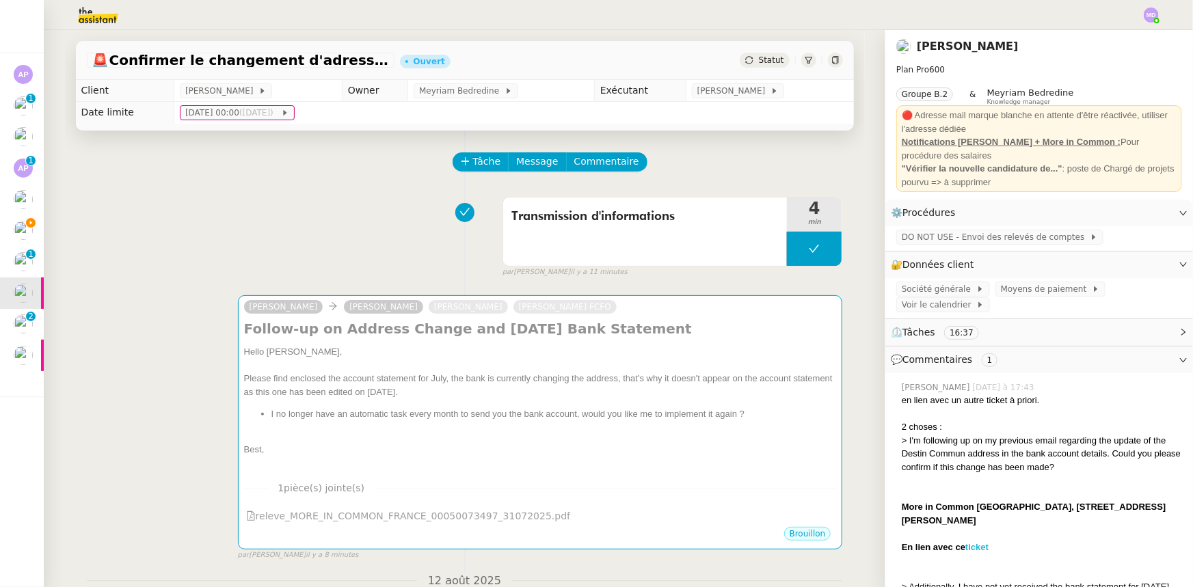
click at [974, 548] on strong "ticket" at bounding box center [976, 547] width 23 height 10
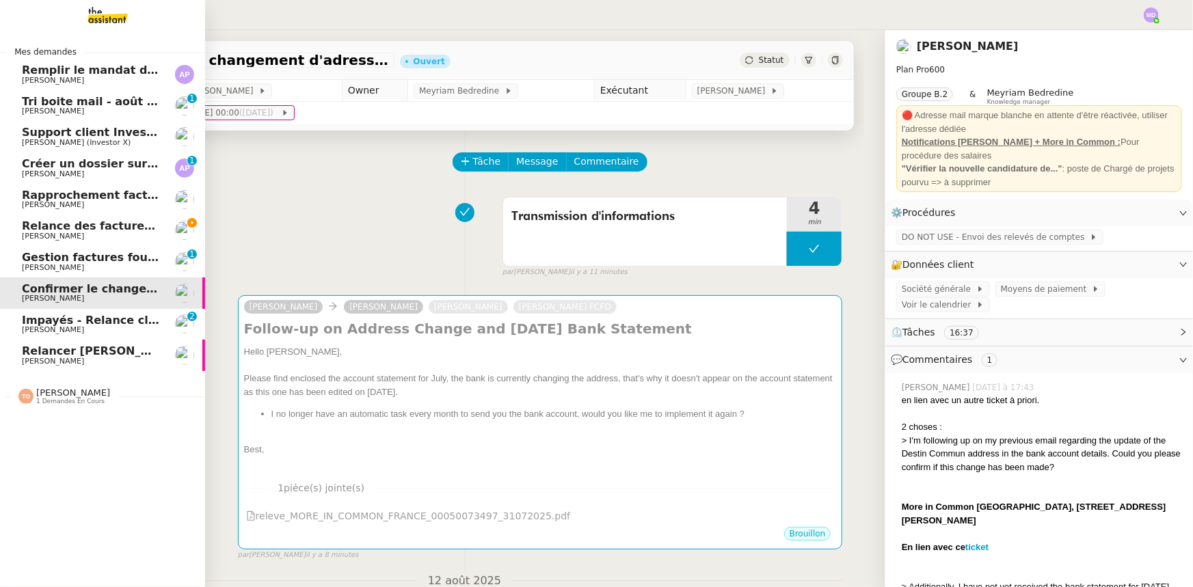
click at [25, 239] on span "[PERSON_NAME]" at bounding box center [53, 236] width 62 height 9
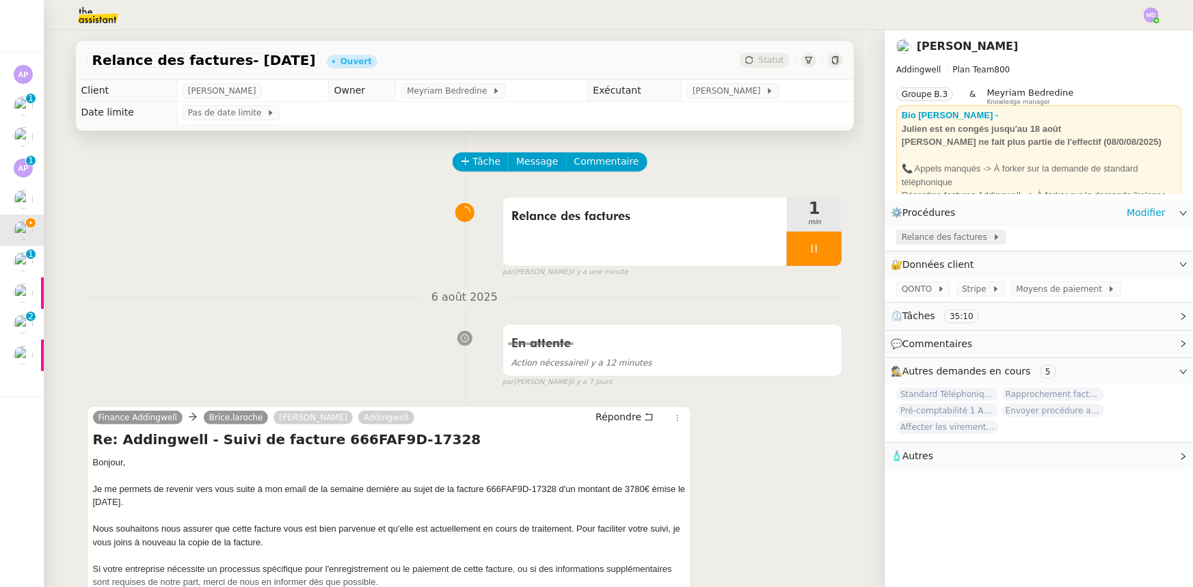
click at [957, 235] on span "Relance des factures" at bounding box center [947, 237] width 91 height 14
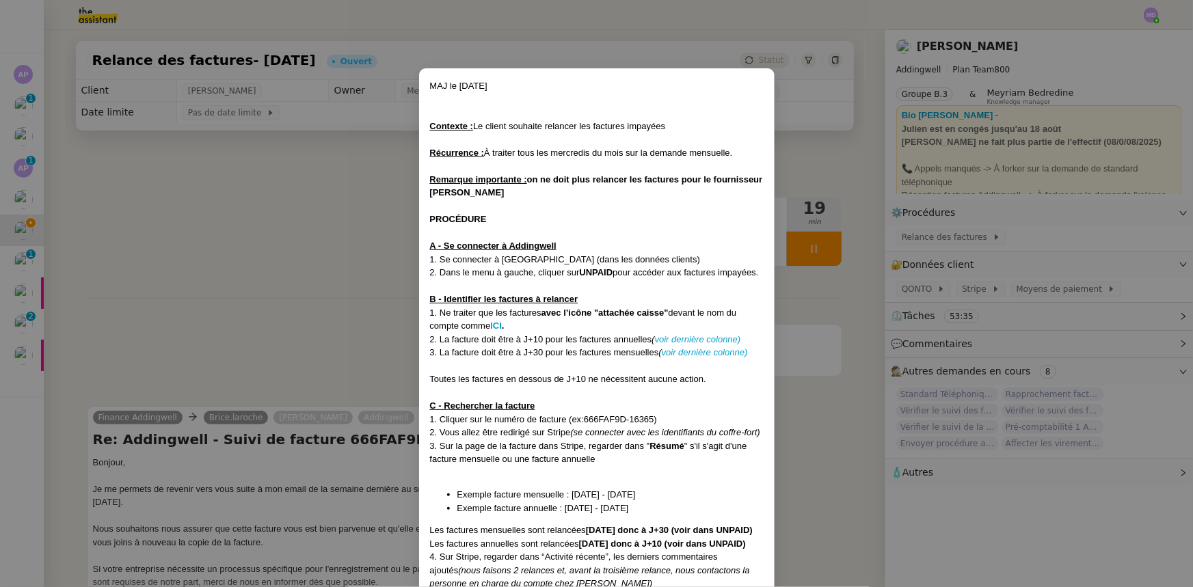
click at [805, 263] on nz-modal-container "MAJ le 11/07/25 Contexte : Le client souhaite relancer les factures impayées Ré…" at bounding box center [596, 293] width 1193 height 587
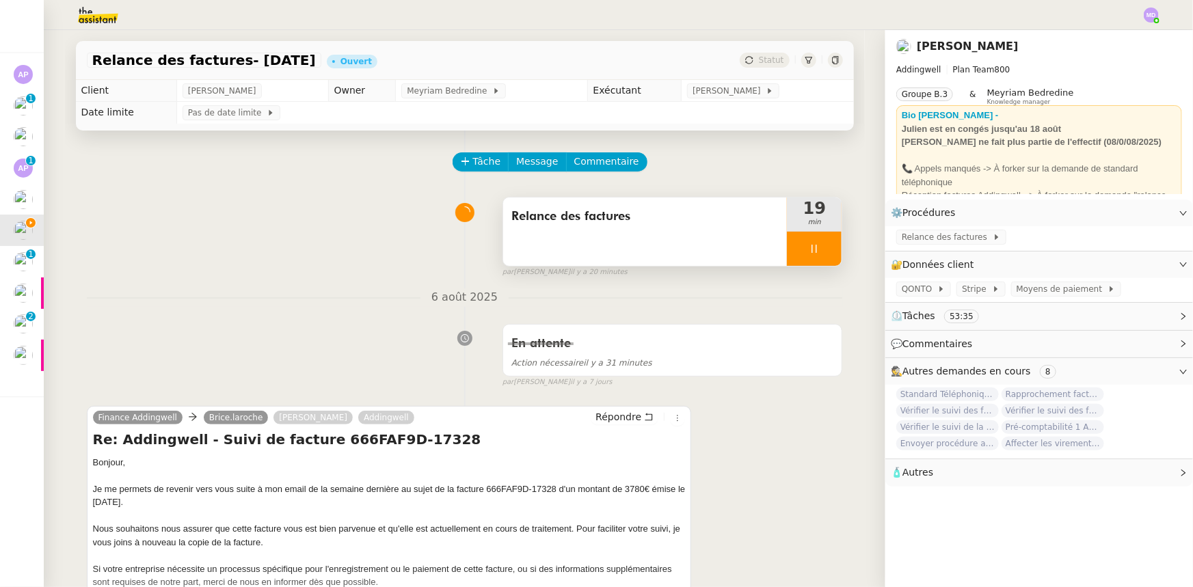
click at [813, 258] on div at bounding box center [814, 249] width 55 height 34
click at [814, 258] on button at bounding box center [827, 249] width 27 height 34
click at [813, 258] on button at bounding box center [814, 249] width 55 height 34
click at [787, 265] on div at bounding box center [800, 249] width 27 height 34
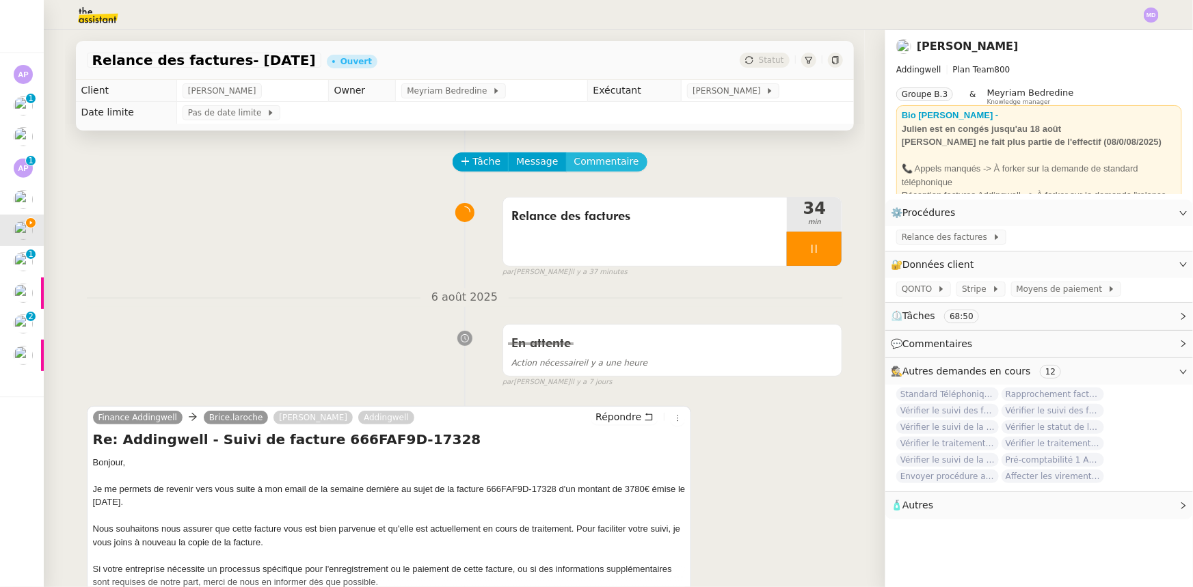
click at [600, 162] on span "Commentaire" at bounding box center [606, 162] width 65 height 16
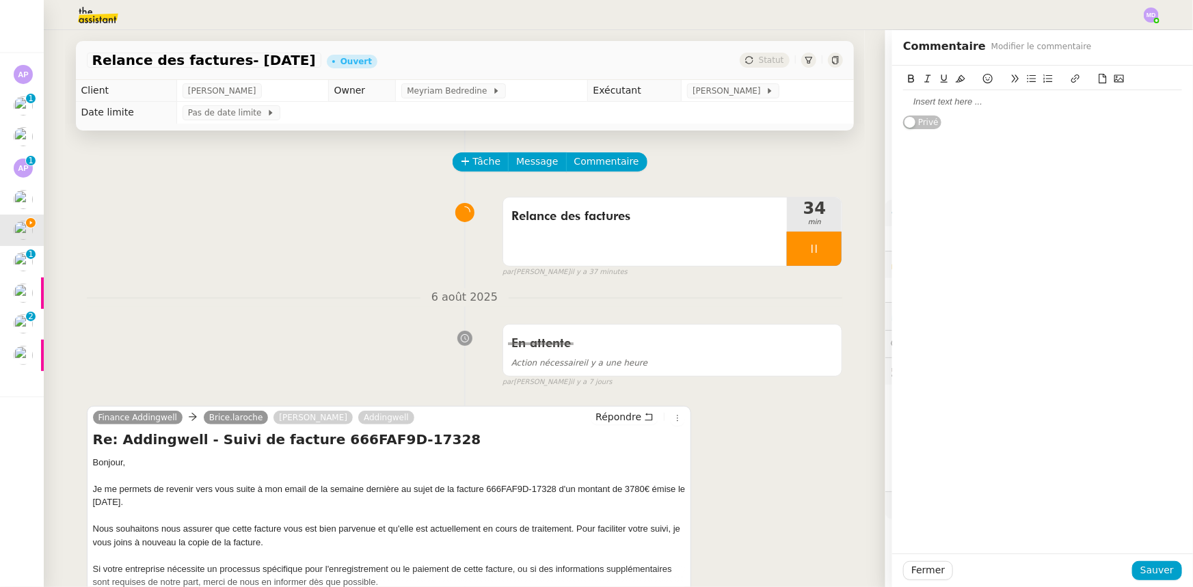
click at [946, 101] on div at bounding box center [1042, 102] width 279 height 12
click at [903, 131] on div "facture 666FAF9D-17328" at bounding box center [1042, 127] width 279 height 12
click at [1019, 123] on strong "666FAF9D-17328" at bounding box center [992, 127] width 70 height 10
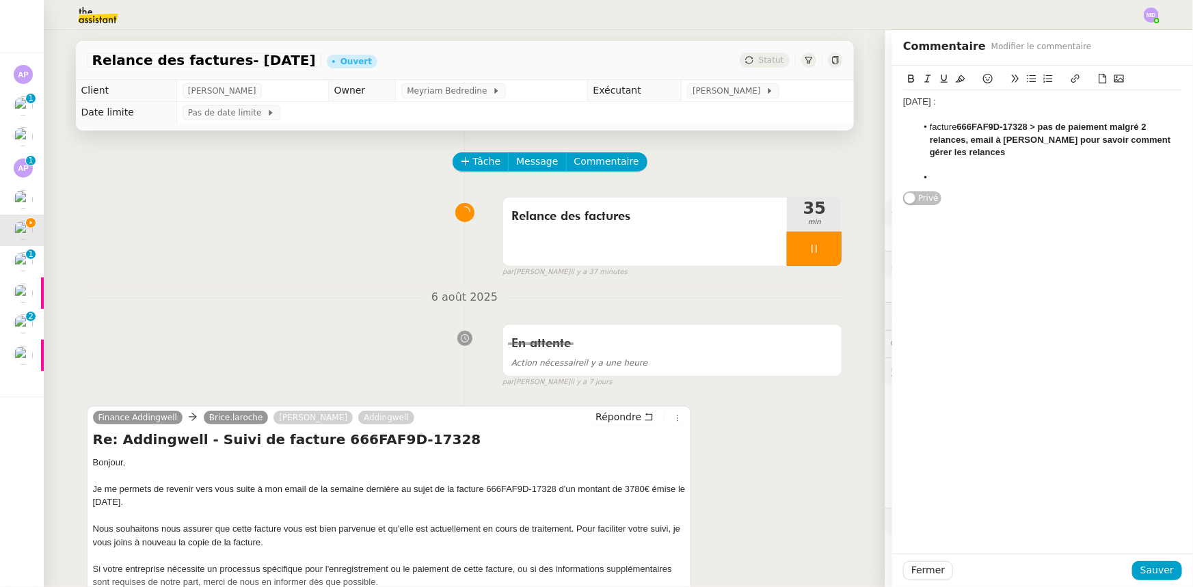
click at [950, 167] on div at bounding box center [1042, 165] width 279 height 12
drag, startPoint x: 995, startPoint y: 152, endPoint x: 1025, endPoint y: 127, distance: 38.3
click at [1025, 127] on li "facture 666FAF9D-17328 > pas de paiement malgré 2 relances, email à Antoine Mor…" at bounding box center [1050, 140] width 266 height 38
click at [906, 78] on icon at bounding box center [911, 79] width 10 height 10
click at [1143, 565] on span "Sauver" at bounding box center [1156, 571] width 33 height 16
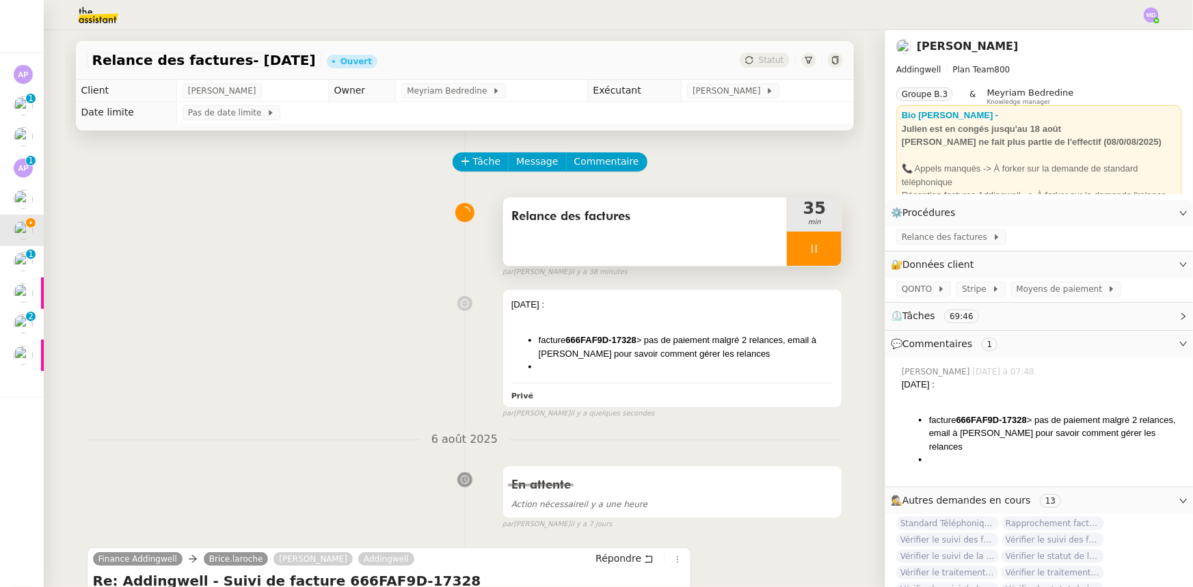
click at [826, 257] on div at bounding box center [814, 249] width 55 height 34
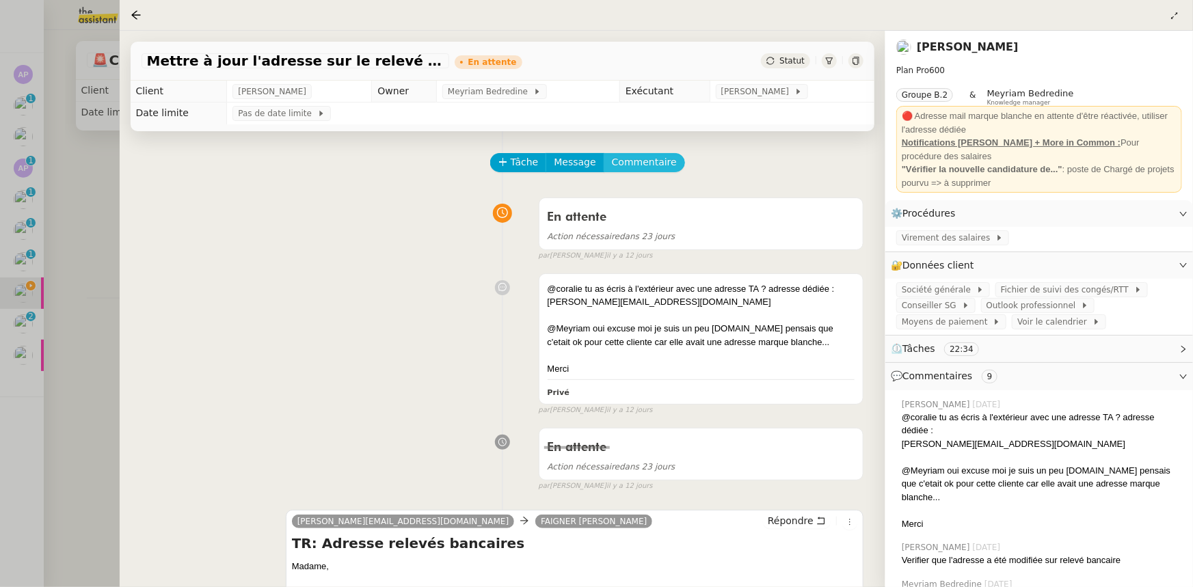
click at [619, 168] on span "Commentaire" at bounding box center [644, 162] width 65 height 16
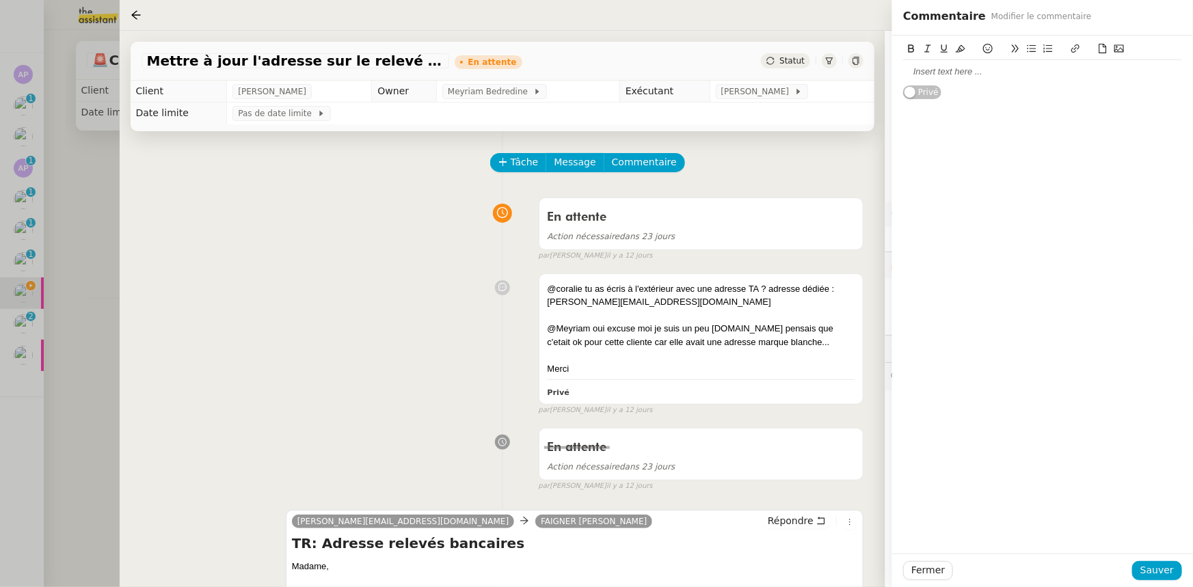
click at [963, 79] on div at bounding box center [1042, 71] width 279 height 23
click at [1000, 75] on div "Hello [PERSON_NAME], sur ce ticket" at bounding box center [1042, 72] width 279 height 12
click at [1073, 44] on icon at bounding box center [1076, 49] width 10 height 10
paste input "[URL][DOMAIN_NAME]"
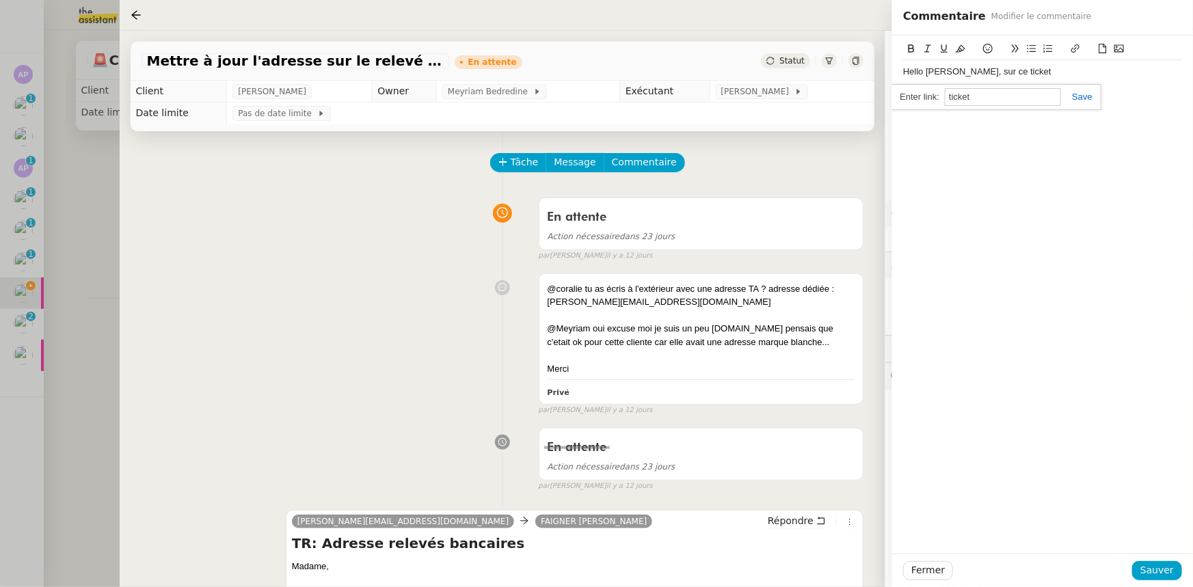
type input "[URL][DOMAIN_NAME]"
click at [1083, 99] on link at bounding box center [1076, 97] width 31 height 10
click at [1058, 74] on div "Hello [PERSON_NAME], sur ce ticket" at bounding box center [1042, 72] width 279 height 12
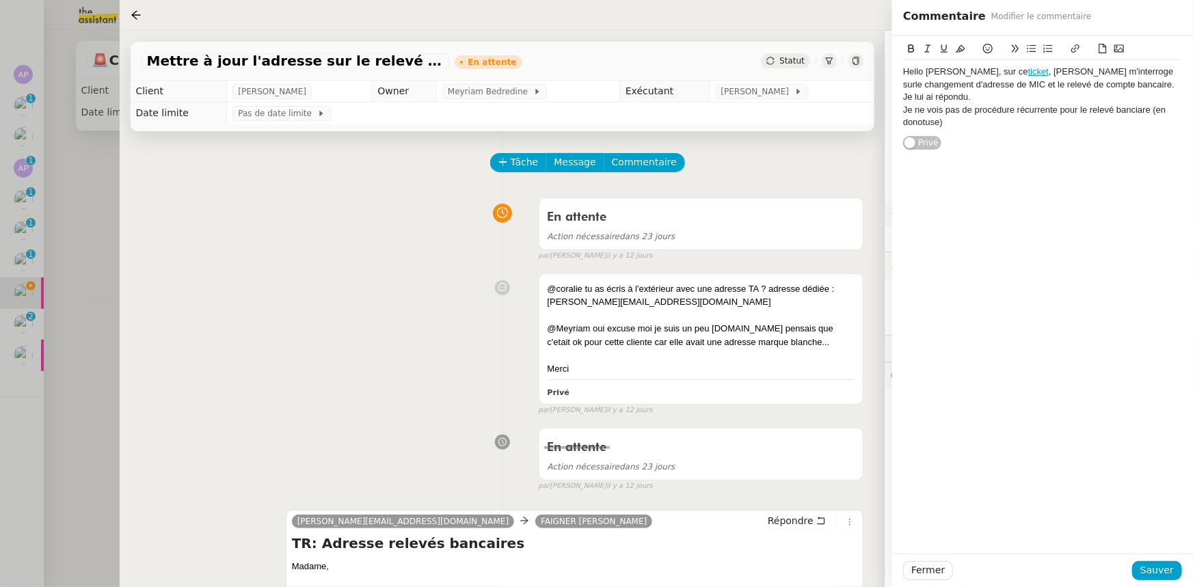
click at [1130, 109] on div "Je ne vois pas de procédure récurrente pour le relevé banciare (en donotuse)" at bounding box center [1042, 116] width 279 height 25
click at [0, 0] on lt-strong "ai" at bounding box center [0, 0] width 0 height 0
click at [993, 121] on div "Je ne vois pas de procédure récurrente pour le relevé bancaire (en donotuse)" at bounding box center [1042, 116] width 279 height 25
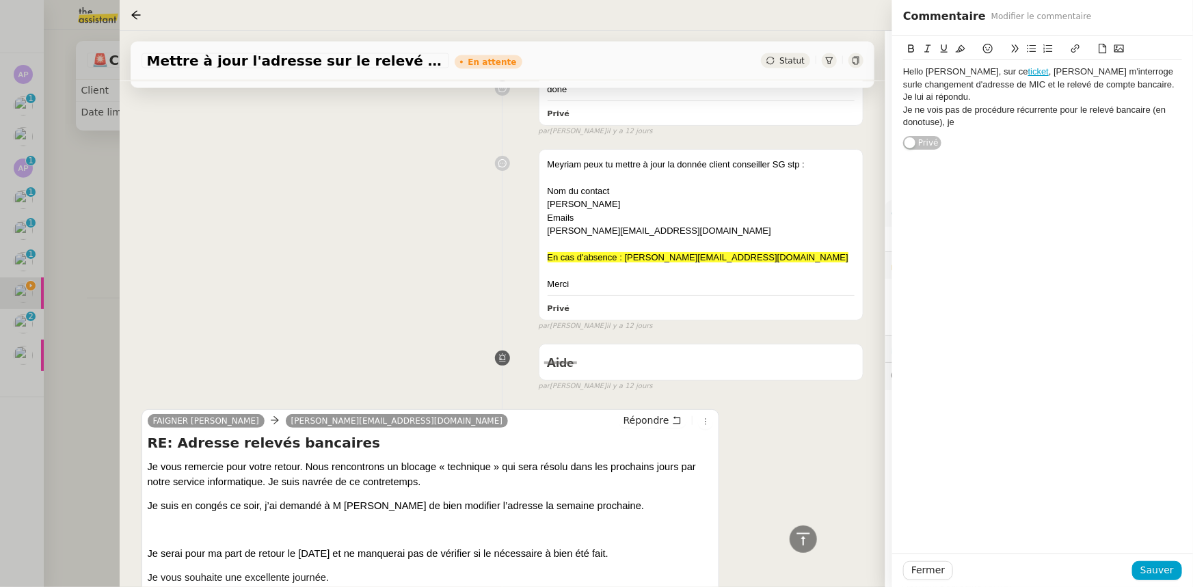
scroll to position [1491, 0]
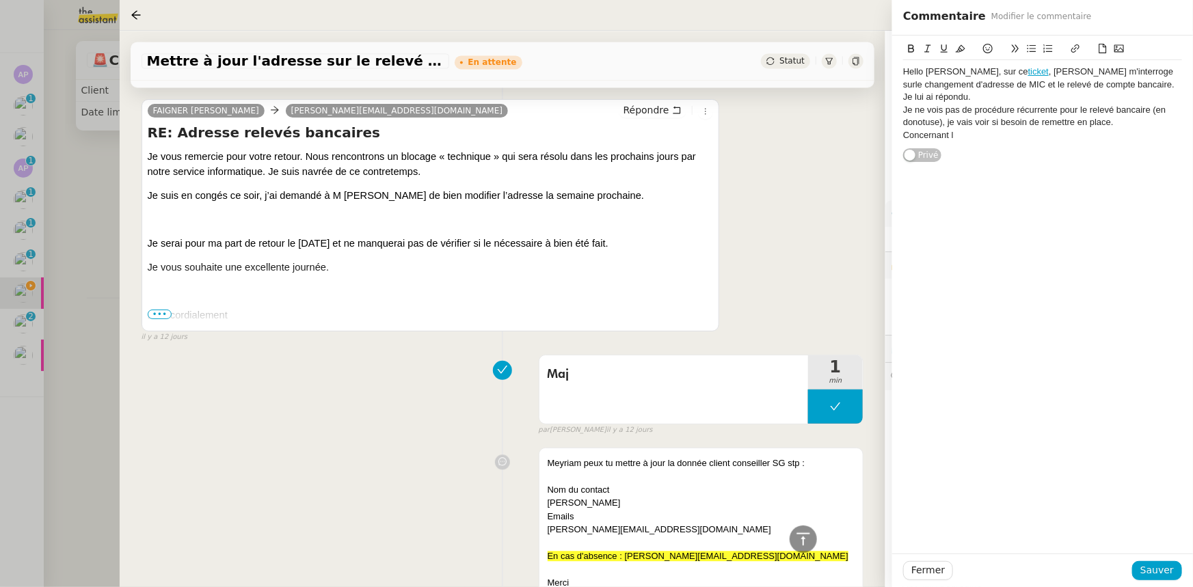
click at [954, 134] on div "Concernant l" at bounding box center [1042, 135] width 279 height 12
drag, startPoint x: 952, startPoint y: 133, endPoint x: 903, endPoint y: 135, distance: 48.6
click at [903, 135] on div "Concernant l" at bounding box center [1042, 135] width 279 height 12
click at [1101, 68] on div "Hello [PERSON_NAME], sur ce ticket , Gulraiz m'interroge surle changement d'adr…" at bounding box center [1042, 78] width 279 height 25
click at [1163, 579] on button "Sauver" at bounding box center [1157, 570] width 50 height 19
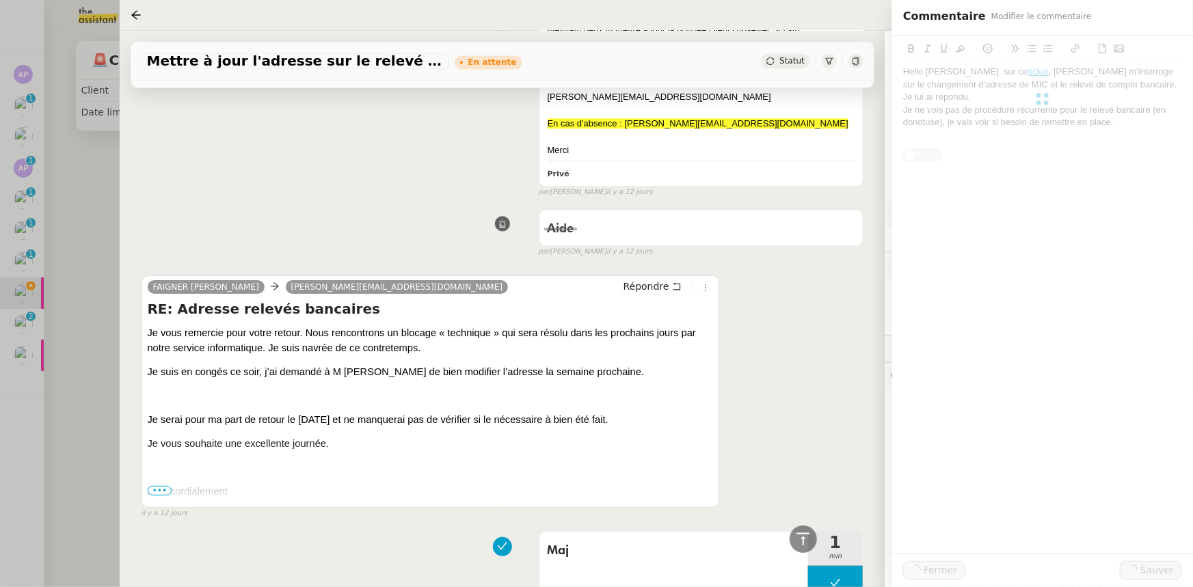
scroll to position [1667, 0]
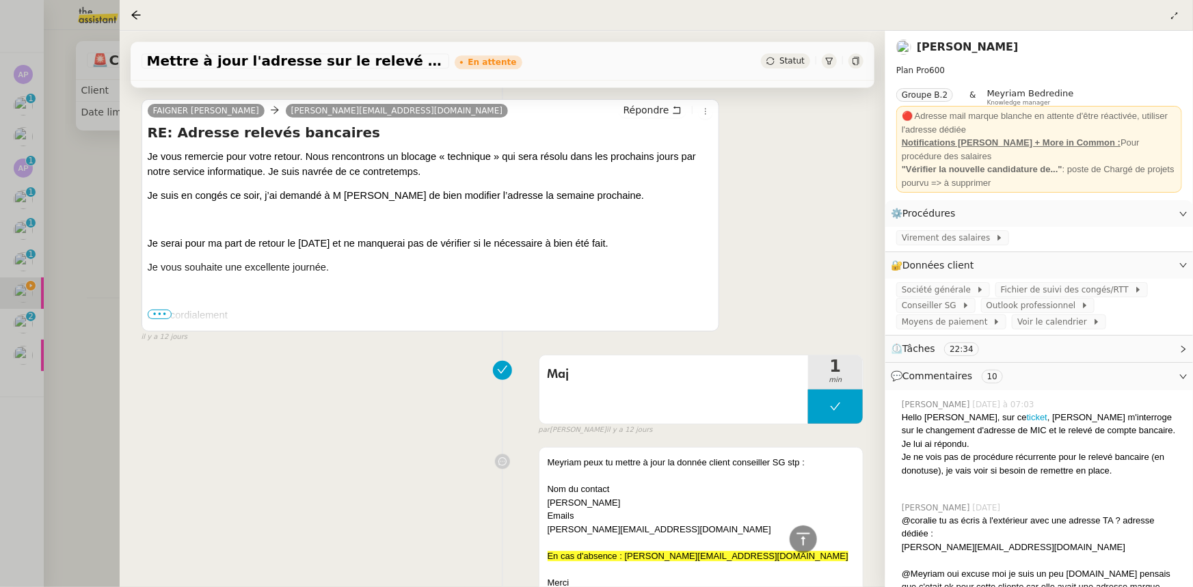
click at [68, 275] on div at bounding box center [596, 293] width 1193 height 587
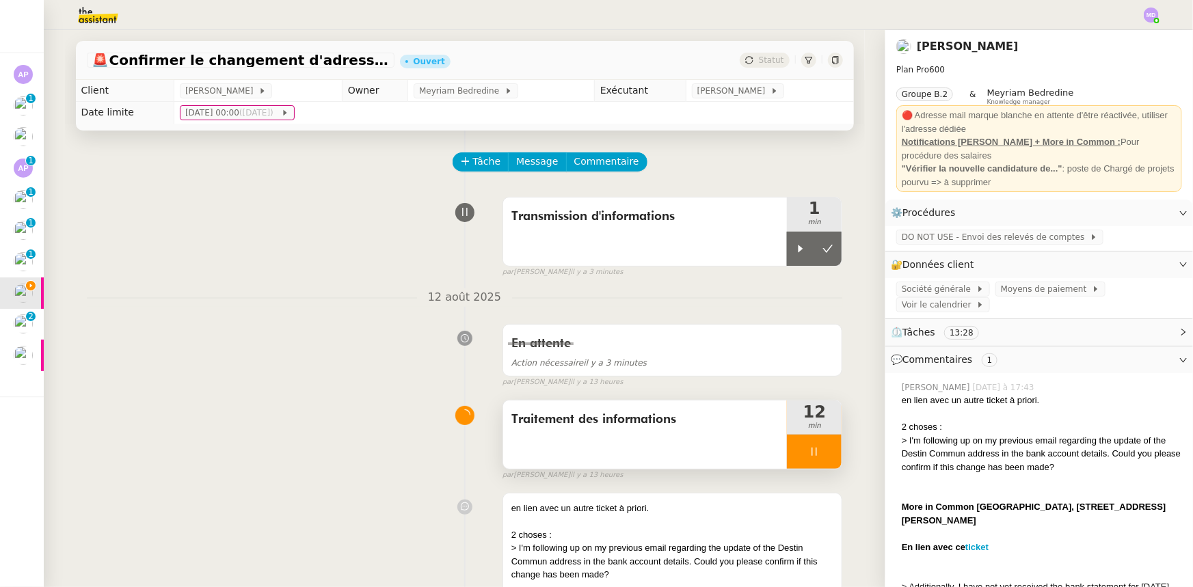
click at [814, 457] on icon at bounding box center [814, 451] width 11 height 11
drag, startPoint x: 822, startPoint y: 454, endPoint x: 820, endPoint y: 434, distance: 19.9
click at [822, 450] on icon at bounding box center [827, 451] width 11 height 11
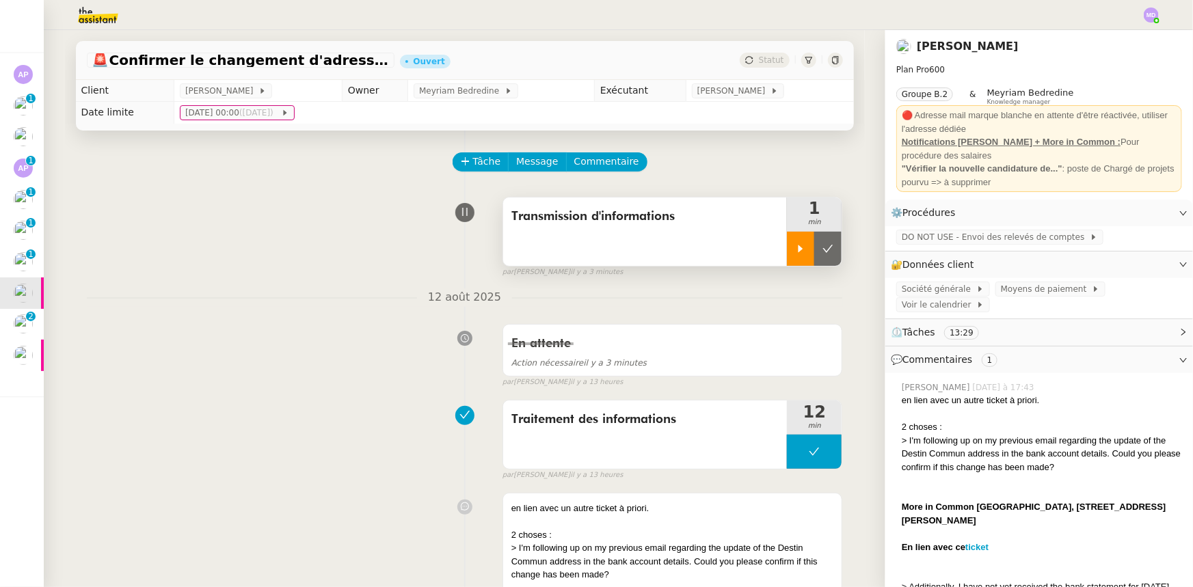
click at [795, 247] on icon at bounding box center [800, 248] width 11 height 11
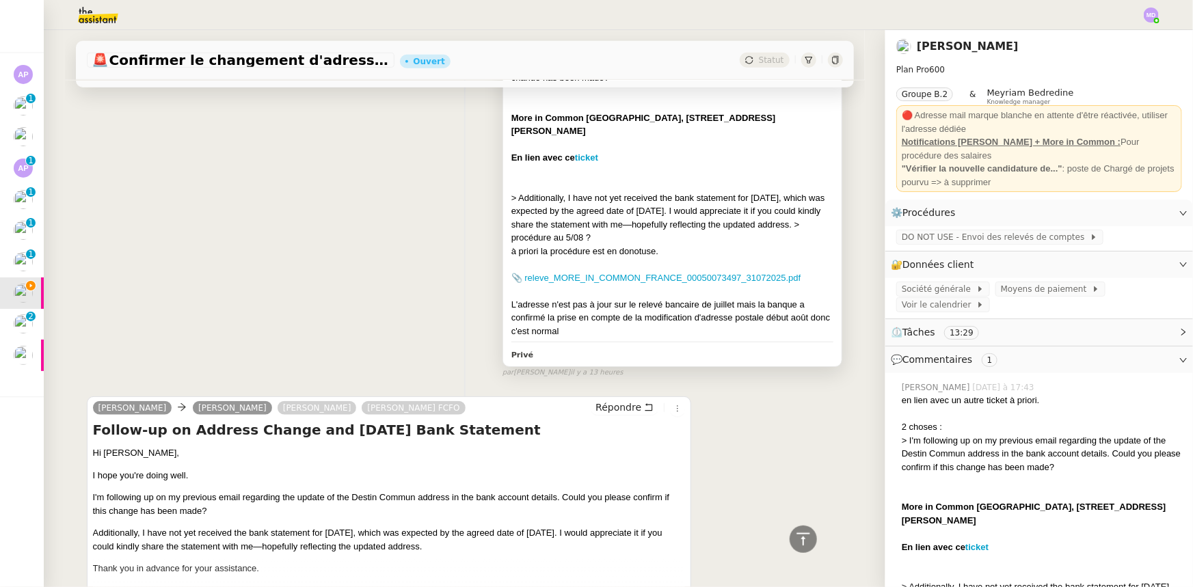
scroll to position [621, 0]
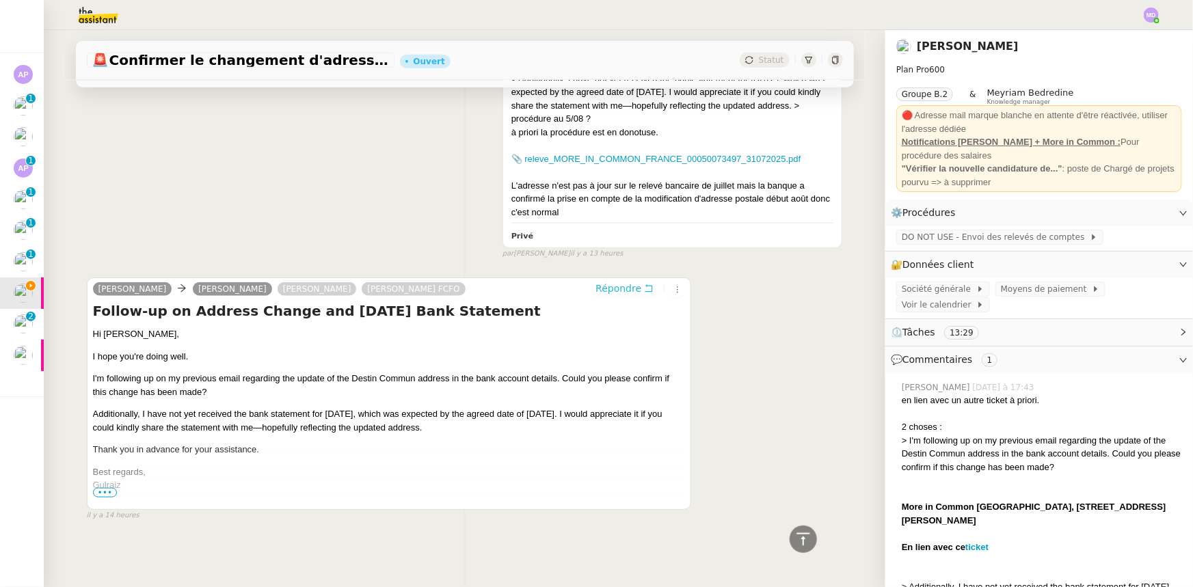
click at [617, 288] on span "Répondre" at bounding box center [618, 289] width 46 height 14
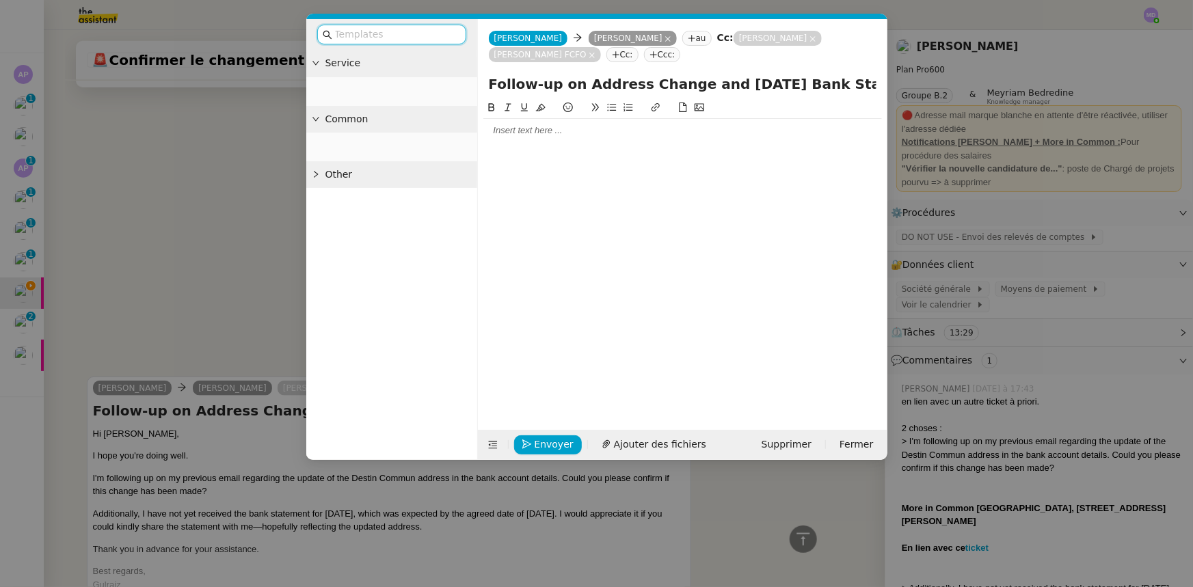
scroll to position [726, 0]
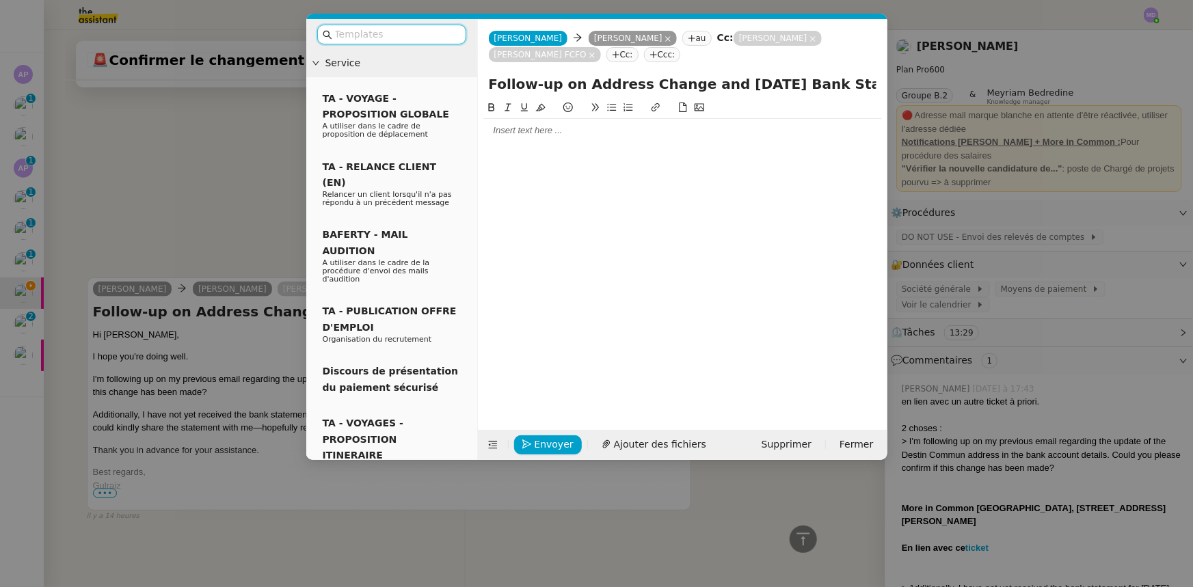
click at [511, 133] on div at bounding box center [682, 130] width 399 height 12
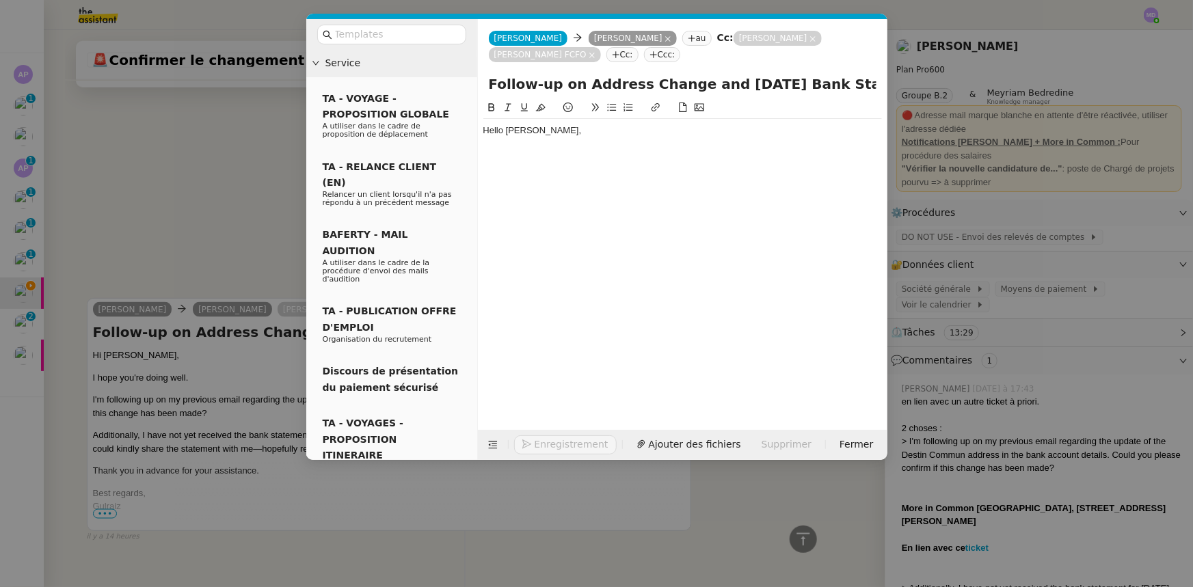
scroll to position [766, 0]
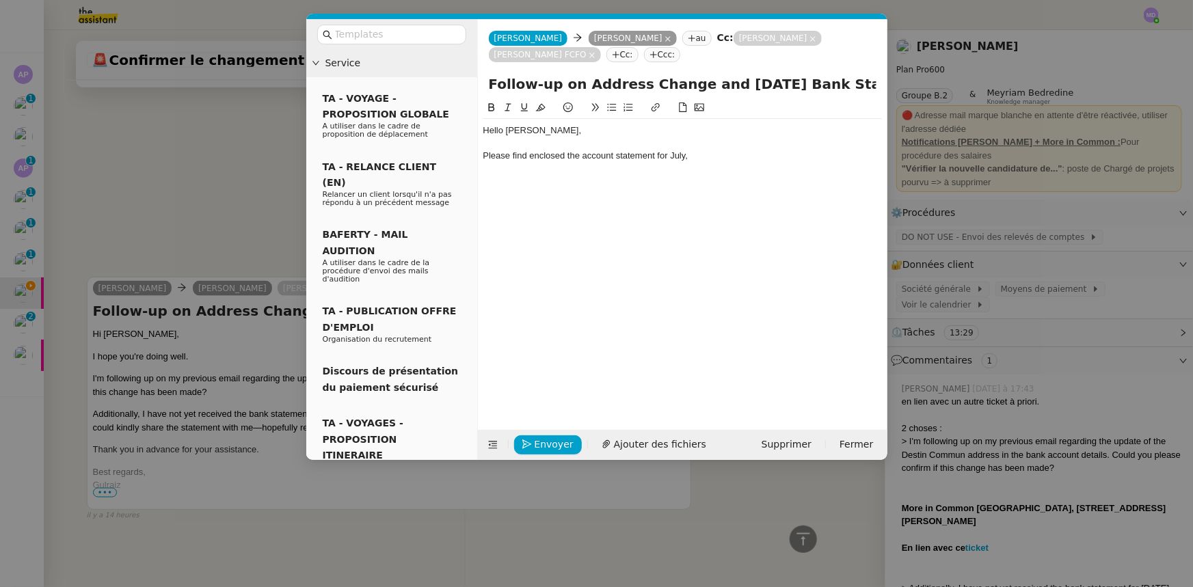
click at [1010, 438] on nz-modal-container "Service TA - VOYAGE - PROPOSITION GLOBALE A utiliser dans le cadre de propositi…" at bounding box center [596, 293] width 1193 height 587
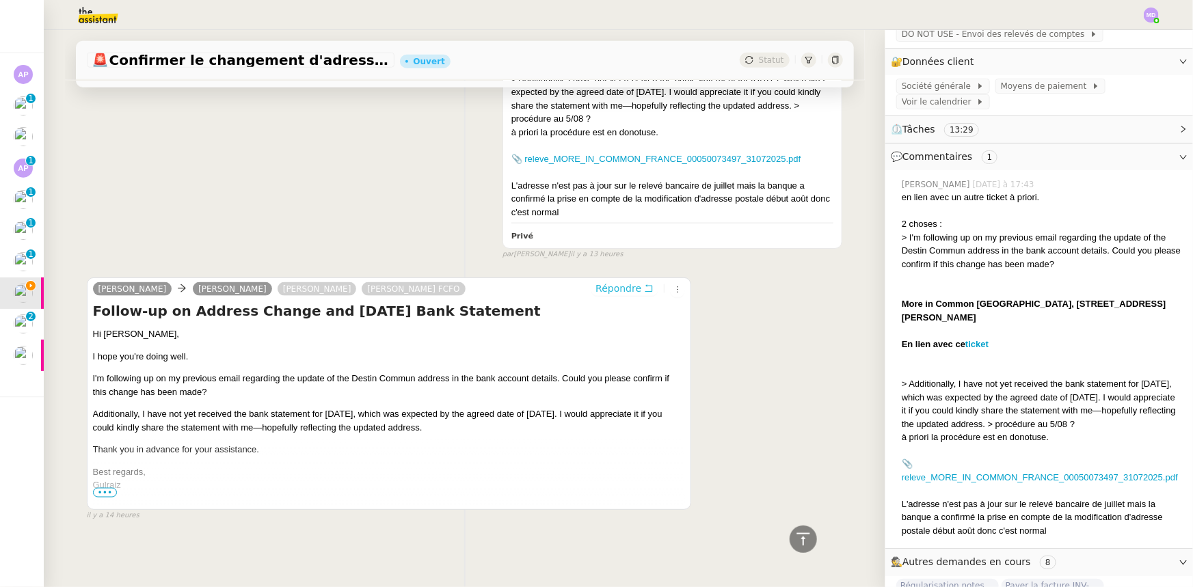
scroll to position [765, 0]
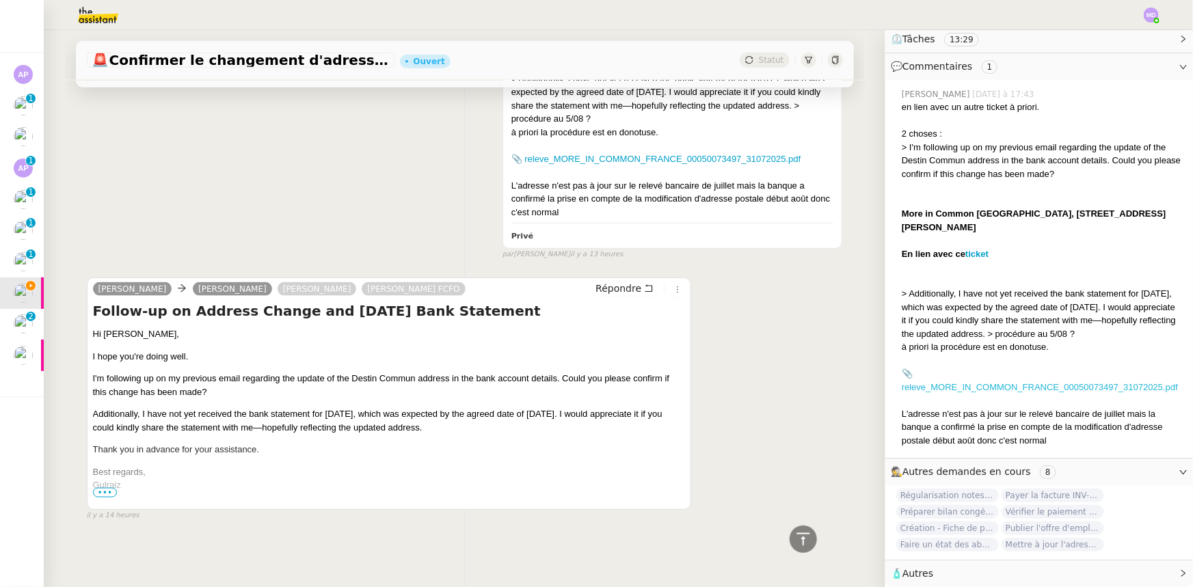
click at [971, 377] on link "📎 releve_MORE_IN_COMMON_FRANCE_00050073497_31072025.pdf" at bounding box center [1040, 380] width 276 height 24
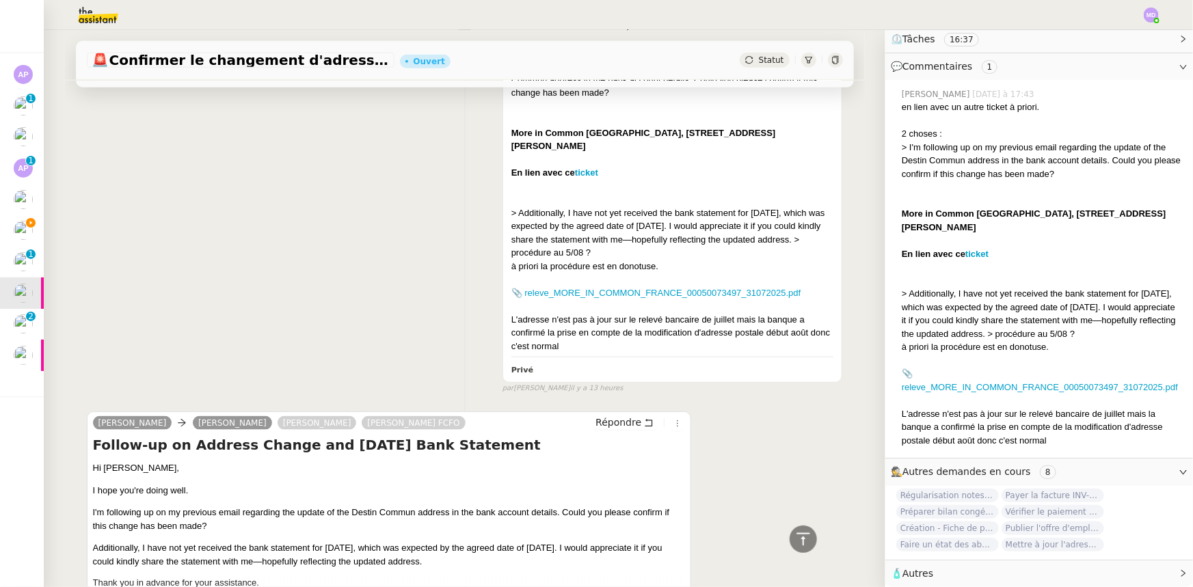
scroll to position [905, 0]
